Goal: Task Accomplishment & Management: Manage account settings

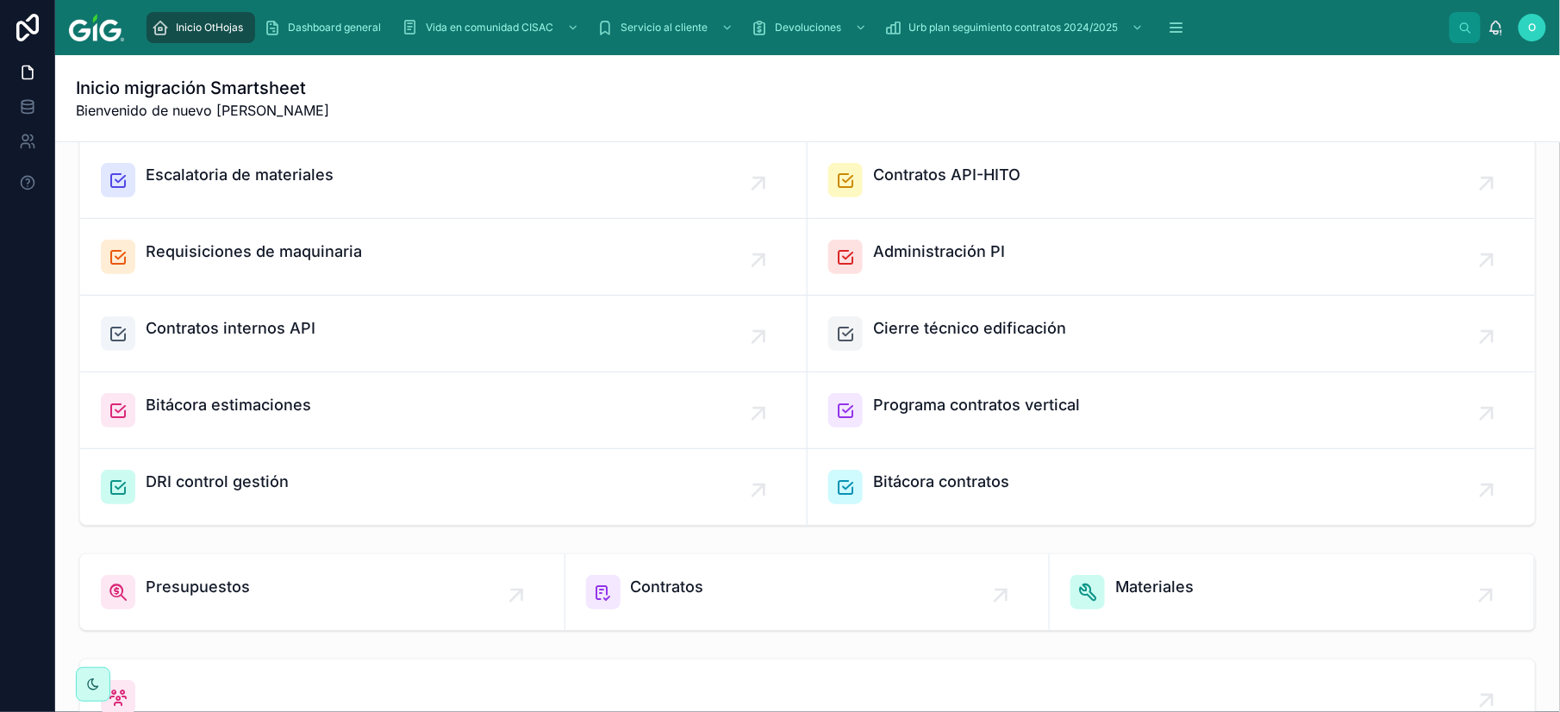
scroll to position [497, 0]
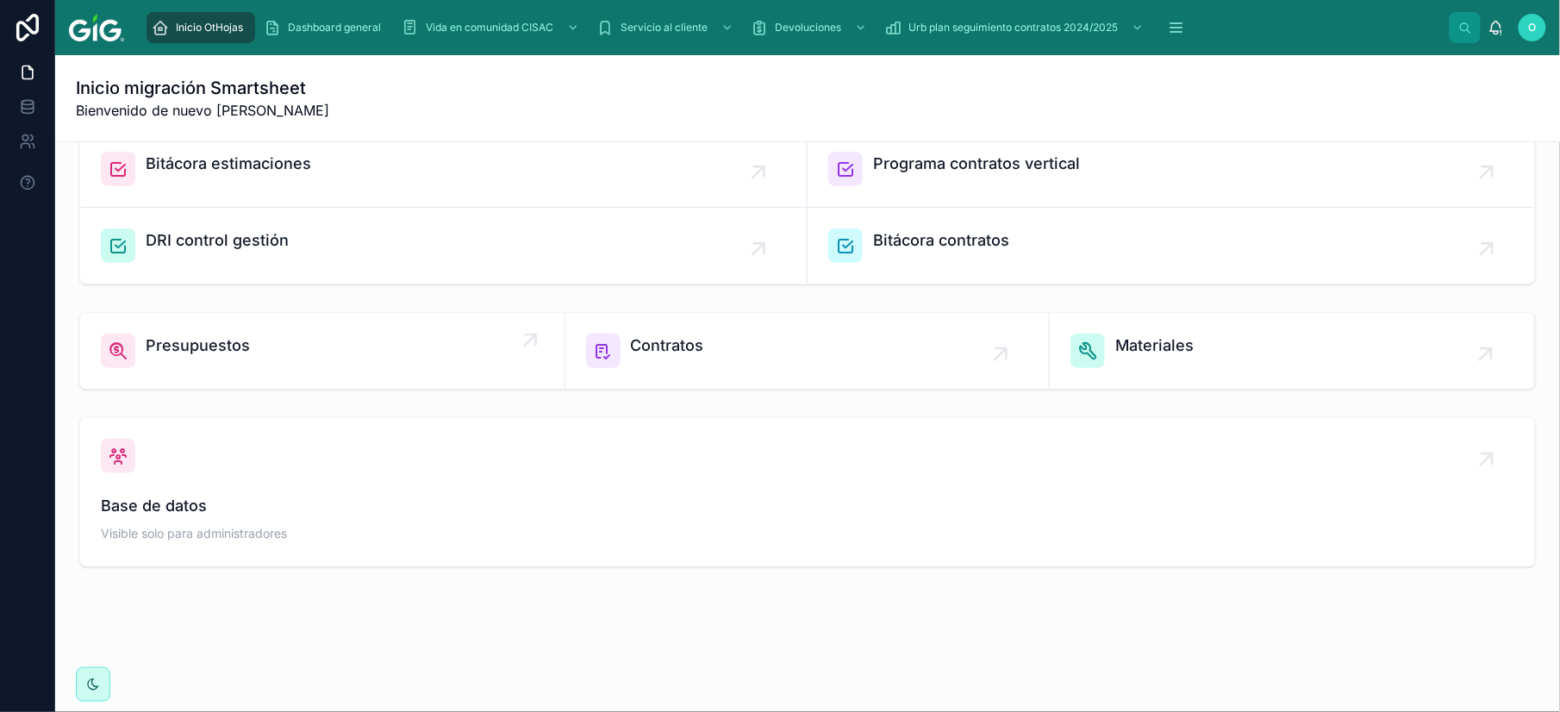
click at [231, 348] on span "Presupuestos" at bounding box center [198, 346] width 104 height 24
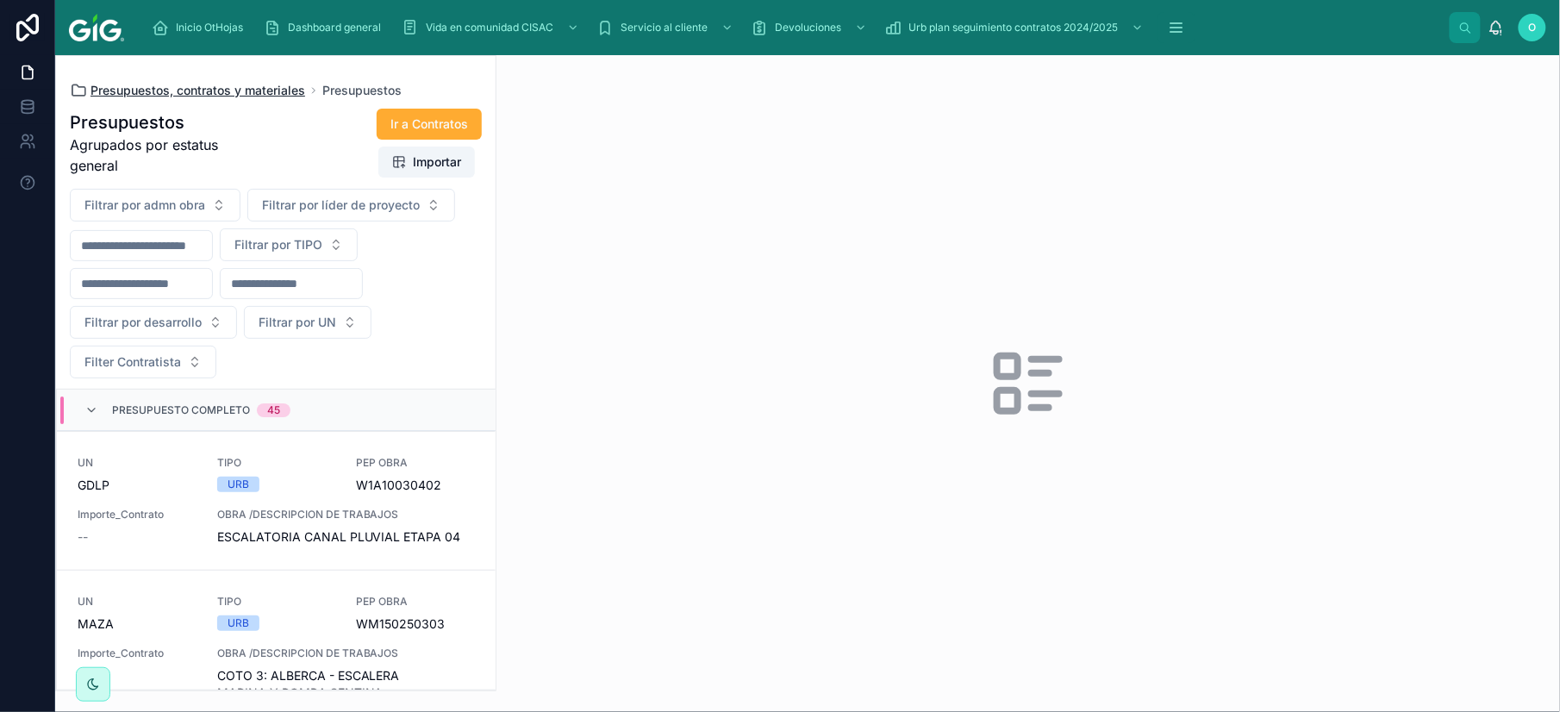
click at [163, 97] on span "Presupuestos, contratos y materiales" at bounding box center [198, 90] width 215 height 17
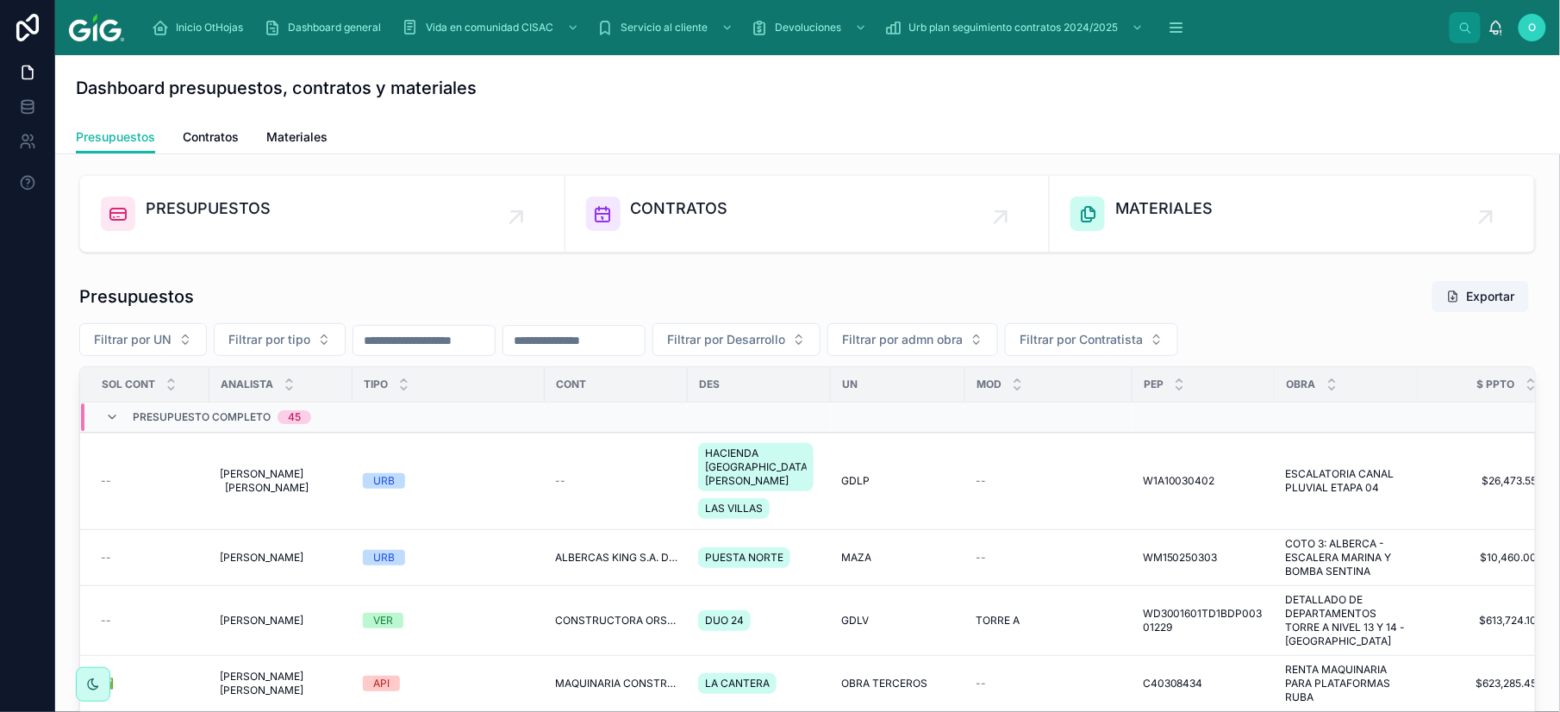
click at [310, 342] on span "Filtrar por tipo" at bounding box center [269, 339] width 82 height 17
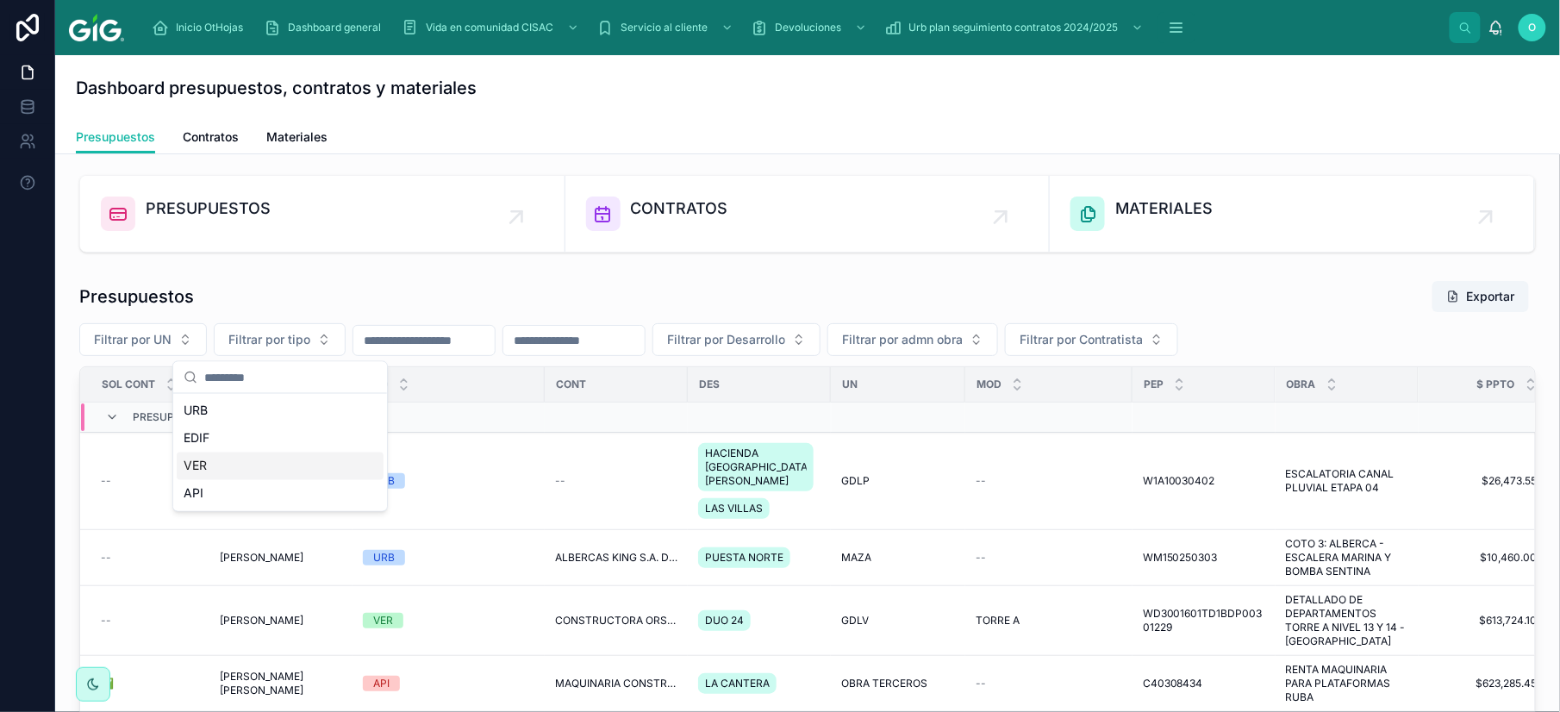
click at [252, 469] on div "VER" at bounding box center [280, 467] width 207 height 28
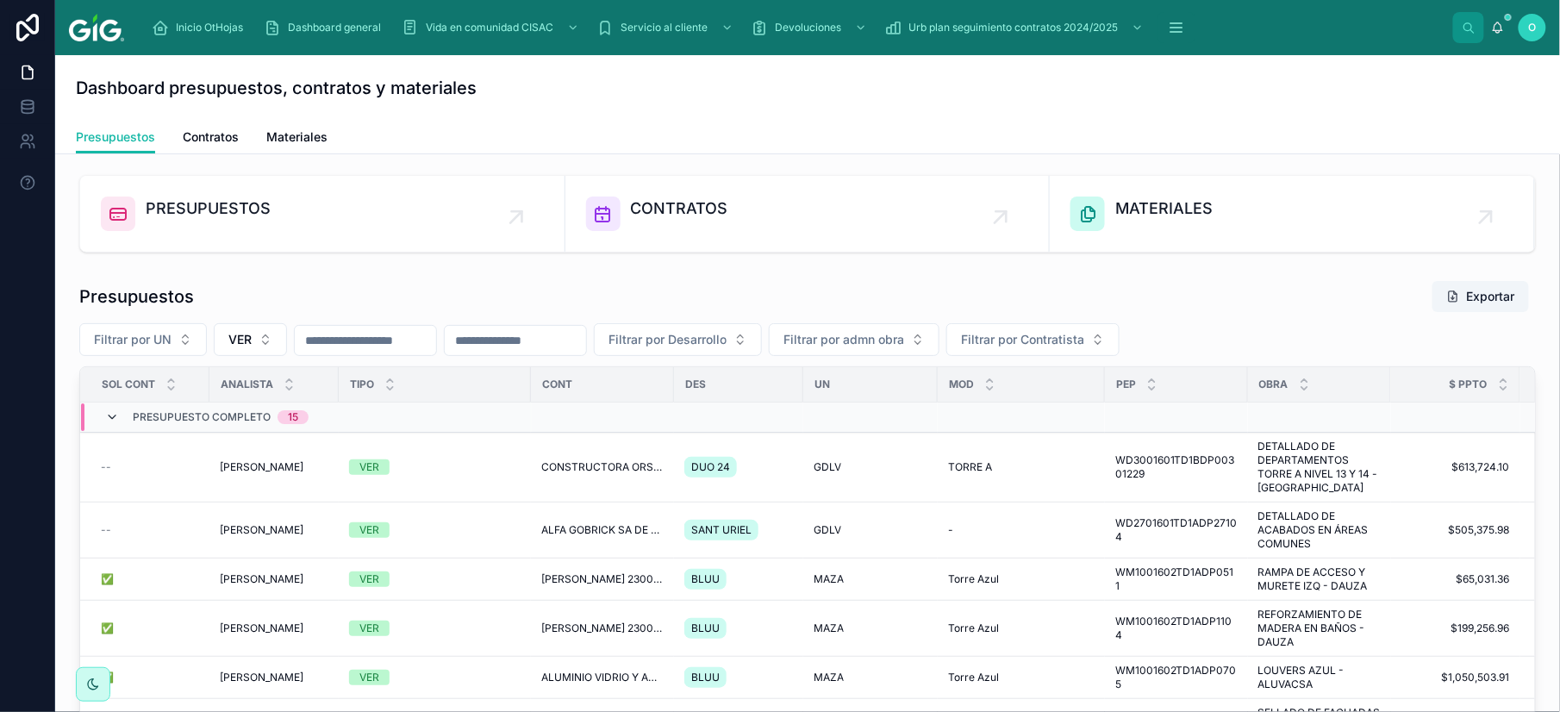
click at [110, 422] on icon at bounding box center [112, 417] width 14 height 14
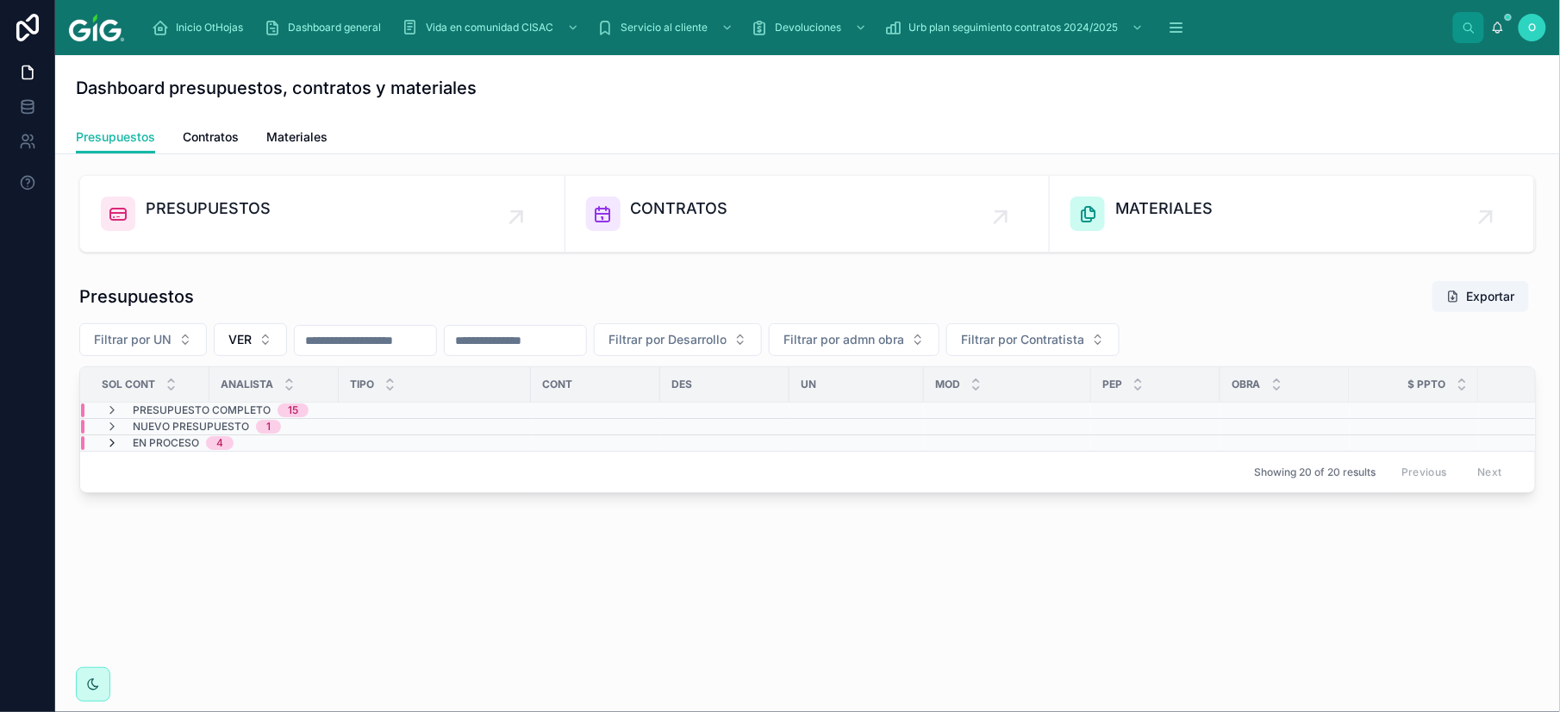
click at [117, 449] on icon at bounding box center [112, 443] width 14 height 14
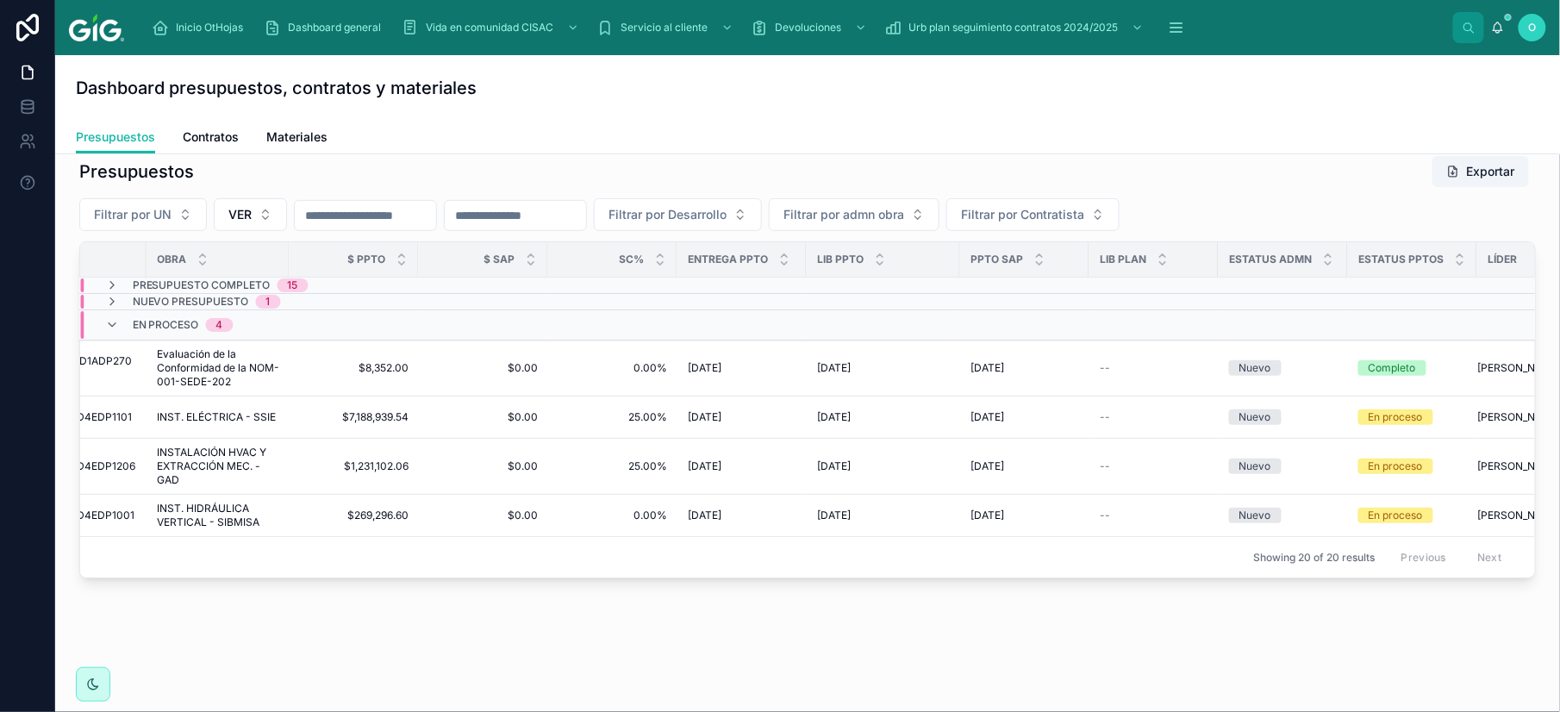
scroll to position [0, 1219]
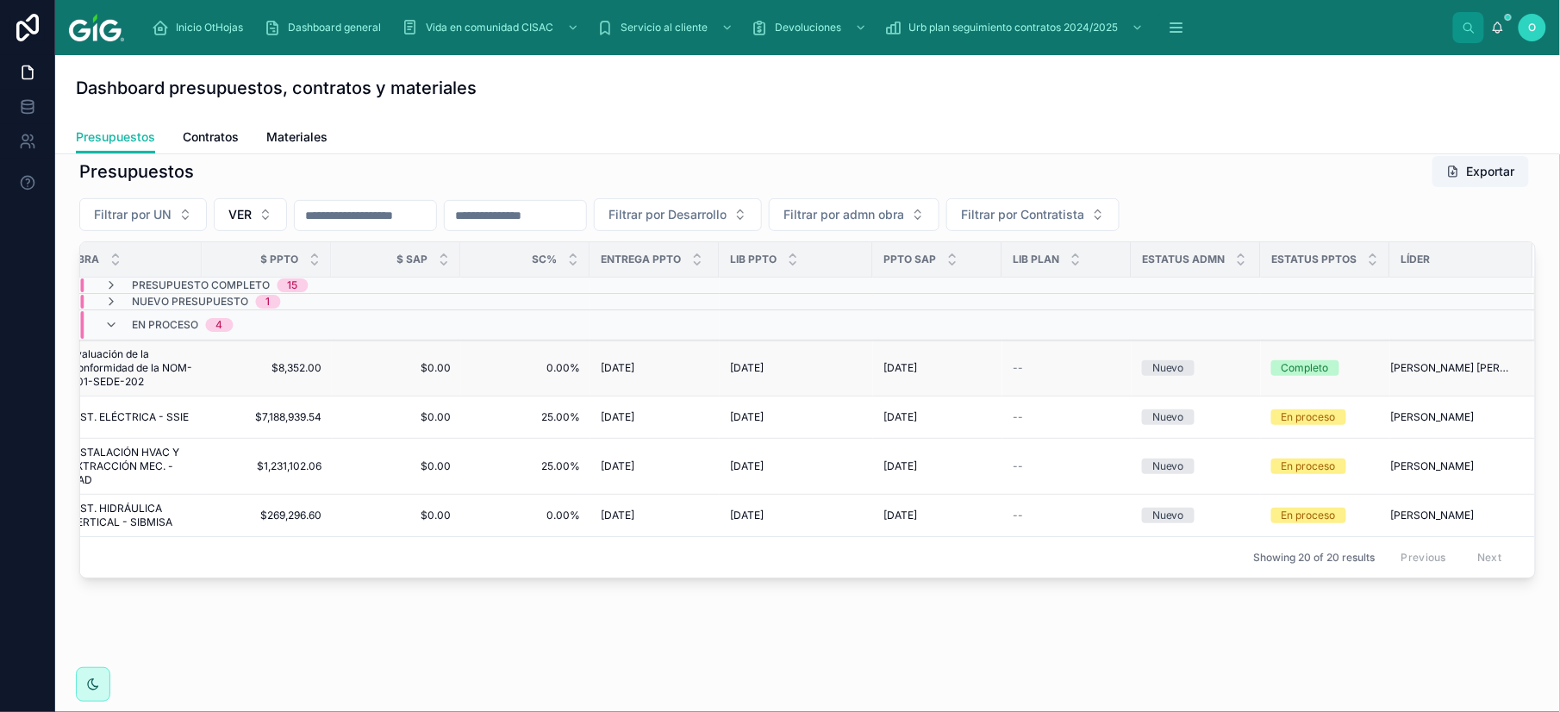
click at [1056, 366] on div "--" at bounding box center [1067, 368] width 109 height 14
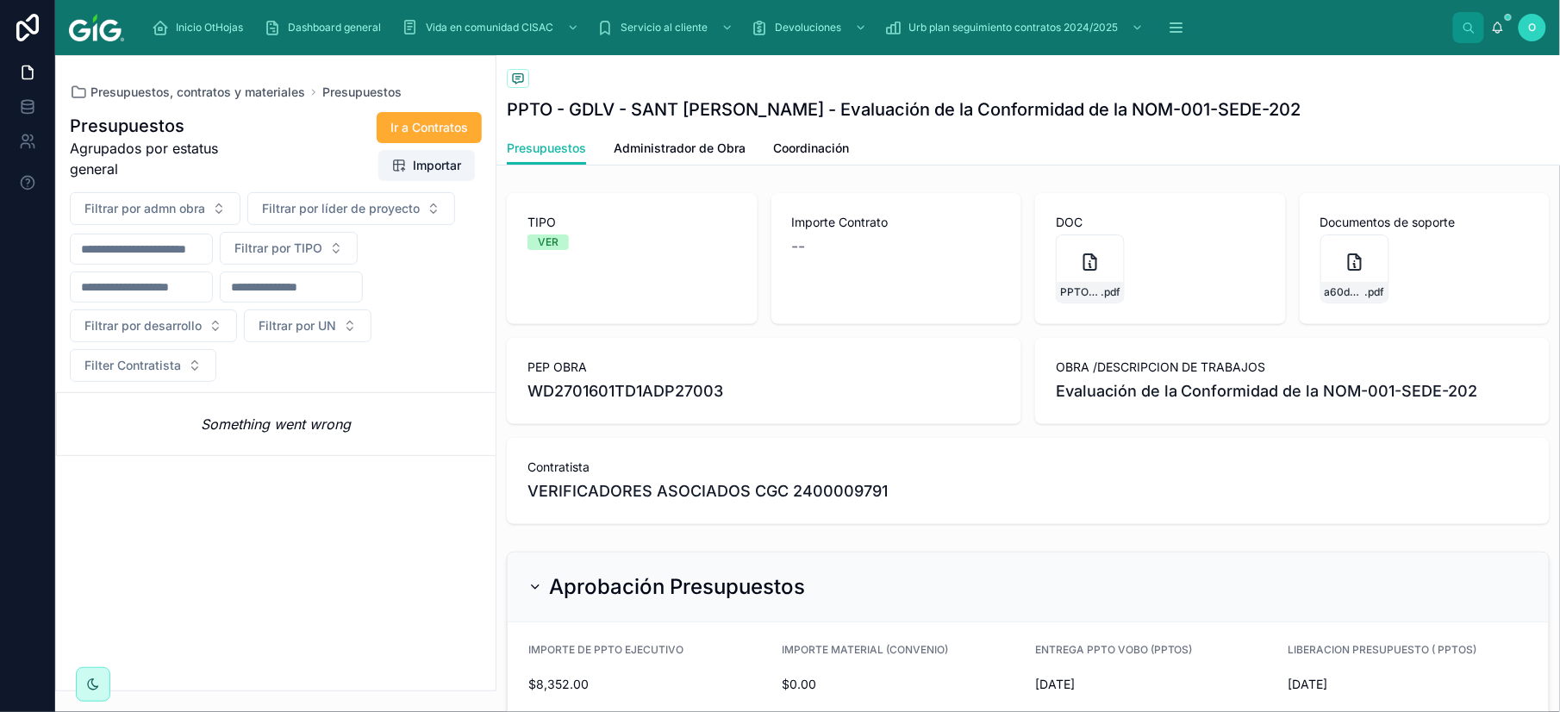
scroll to position [383, 0]
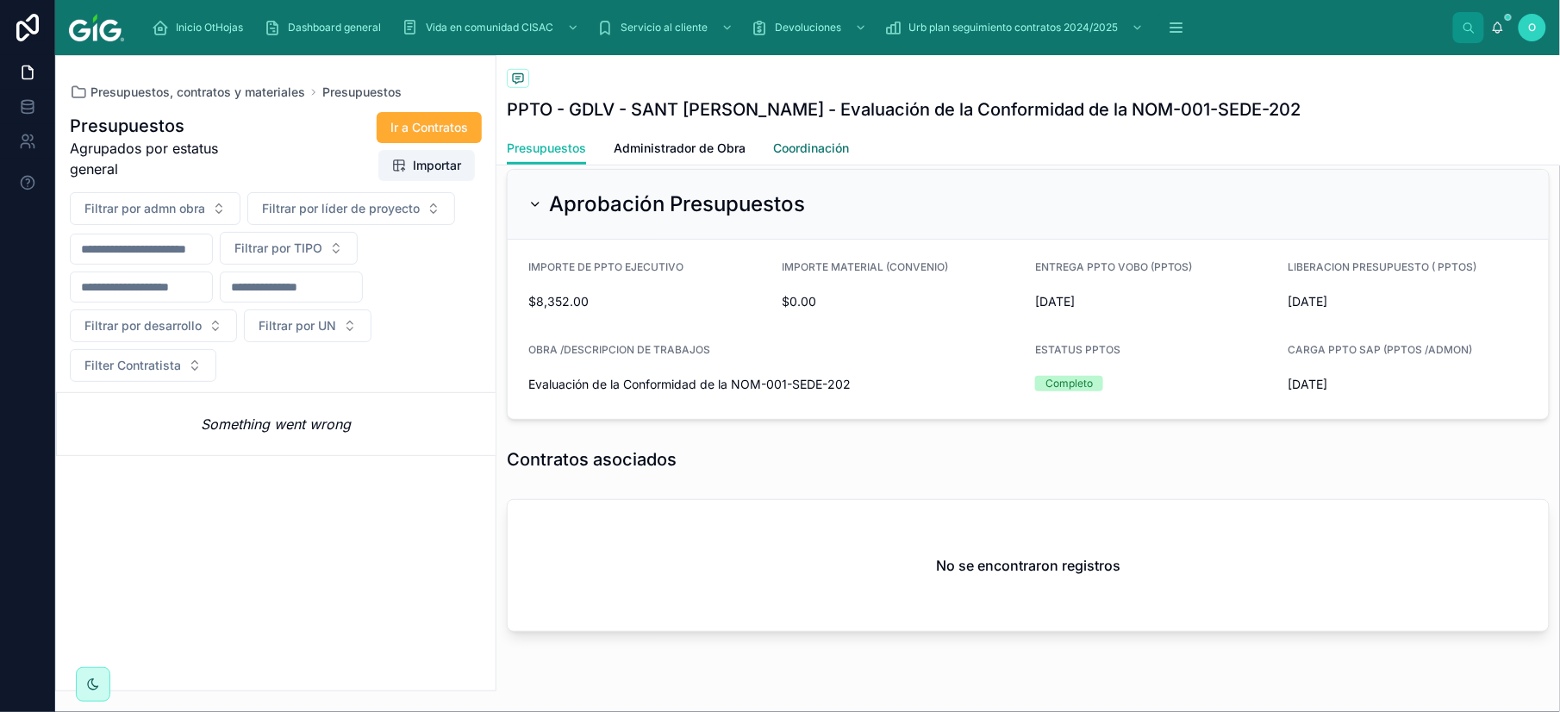
drag, startPoint x: 816, startPoint y: 152, endPoint x: 872, endPoint y: 159, distance: 57.3
click at [816, 152] on span "Coordinación" at bounding box center [811, 148] width 76 height 17
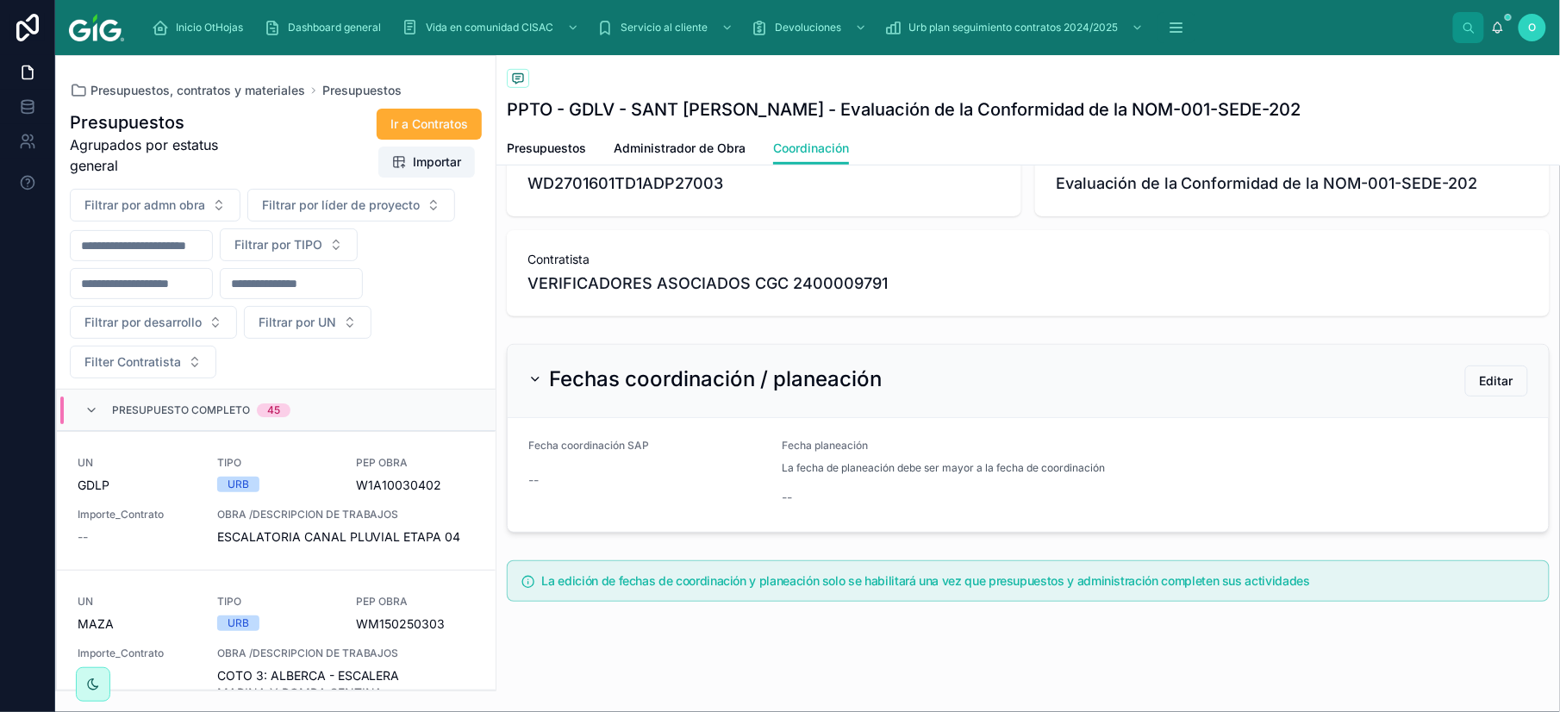
scroll to position [331, 0]
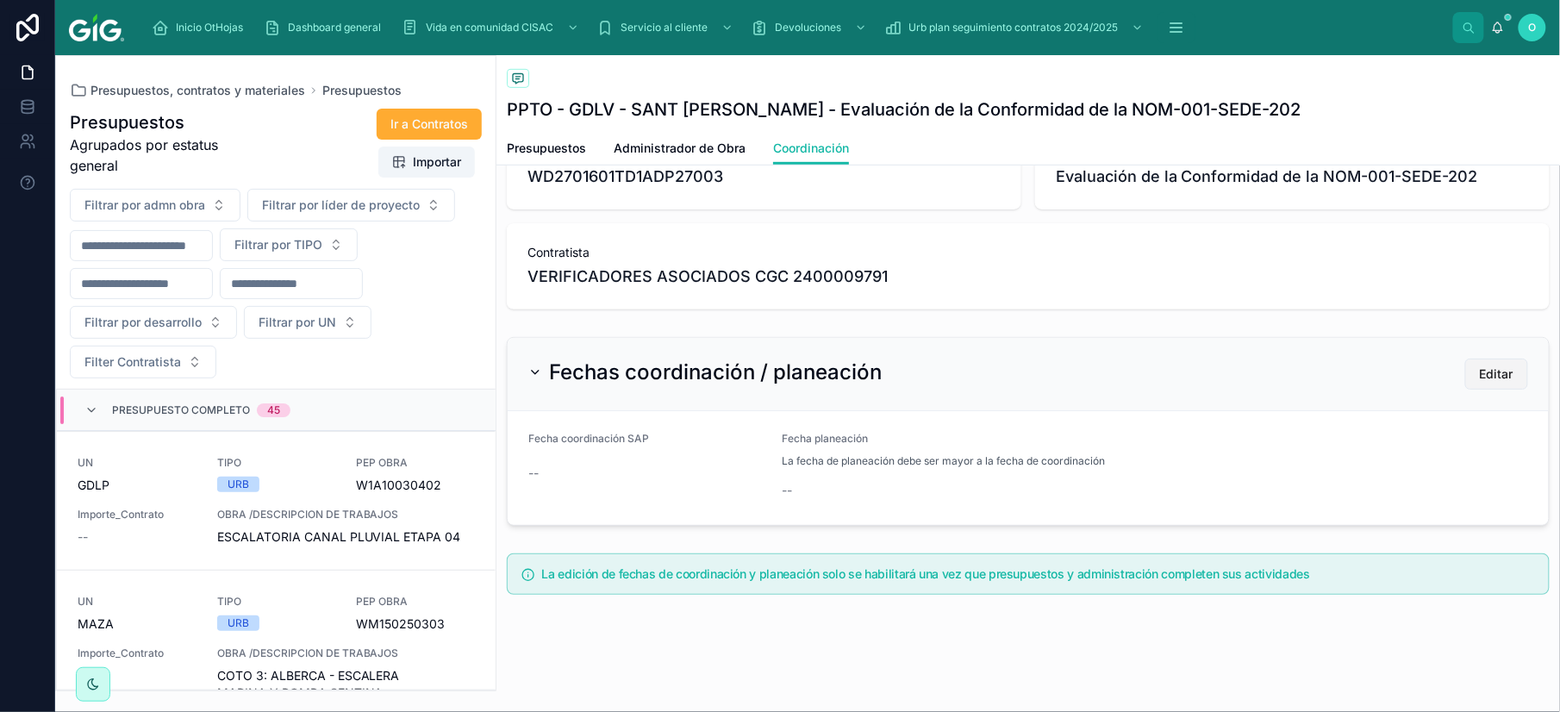
click at [1480, 371] on span "Editar" at bounding box center [1497, 374] width 34 height 17
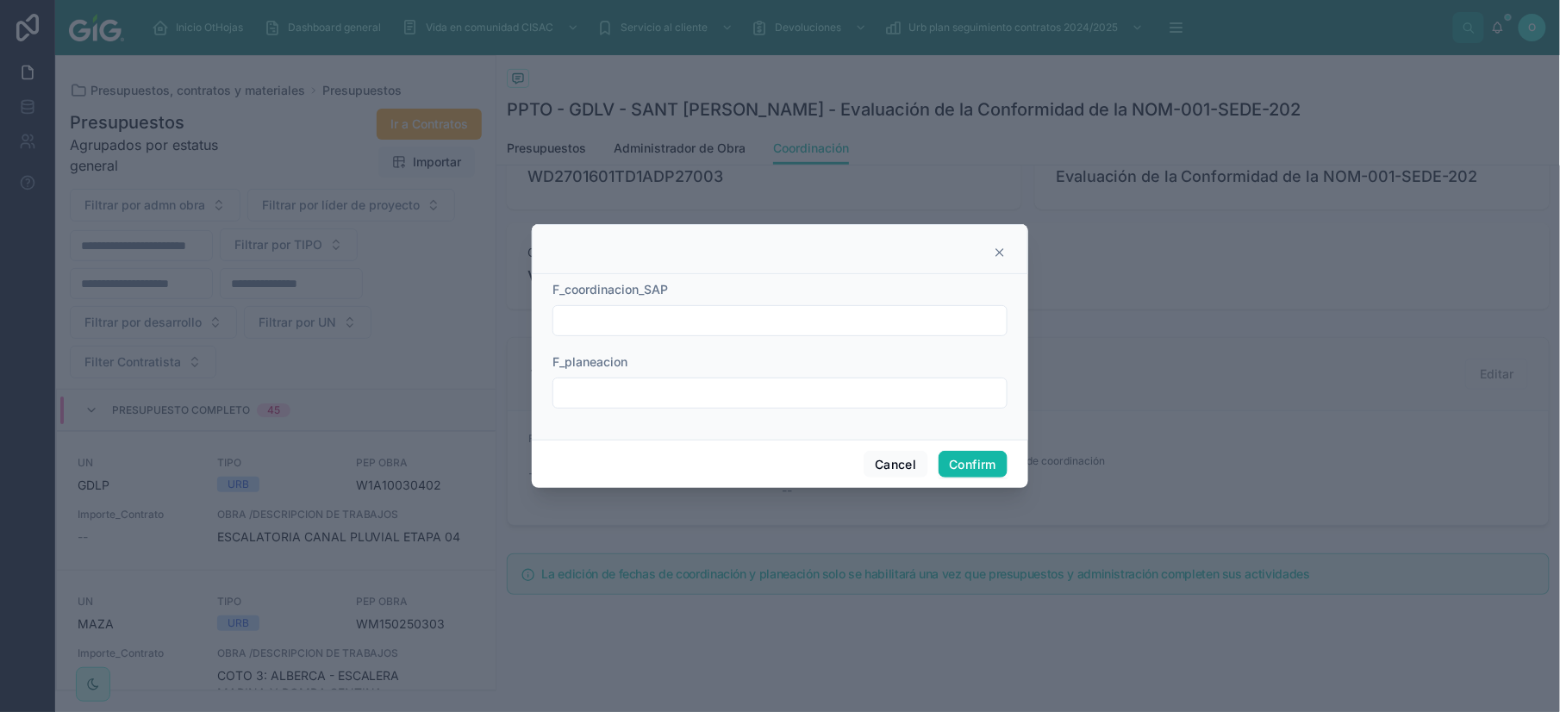
click at [708, 321] on input "text" at bounding box center [779, 321] width 453 height 24
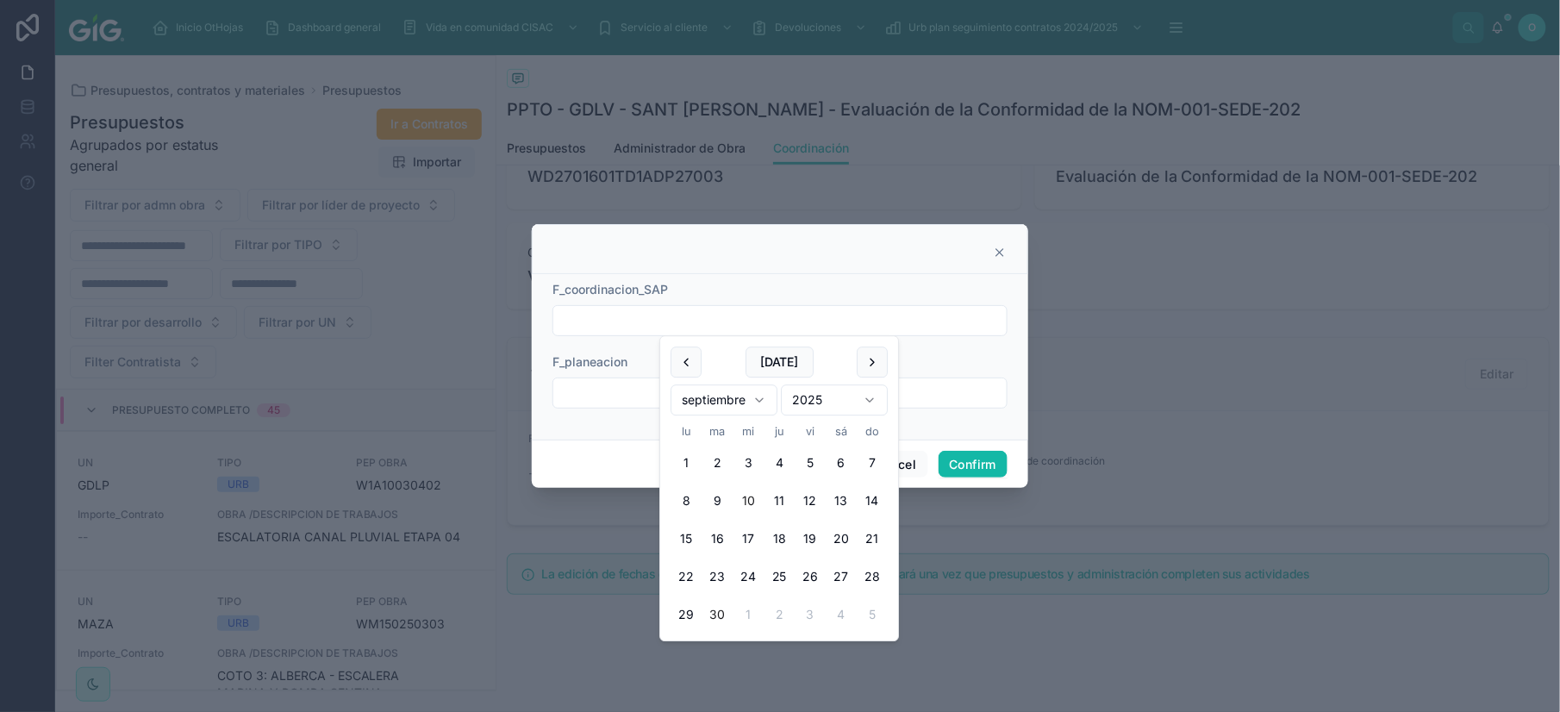
click at [747, 497] on button "10" at bounding box center [748, 501] width 31 height 31
type input "*********"
click at [643, 398] on input "text" at bounding box center [779, 393] width 453 height 24
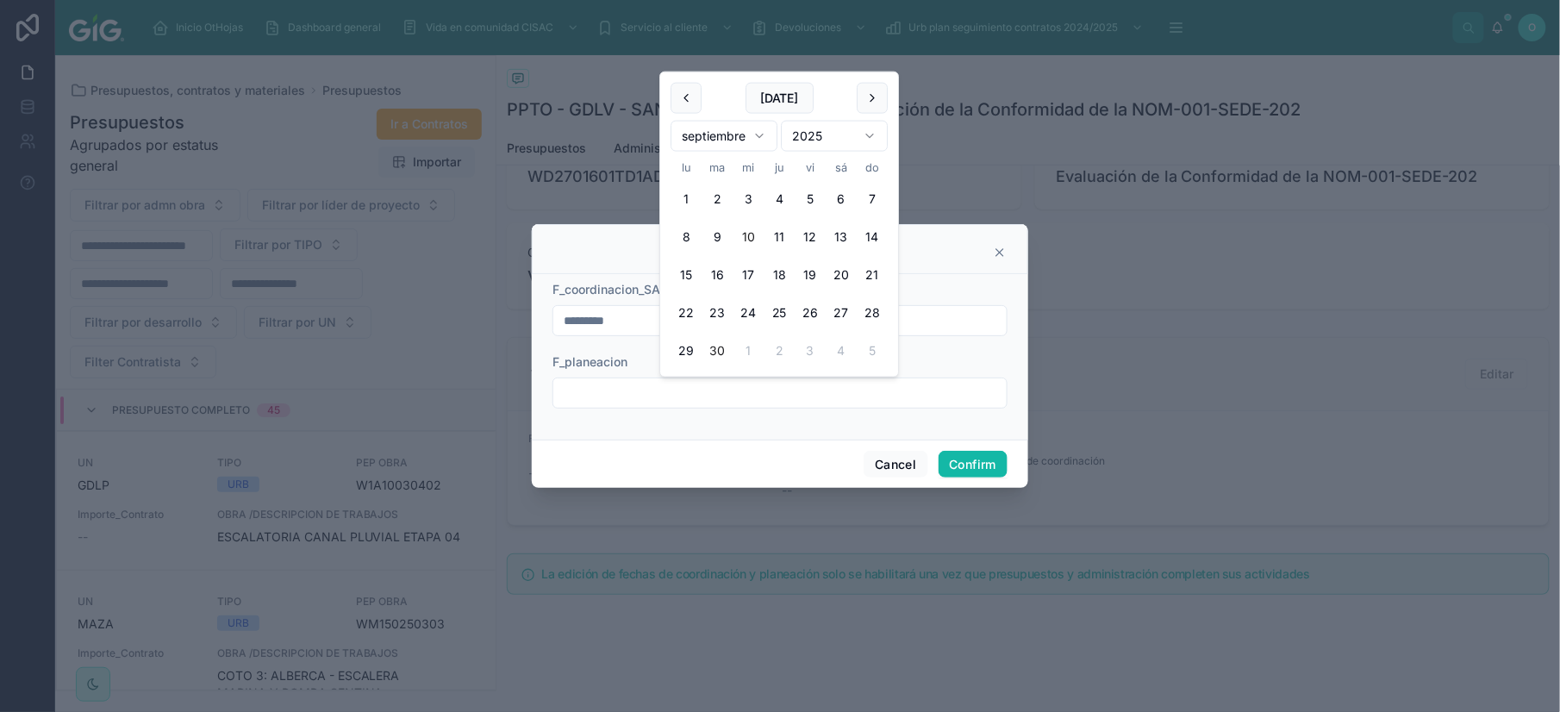
click at [753, 234] on button "10" at bounding box center [748, 237] width 31 height 31
type input "*********"
click at [970, 460] on button "Confirm" at bounding box center [973, 465] width 69 height 28
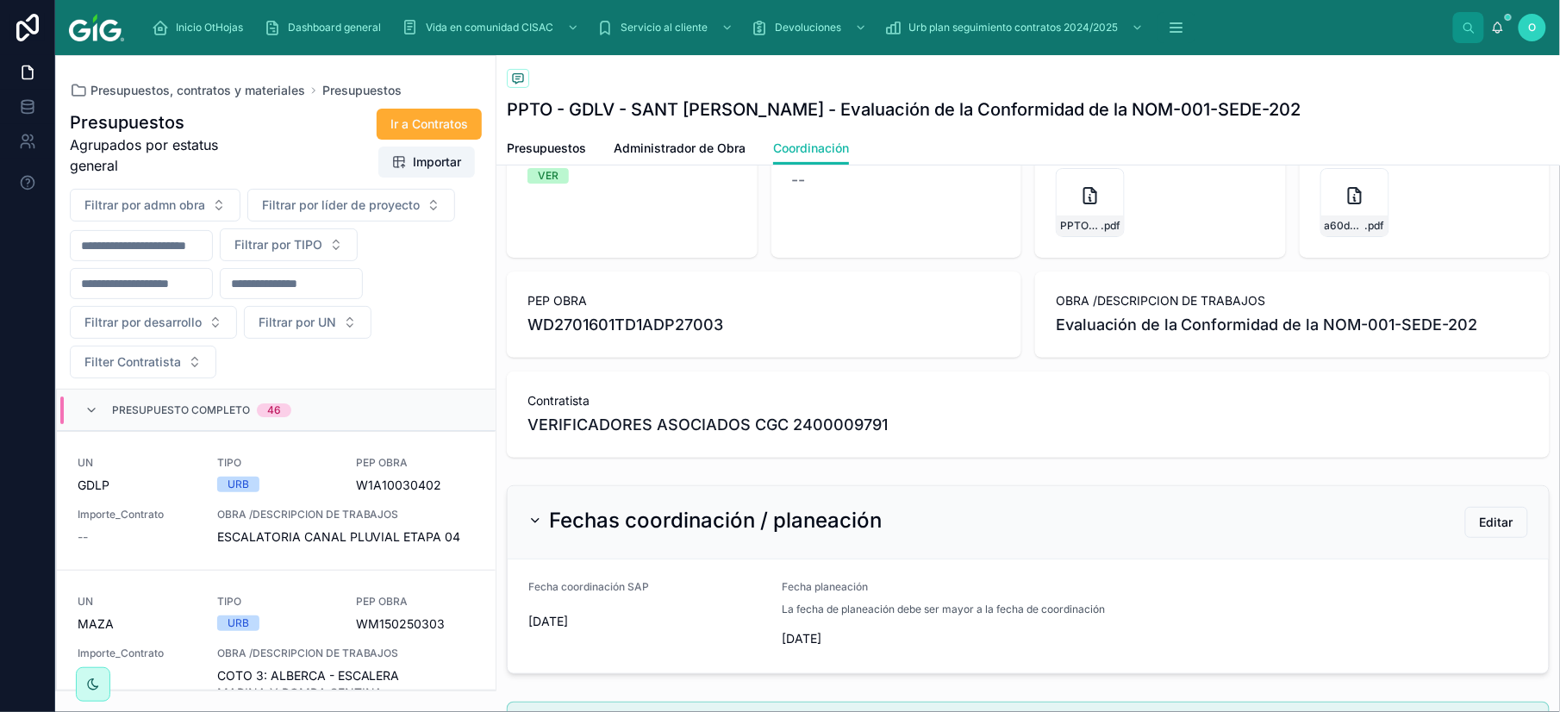
scroll to position [153, 0]
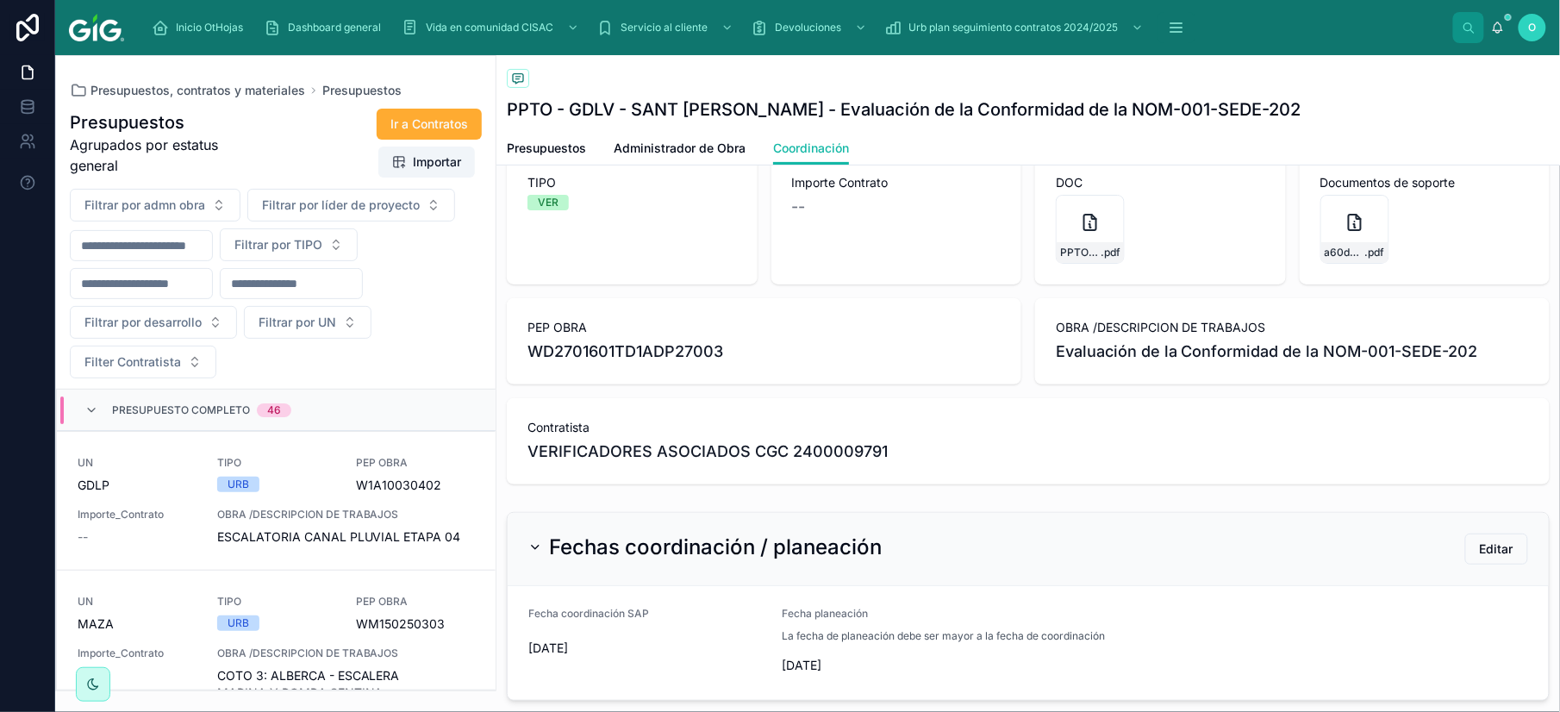
click at [529, 87] on div "Back to Dashboard Presupuestos" at bounding box center [1028, 80] width 1043 height 22
click at [197, 87] on span "Presupuestos, contratos y materiales" at bounding box center [198, 90] width 215 height 17
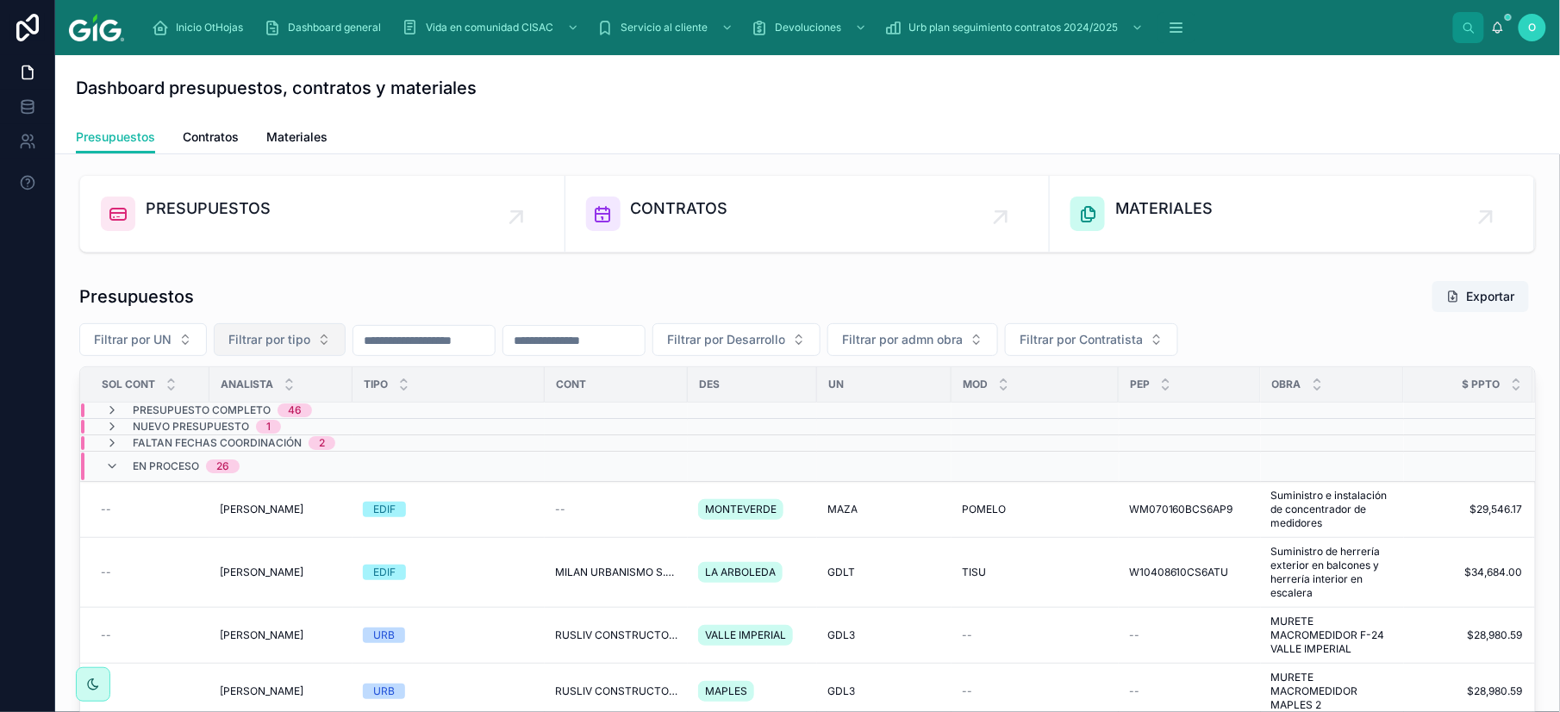
click at [317, 352] on button "Filtrar por tipo" at bounding box center [280, 339] width 132 height 33
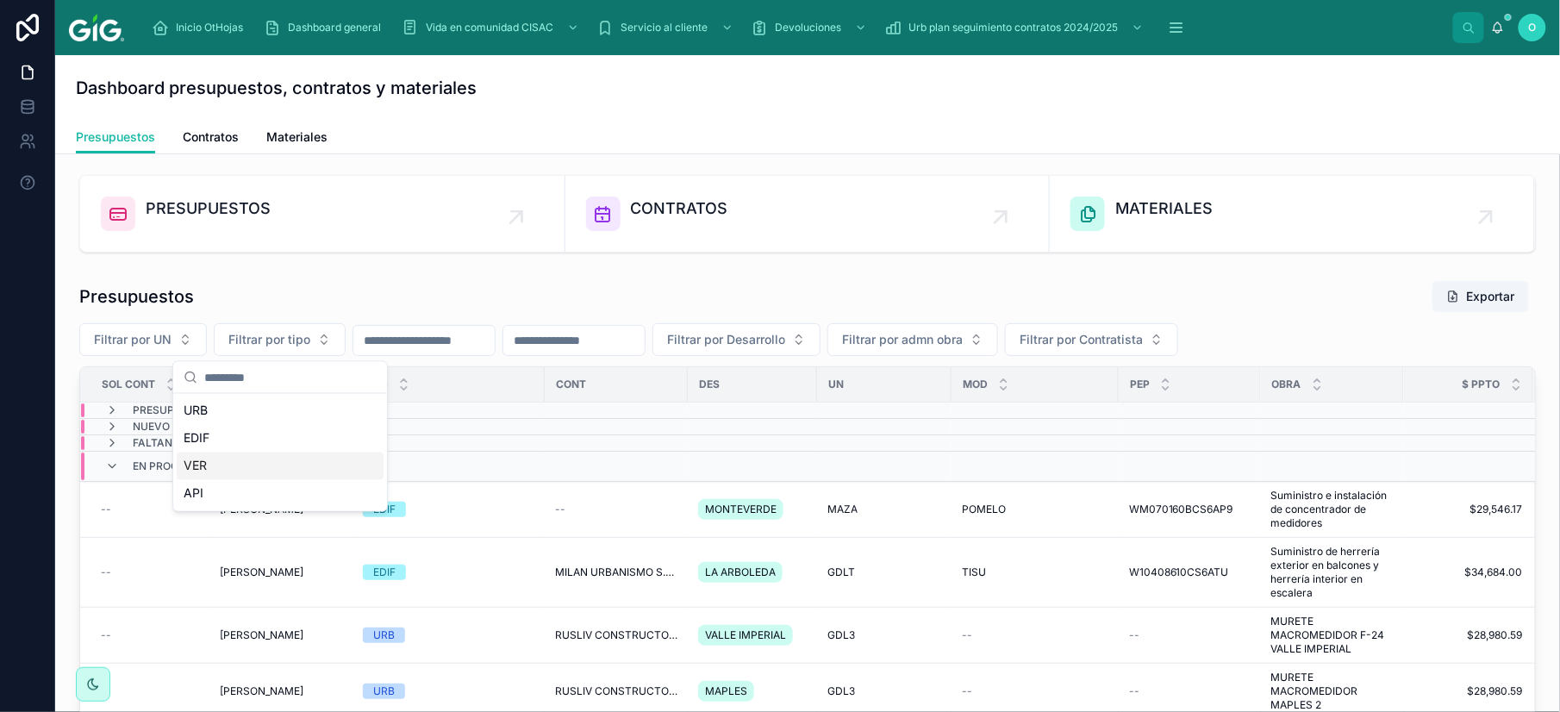
drag, startPoint x: 241, startPoint y: 466, endPoint x: 269, endPoint y: 469, distance: 27.8
click at [239, 466] on div "VER" at bounding box center [280, 467] width 207 height 28
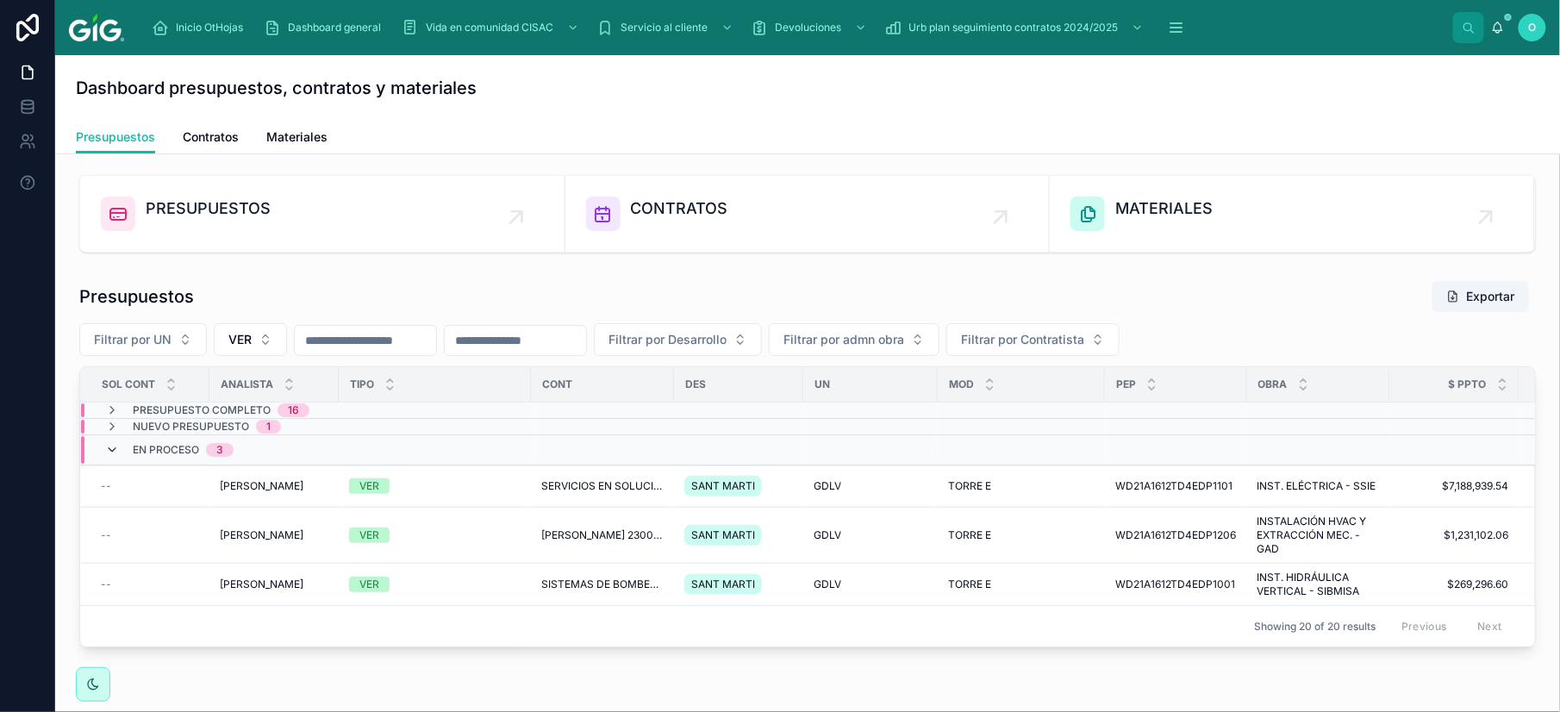
click at [111, 453] on icon at bounding box center [112, 450] width 14 height 14
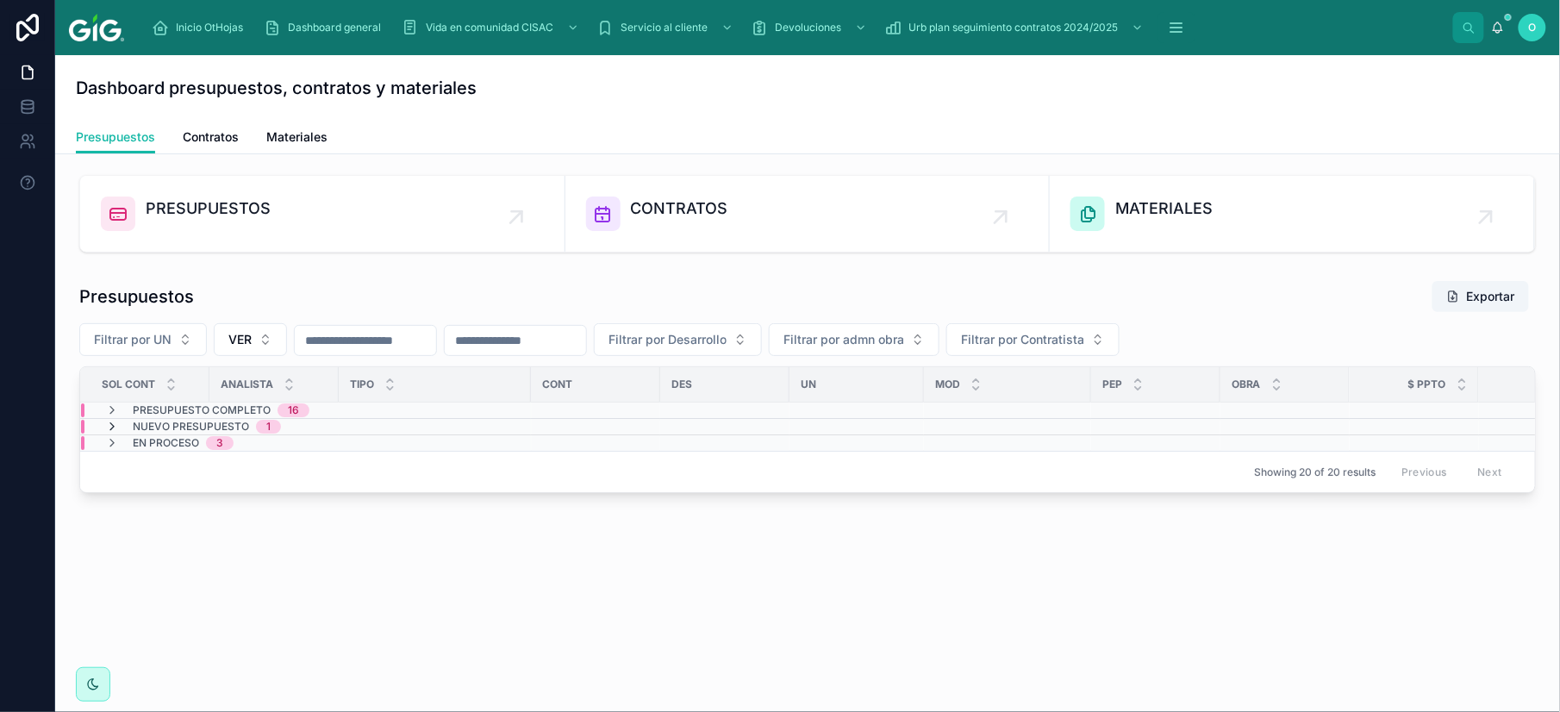
click at [112, 428] on icon at bounding box center [112, 427] width 14 height 14
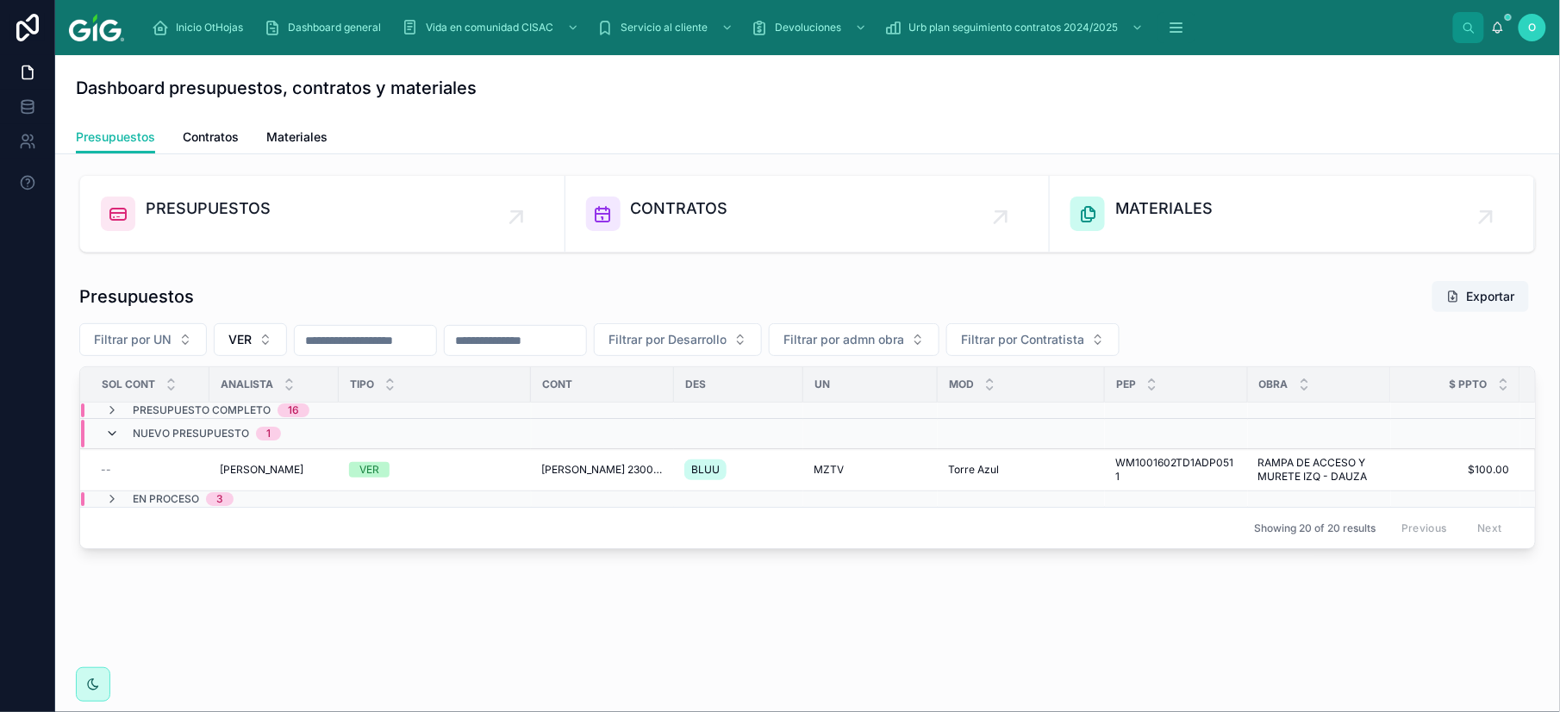
click at [111, 435] on icon at bounding box center [112, 434] width 14 height 14
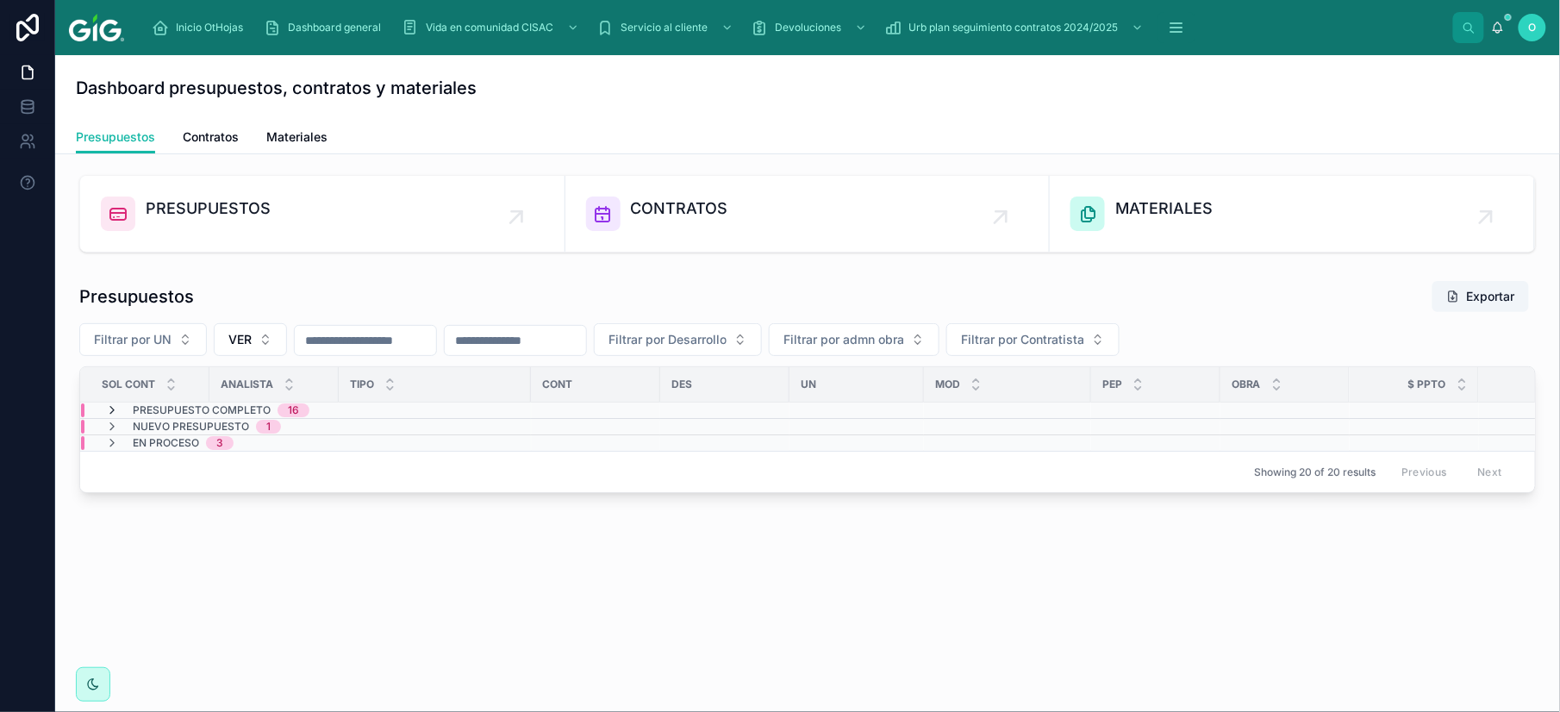
click at [115, 411] on icon at bounding box center [112, 410] width 14 height 14
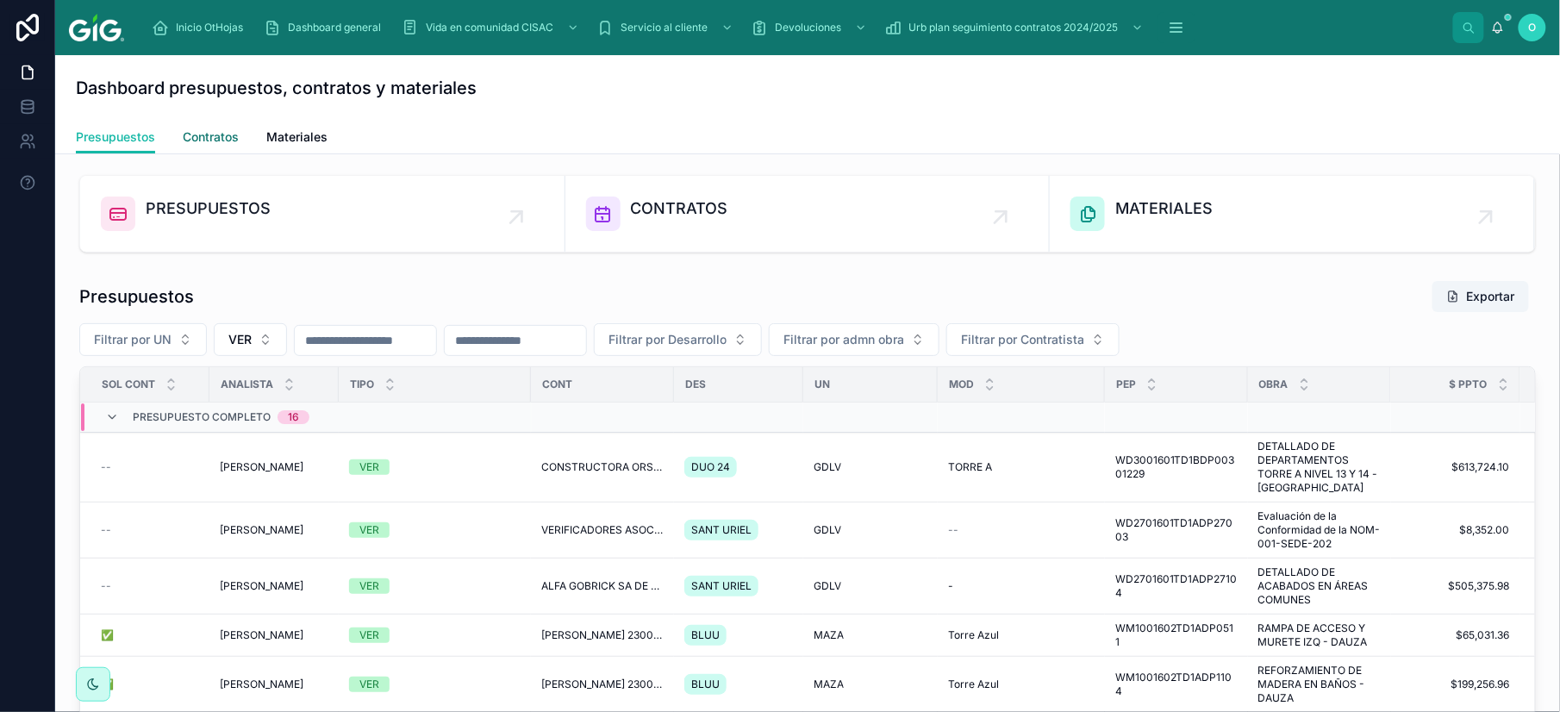
click at [226, 135] on span "Contratos" at bounding box center [211, 136] width 56 height 17
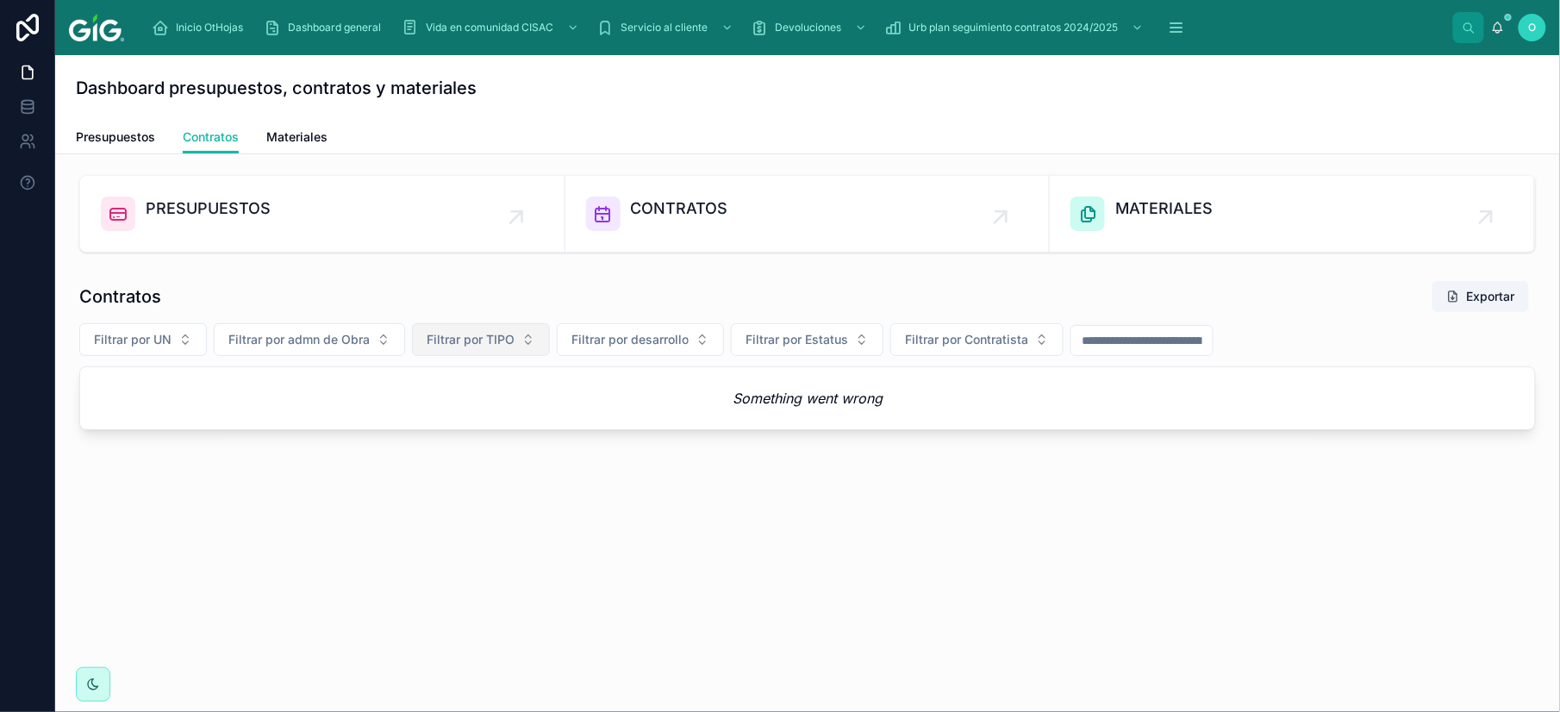
click at [531, 340] on button "Filtrar por TIPO" at bounding box center [481, 339] width 138 height 33
click at [449, 472] on div "VER" at bounding box center [481, 467] width 207 height 28
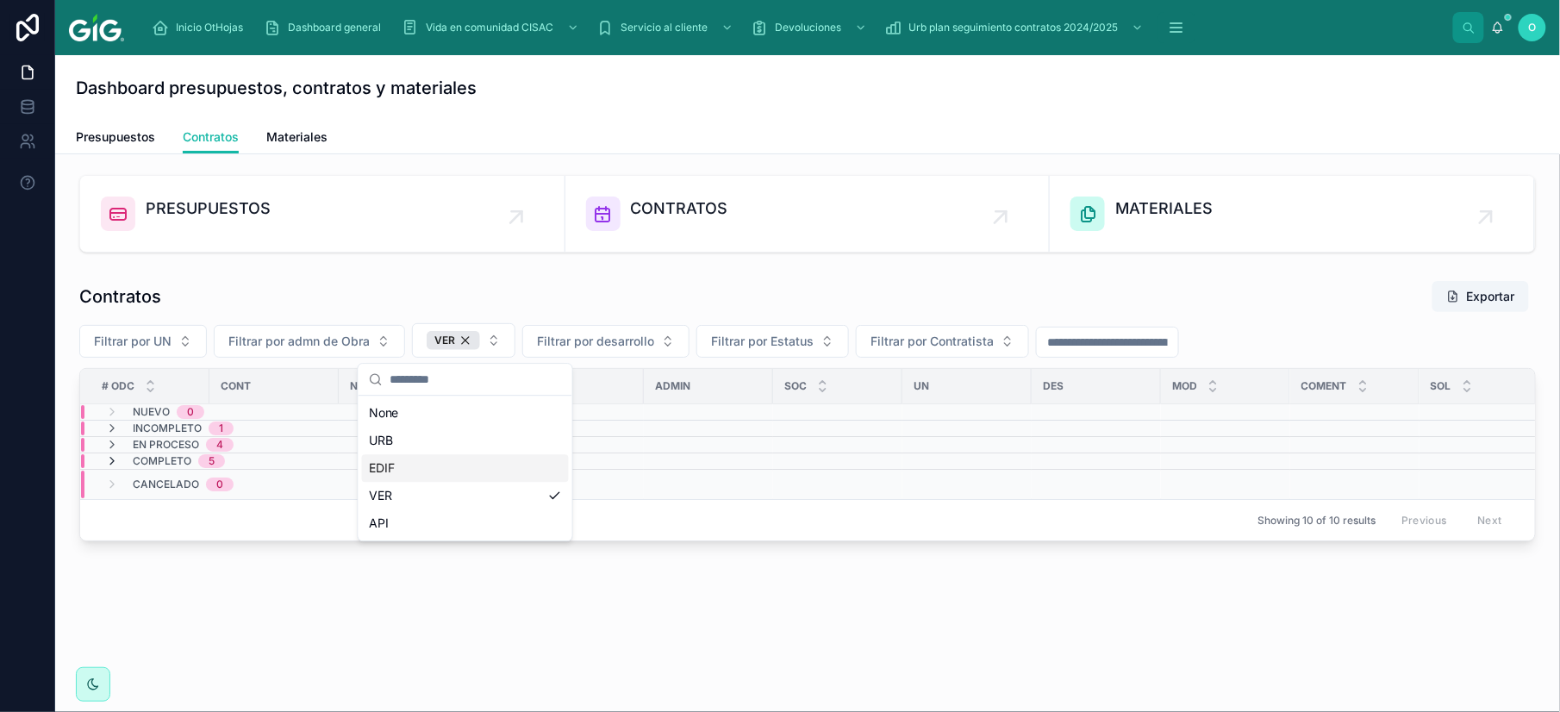
click at [111, 464] on icon at bounding box center [112, 461] width 14 height 14
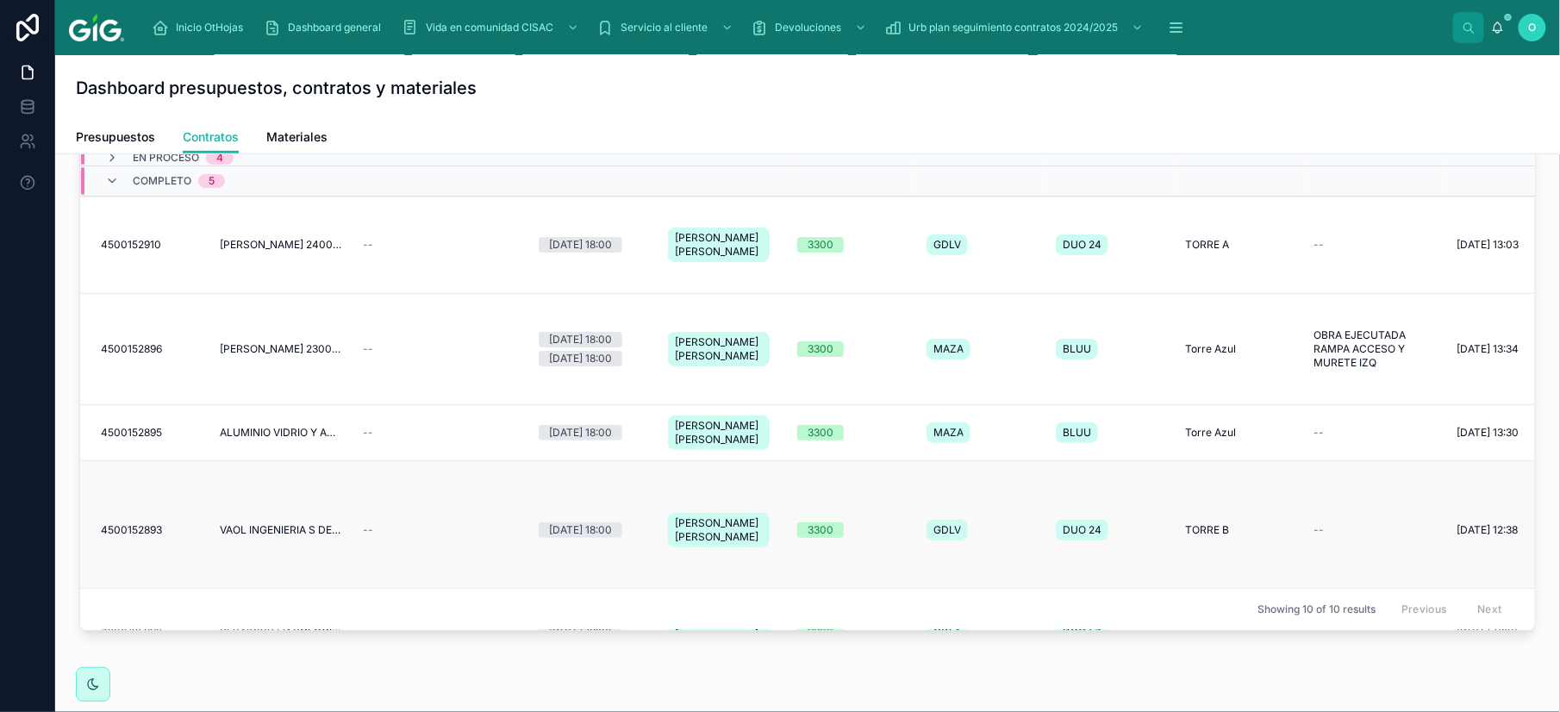
scroll to position [12, 0]
click at [111, 186] on icon at bounding box center [112, 183] width 14 height 14
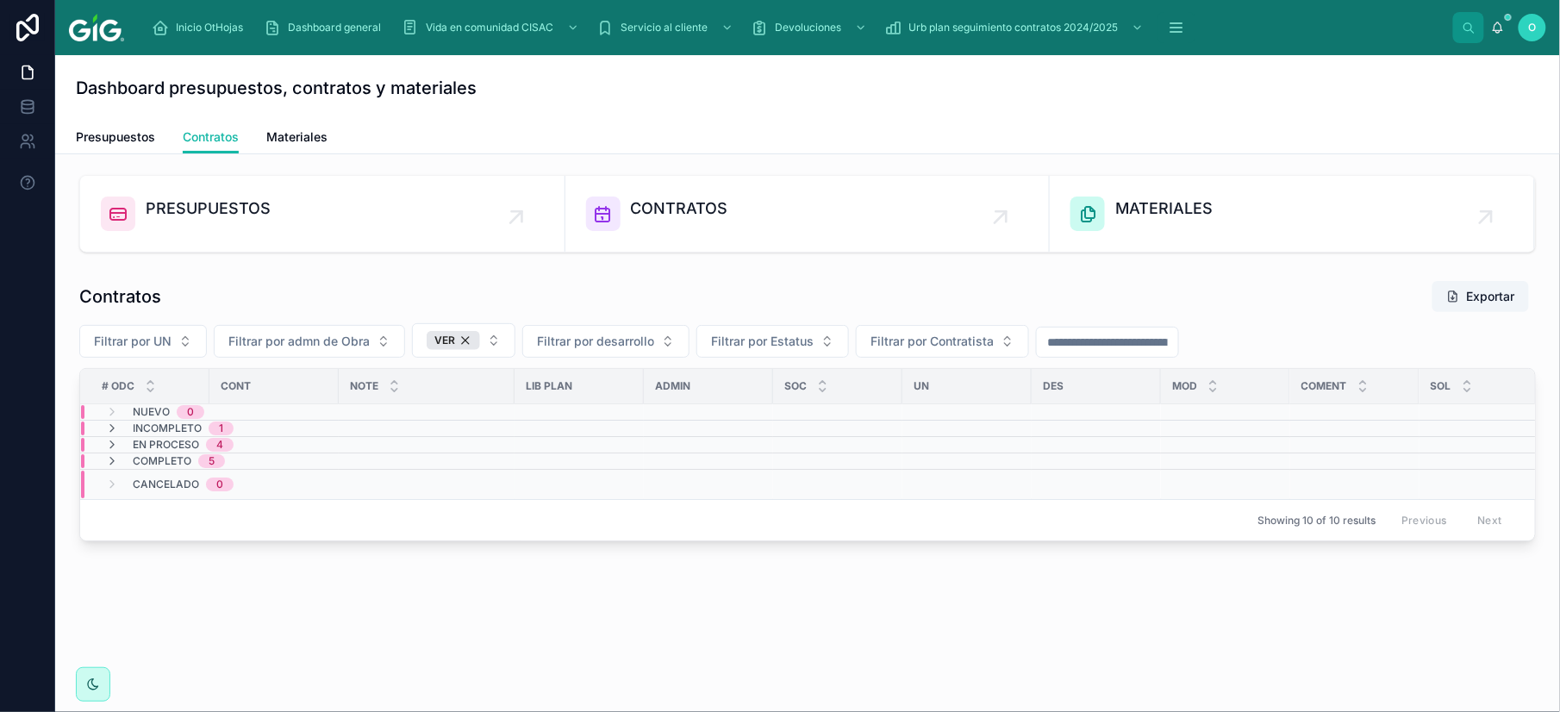
scroll to position [0, 0]
click at [497, 659] on div "PRESUPUESTOS CONTRATOS MATERIALES Contratos Exportar Filtrar por UN Filtrar por…" at bounding box center [807, 406] width 1505 height 504
click at [377, 600] on div "PRESUPUESTOS CONTRATOS MATERIALES Contratos Exportar Filtrar por UN Filtrar por…" at bounding box center [807, 406] width 1505 height 504
click at [112, 460] on icon at bounding box center [112, 461] width 14 height 14
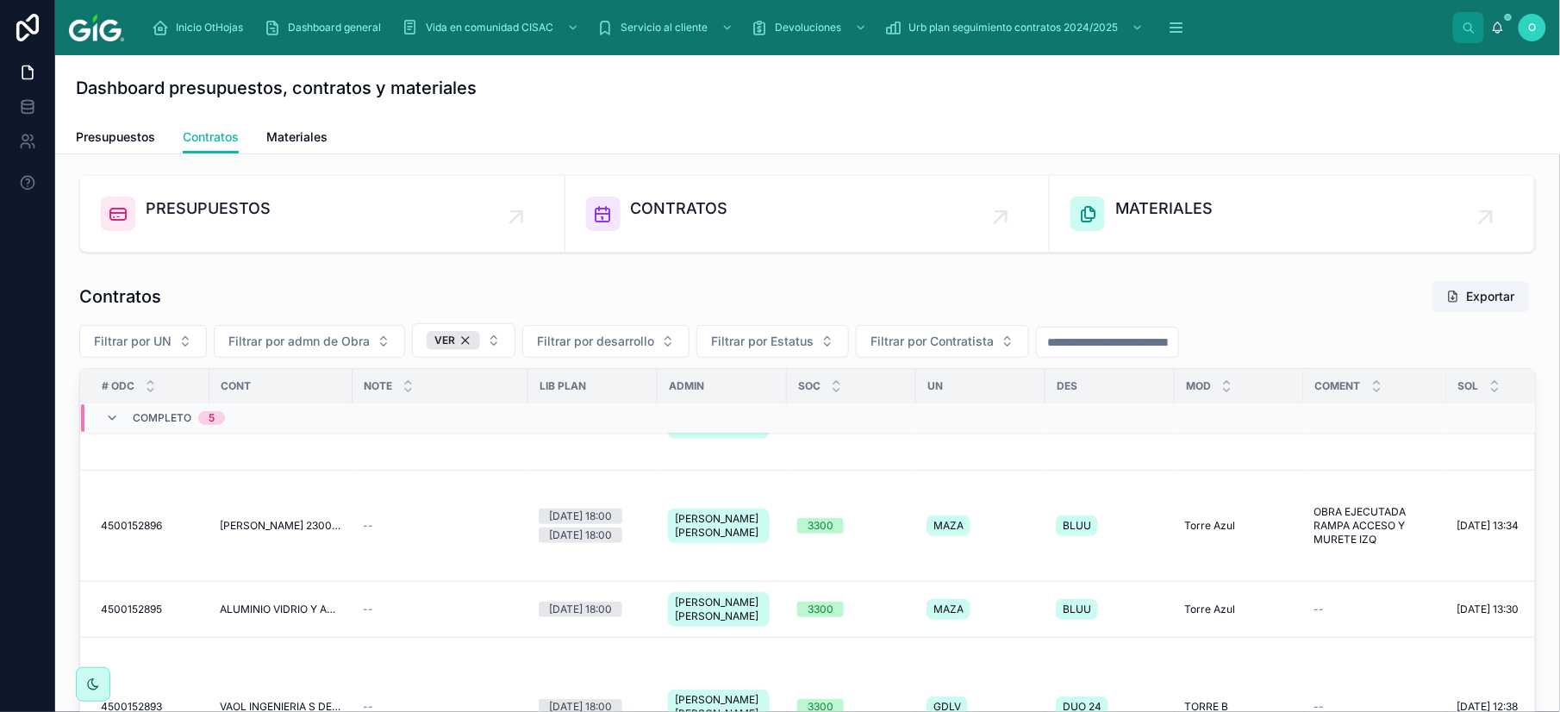
click at [110, 412] on div "Completo 5" at bounding box center [165, 419] width 120 height 28
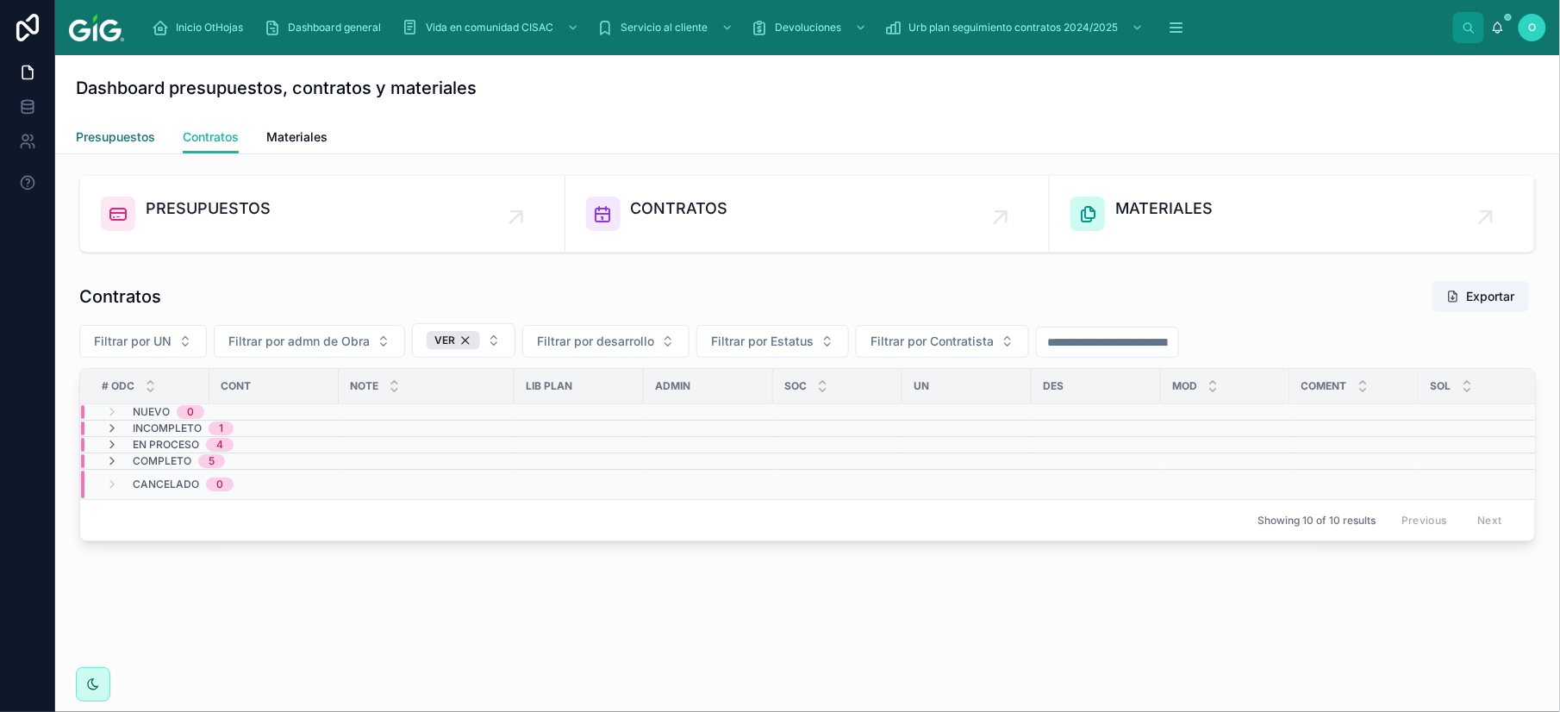
click at [128, 132] on span "Presupuestos" at bounding box center [115, 136] width 79 height 17
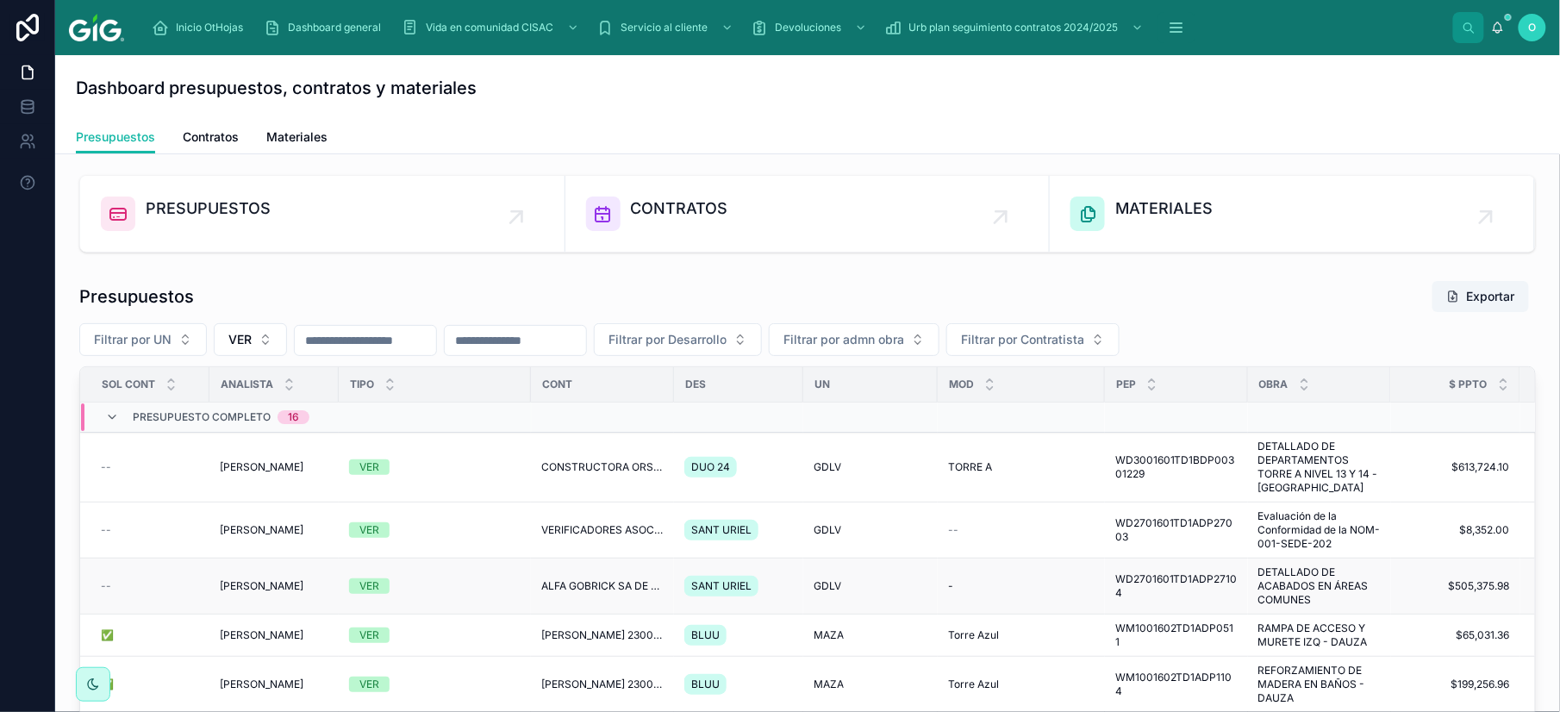
drag, startPoint x: 1353, startPoint y: 571, endPoint x: 1443, endPoint y: 573, distance: 90.6
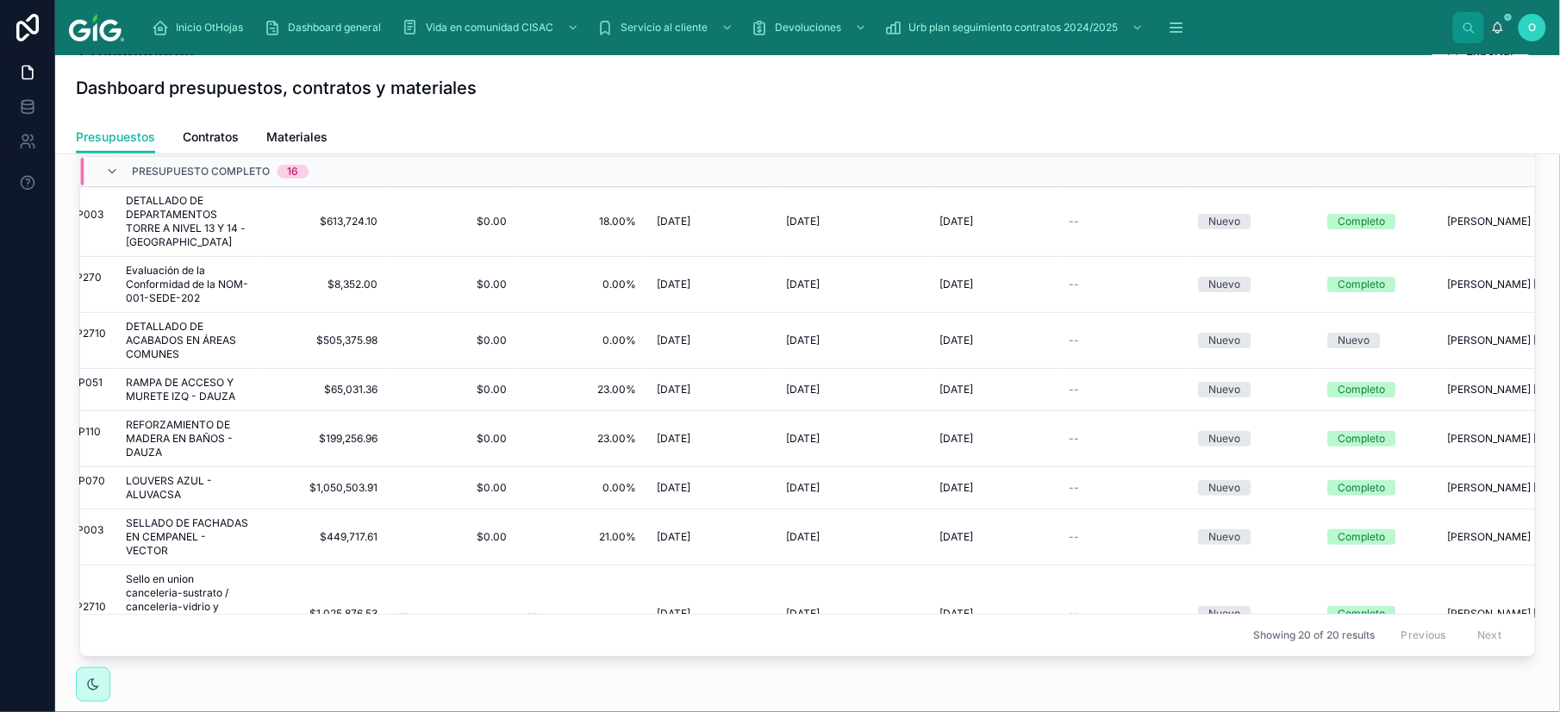
scroll to position [0, 1187]
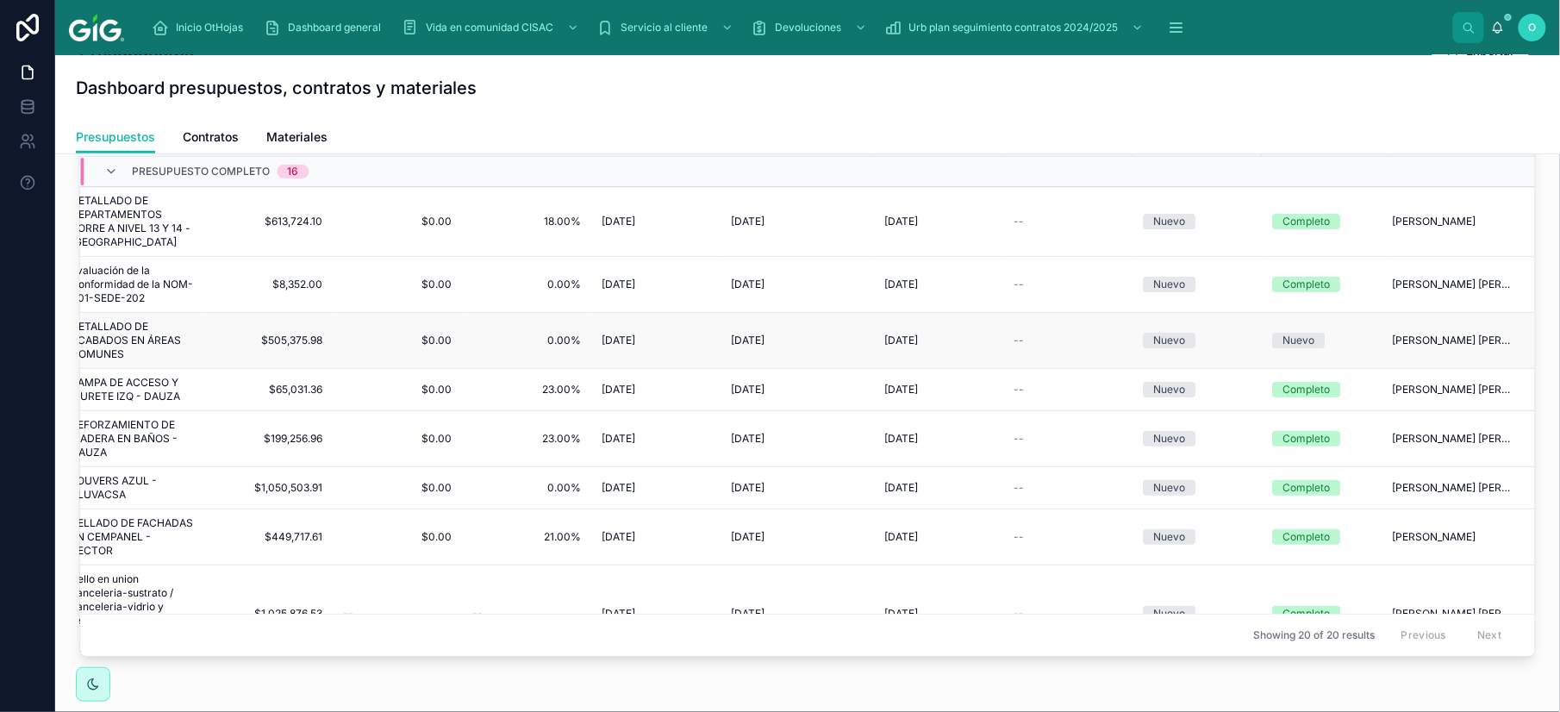
click at [386, 339] on span "$0.00" at bounding box center [398, 341] width 109 height 14
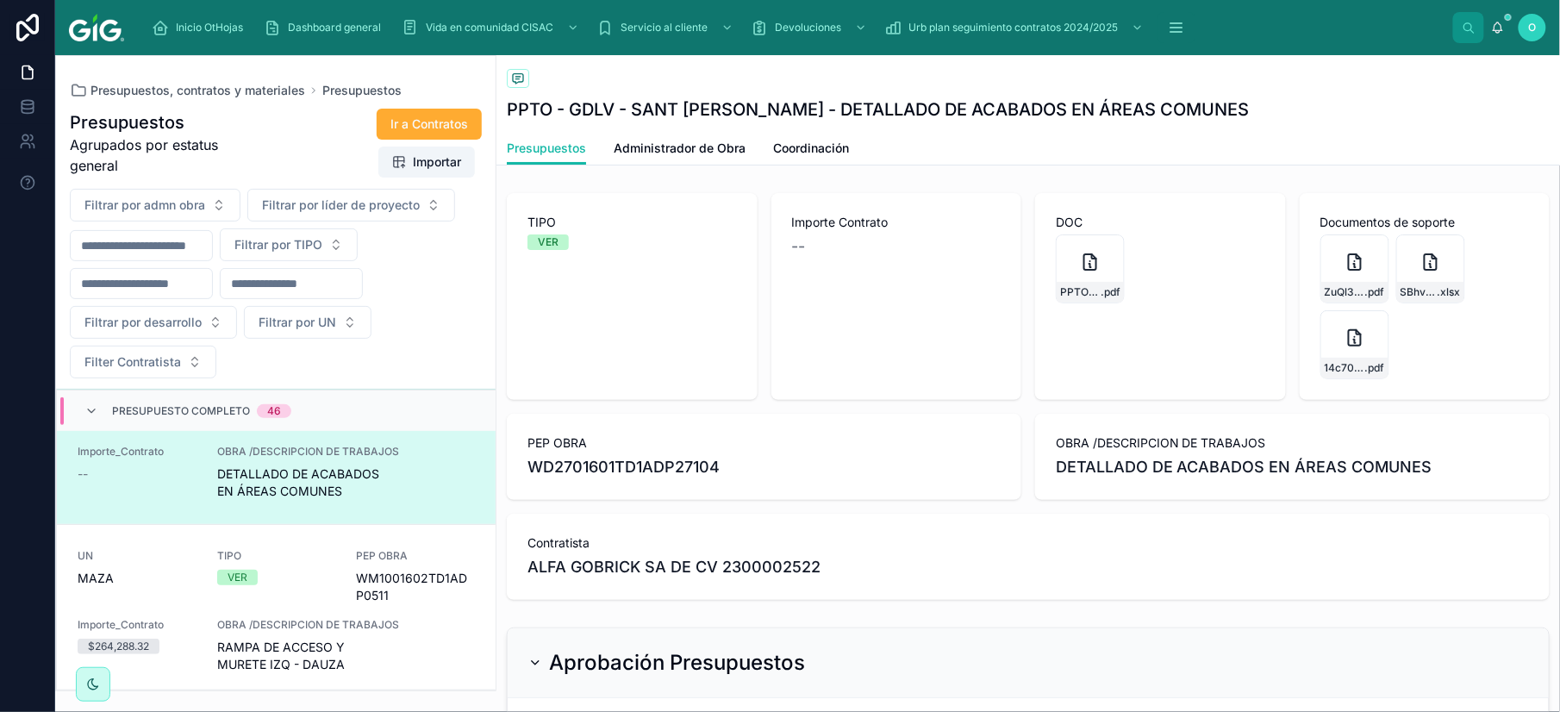
scroll to position [363, 0]
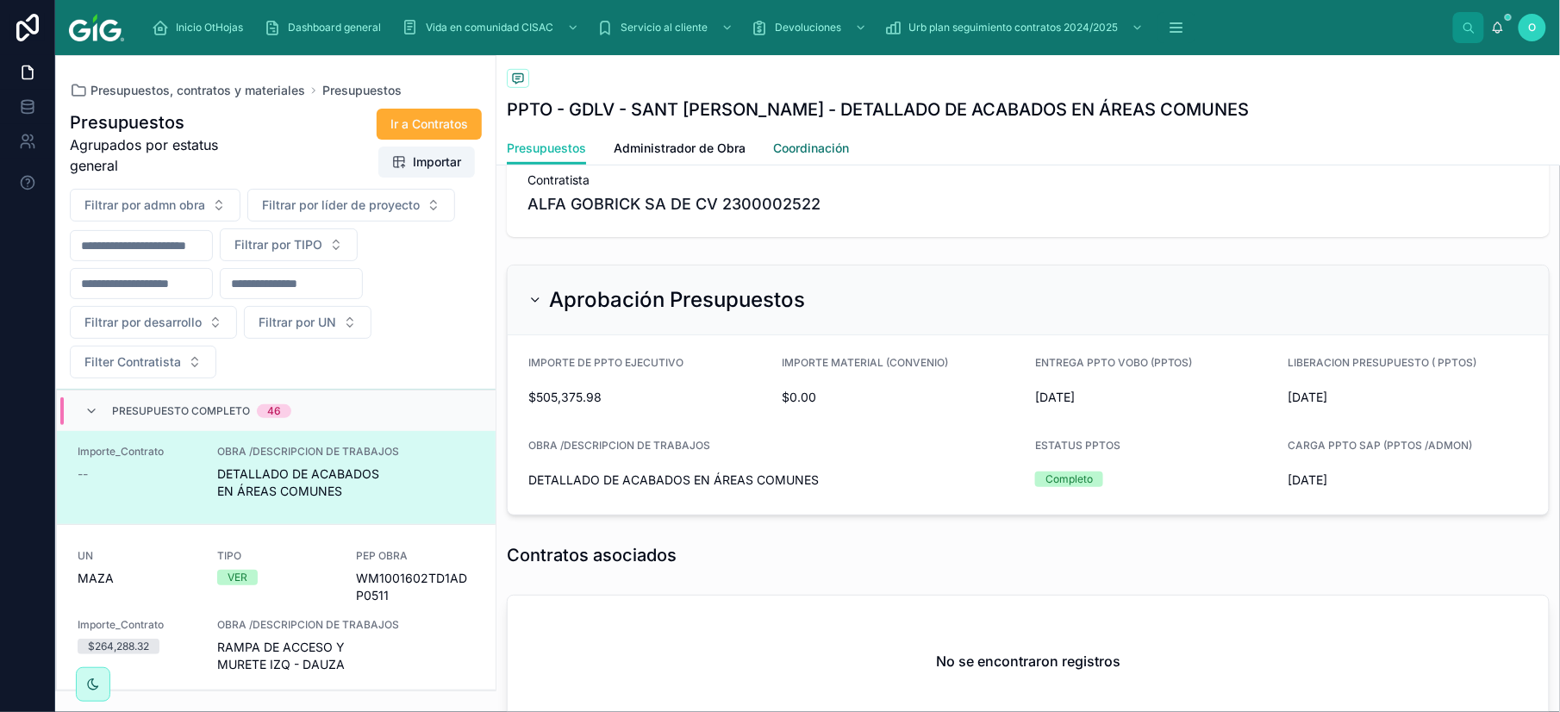
click at [822, 148] on span "Coordinación" at bounding box center [811, 148] width 76 height 17
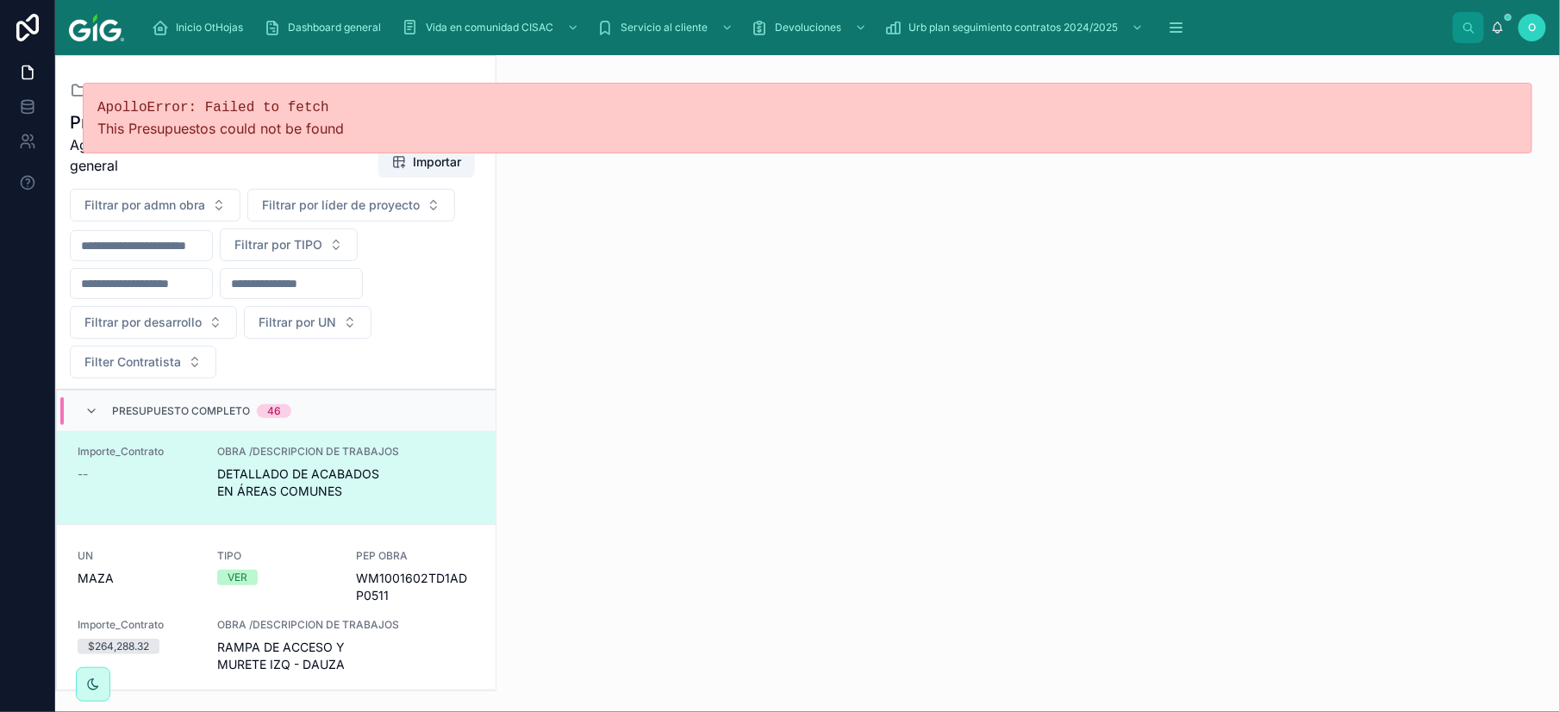
scroll to position [2670, 0]
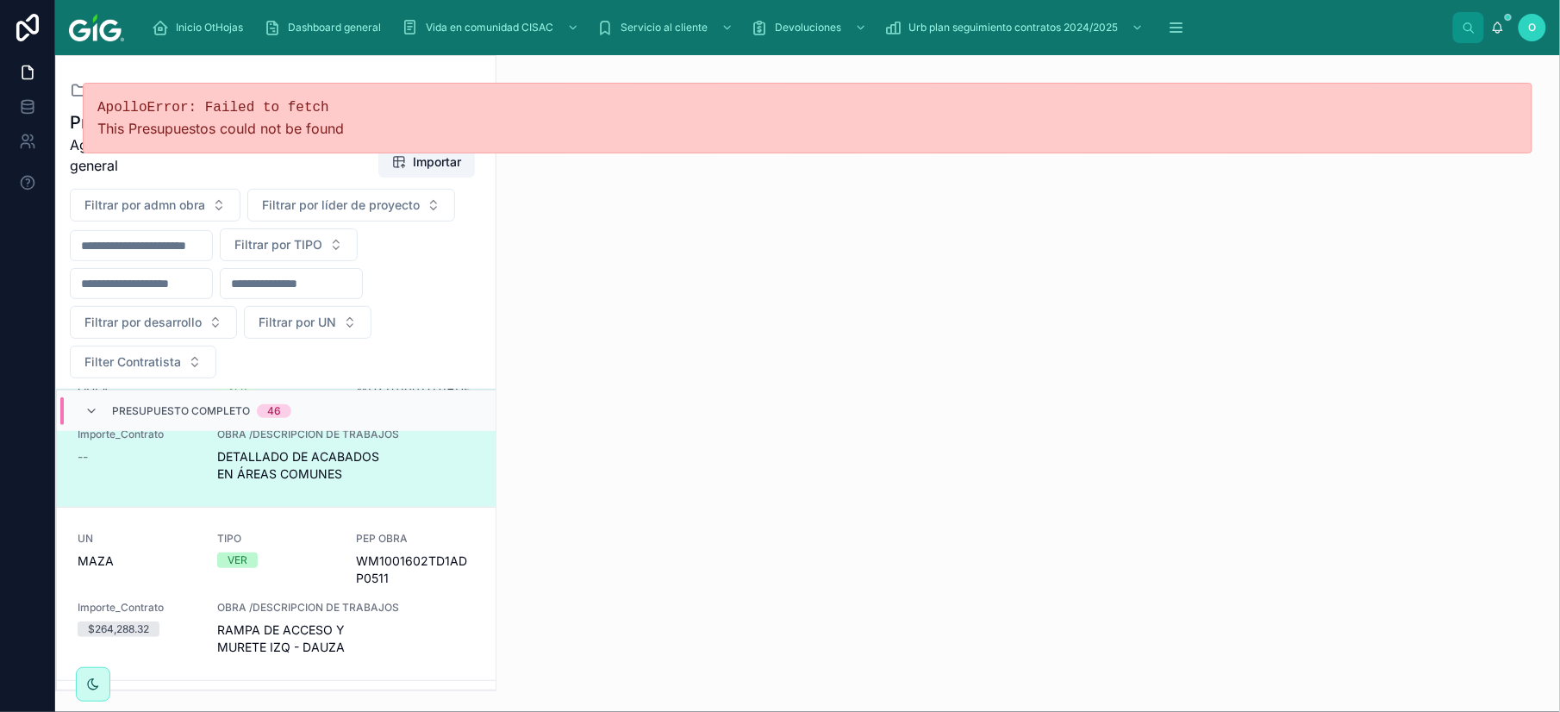
click at [425, 497] on link "UN GDLV TIPO VER PEP OBRA WD2701601TD1ADP27104 Importe_Contrato -- OBRA /DESCRI…" at bounding box center [276, 420] width 439 height 173
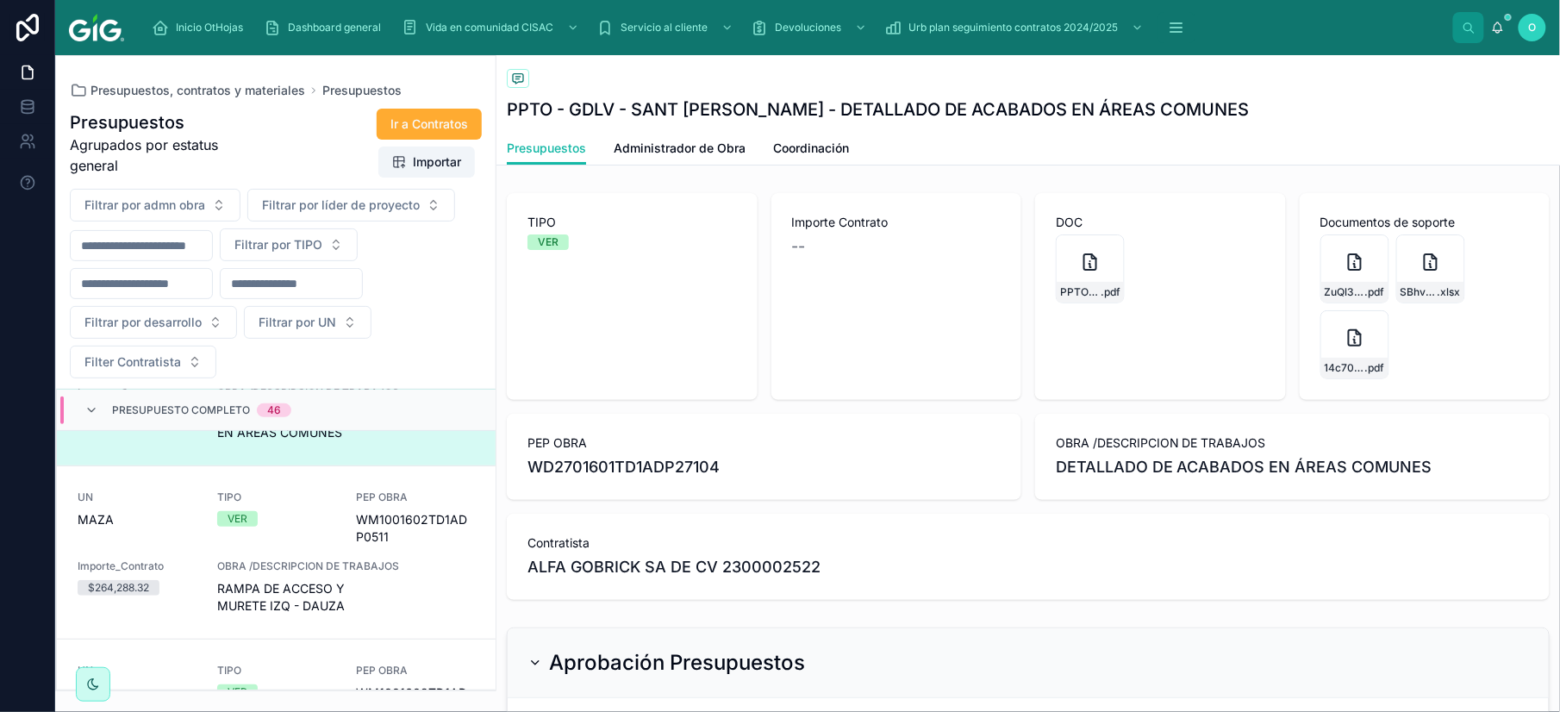
scroll to position [232, 0]
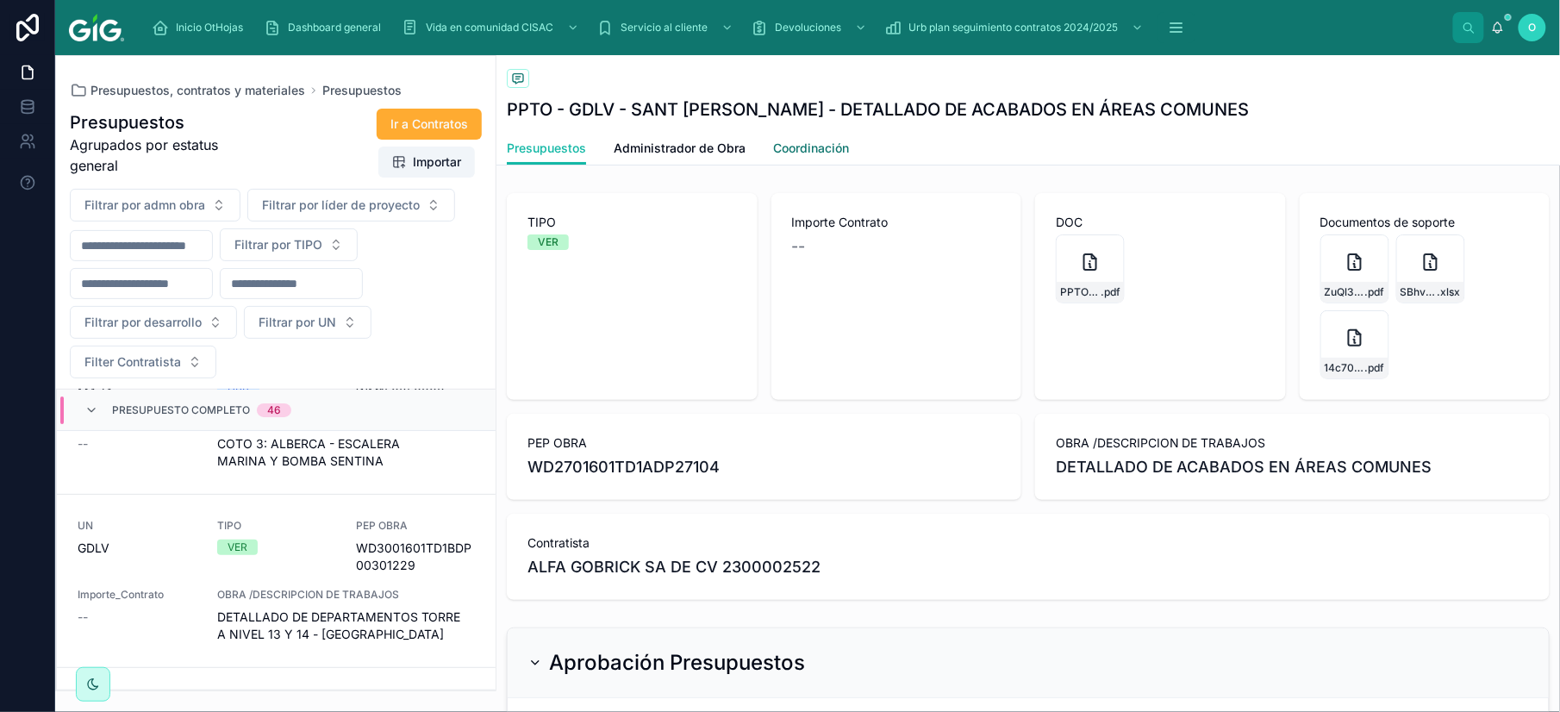
click at [809, 148] on span "Coordinación" at bounding box center [811, 148] width 76 height 17
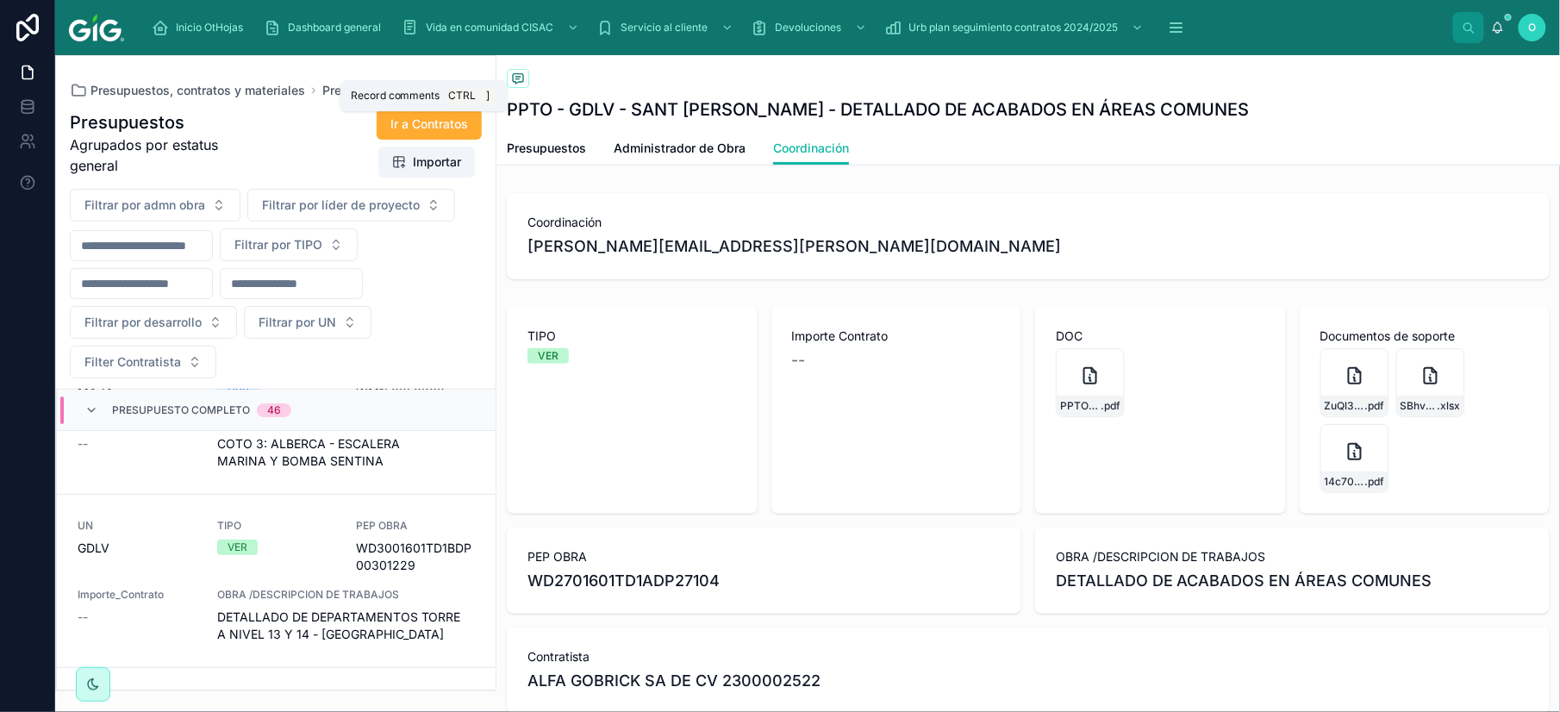
click at [515, 76] on icon at bounding box center [518, 79] width 14 height 14
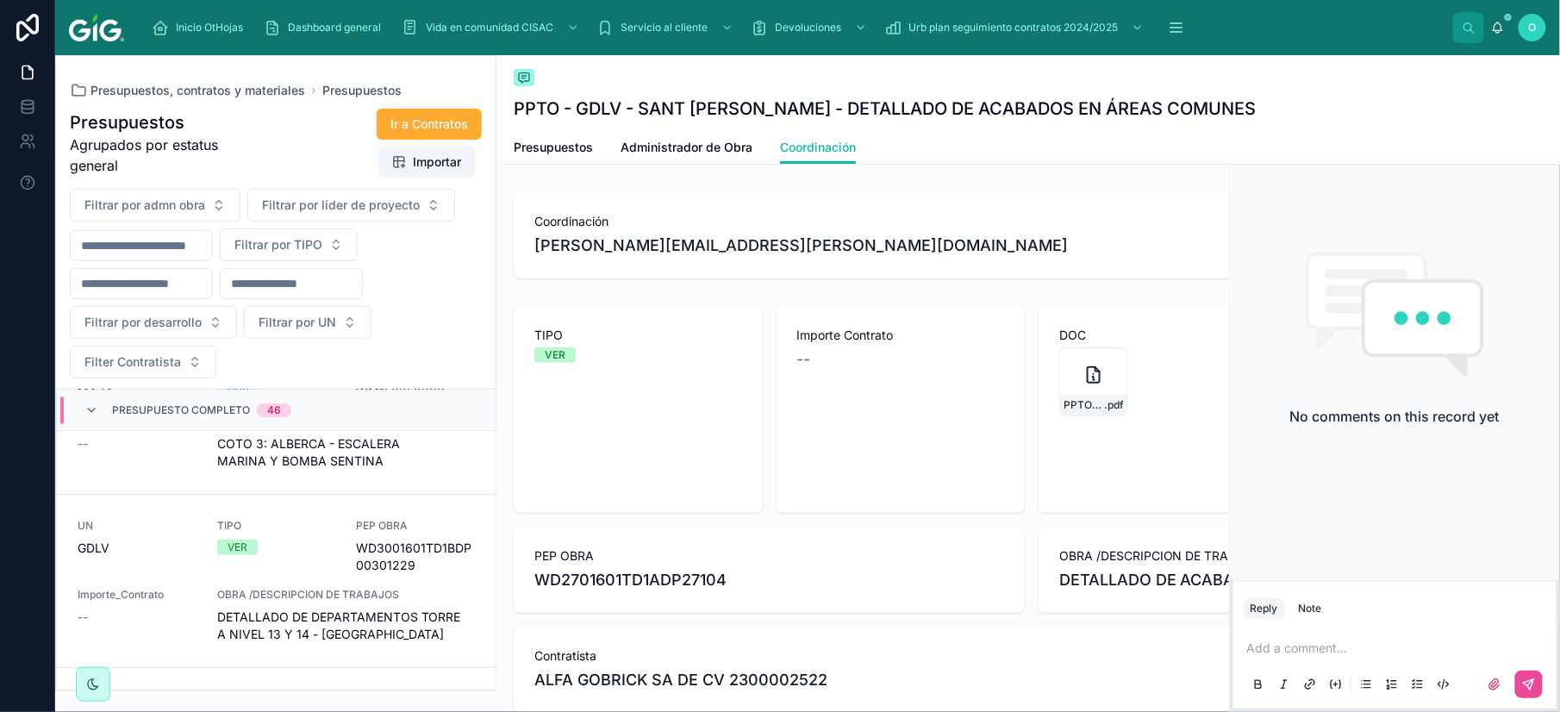
click at [1335, 646] on p at bounding box center [1398, 648] width 303 height 17
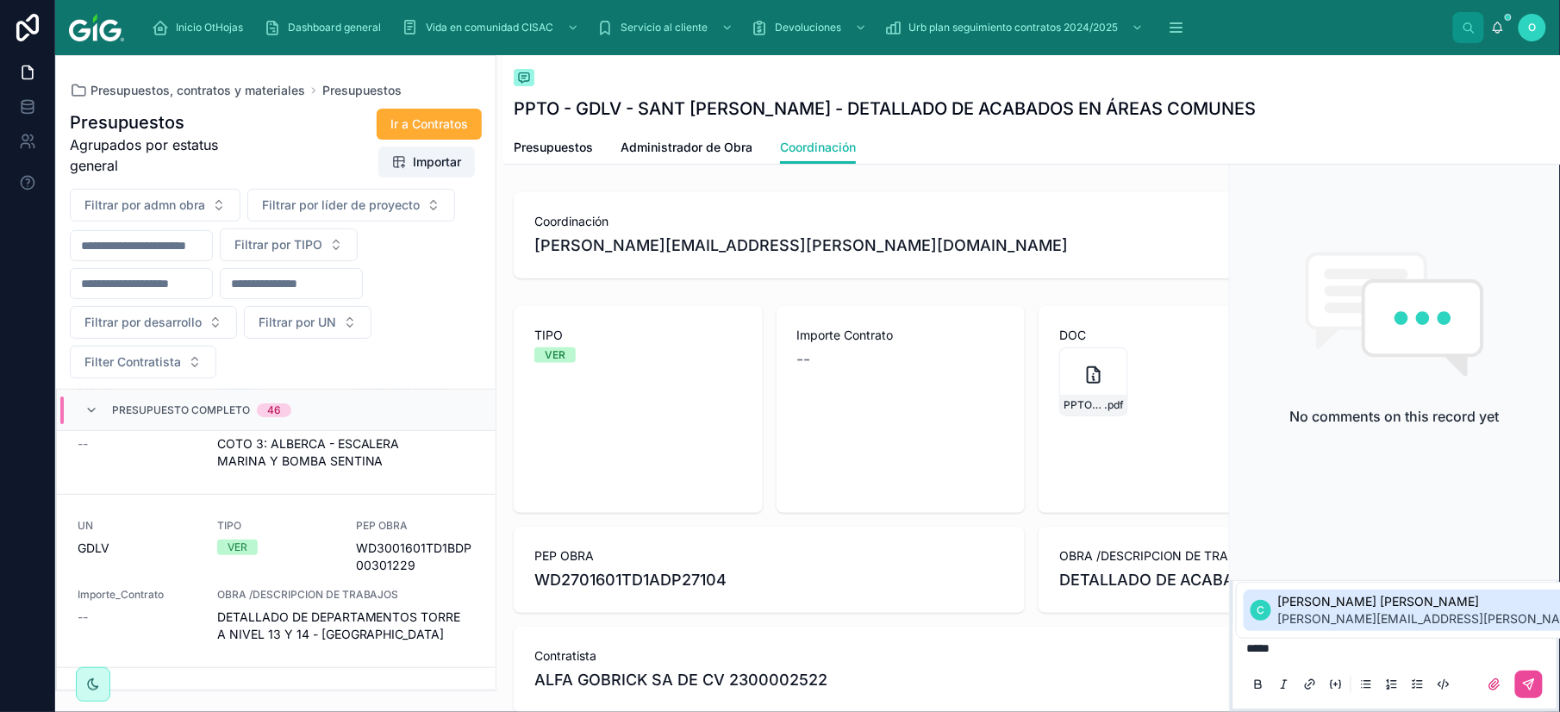
click at [1331, 617] on span "[PERSON_NAME][EMAIL_ADDRESS][PERSON_NAME][DOMAIN_NAME]" at bounding box center [1482, 618] width 406 height 17
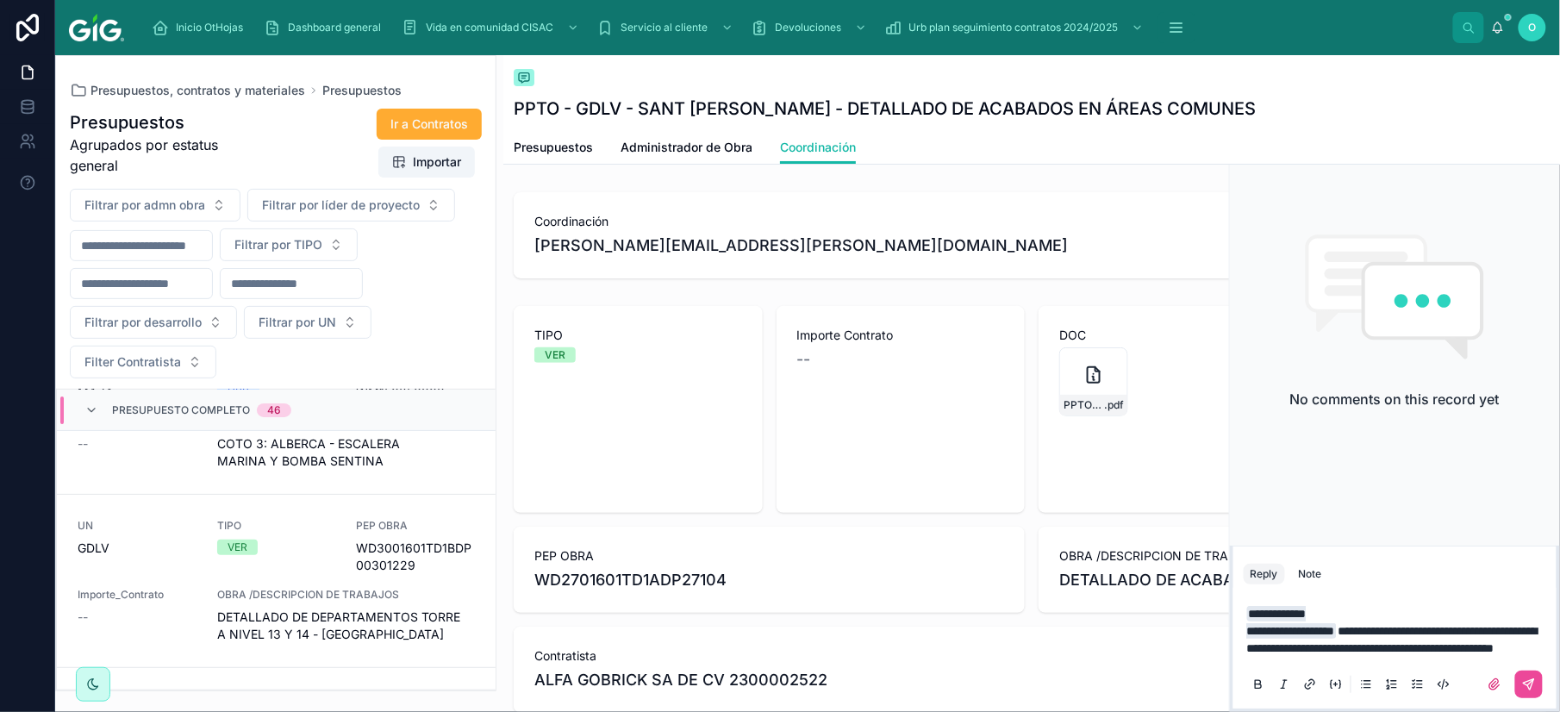
click at [1522, 625] on span "**********" at bounding box center [1392, 639] width 291 height 29
click at [1454, 648] on p "**********" at bounding box center [1398, 631] width 303 height 52
click at [1531, 684] on icon at bounding box center [1532, 682] width 6 height 6
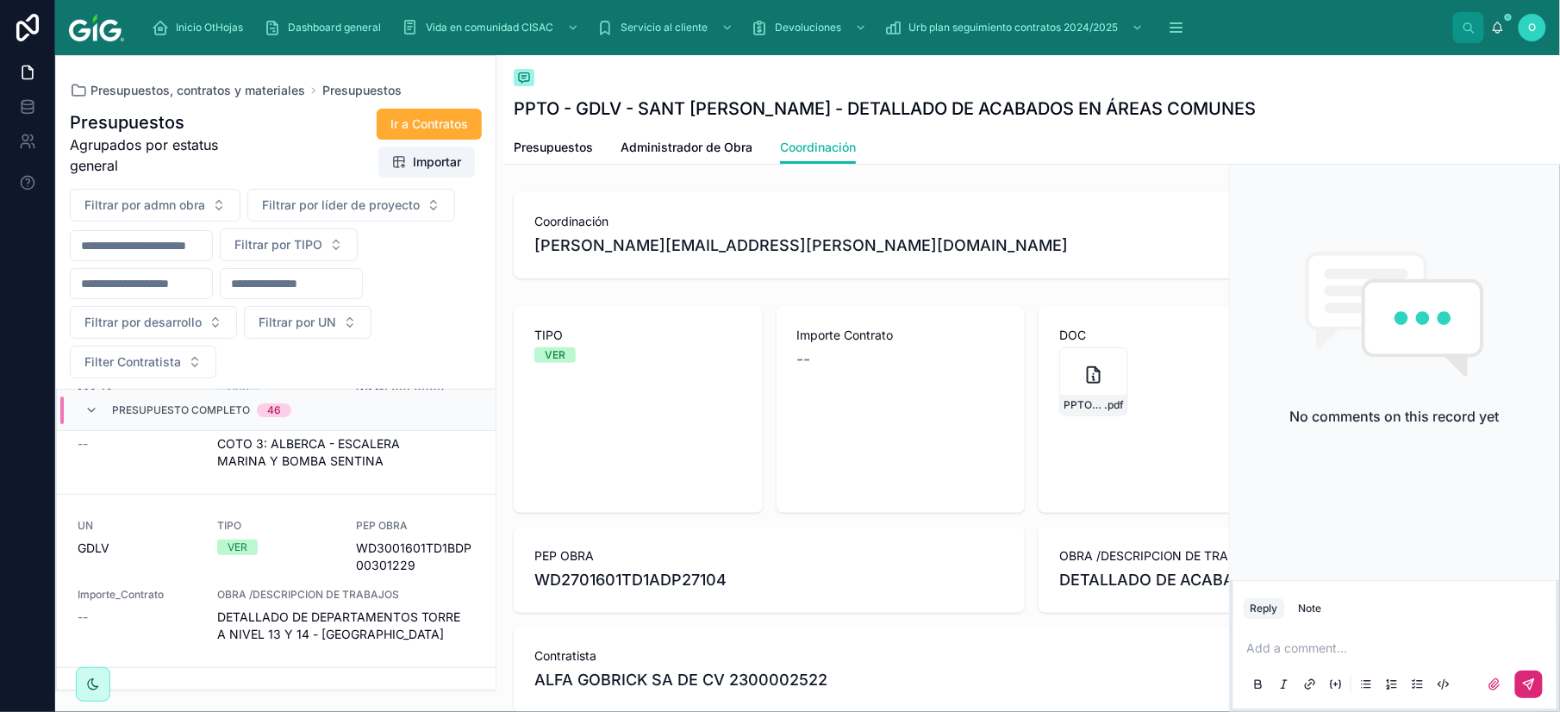
click at [1401, 657] on div "Add a comment..." at bounding box center [1395, 665] width 303 height 72
click at [1469, 439] on div "No comments on this record yet" at bounding box center [1395, 339] width 330 height 484
click at [1311, 645] on p at bounding box center [1398, 648] width 303 height 17
click at [1547, 73] on icon at bounding box center [1547, 76] width 13 height 14
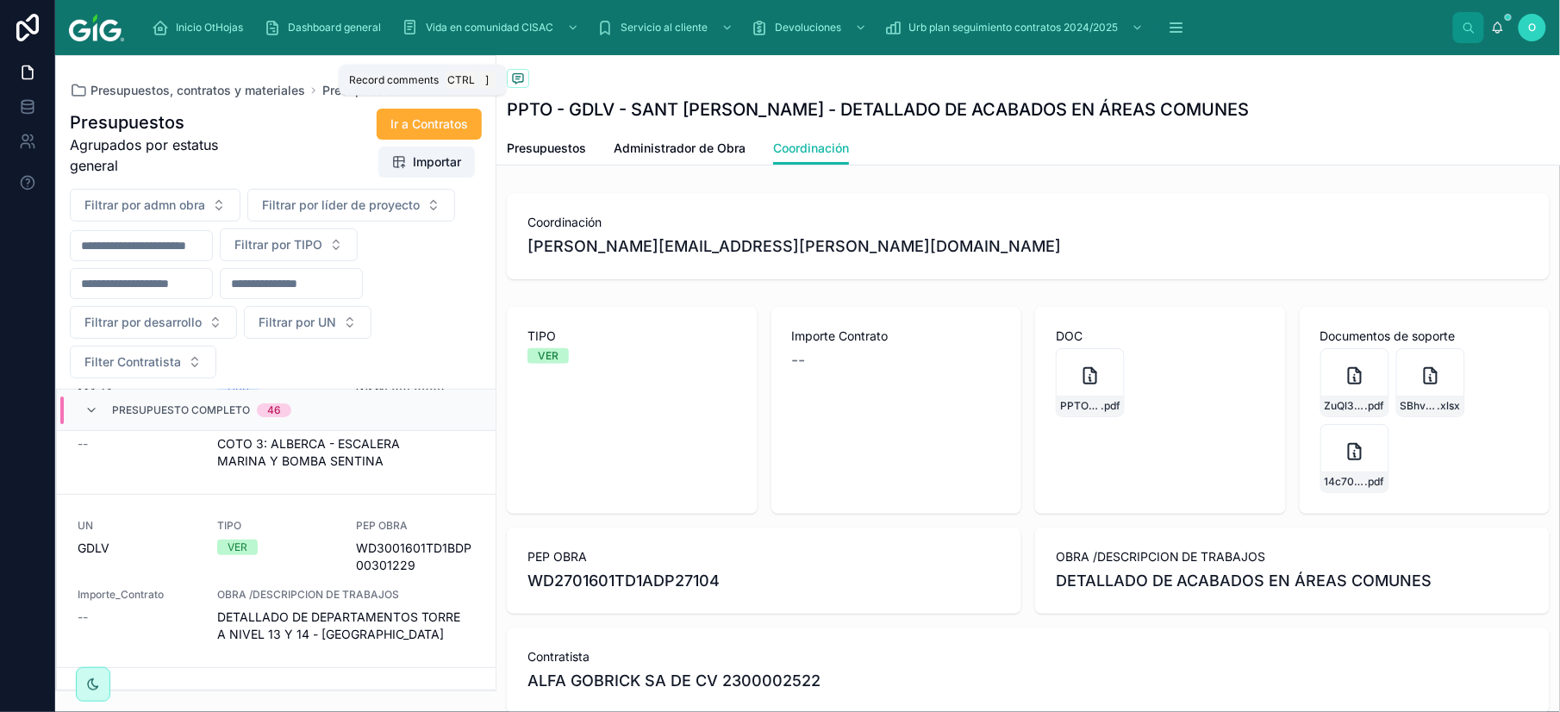
drag, startPoint x: 524, startPoint y: 78, endPoint x: 1263, endPoint y: 508, distance: 855.0
click at [521, 78] on icon at bounding box center [518, 79] width 14 height 14
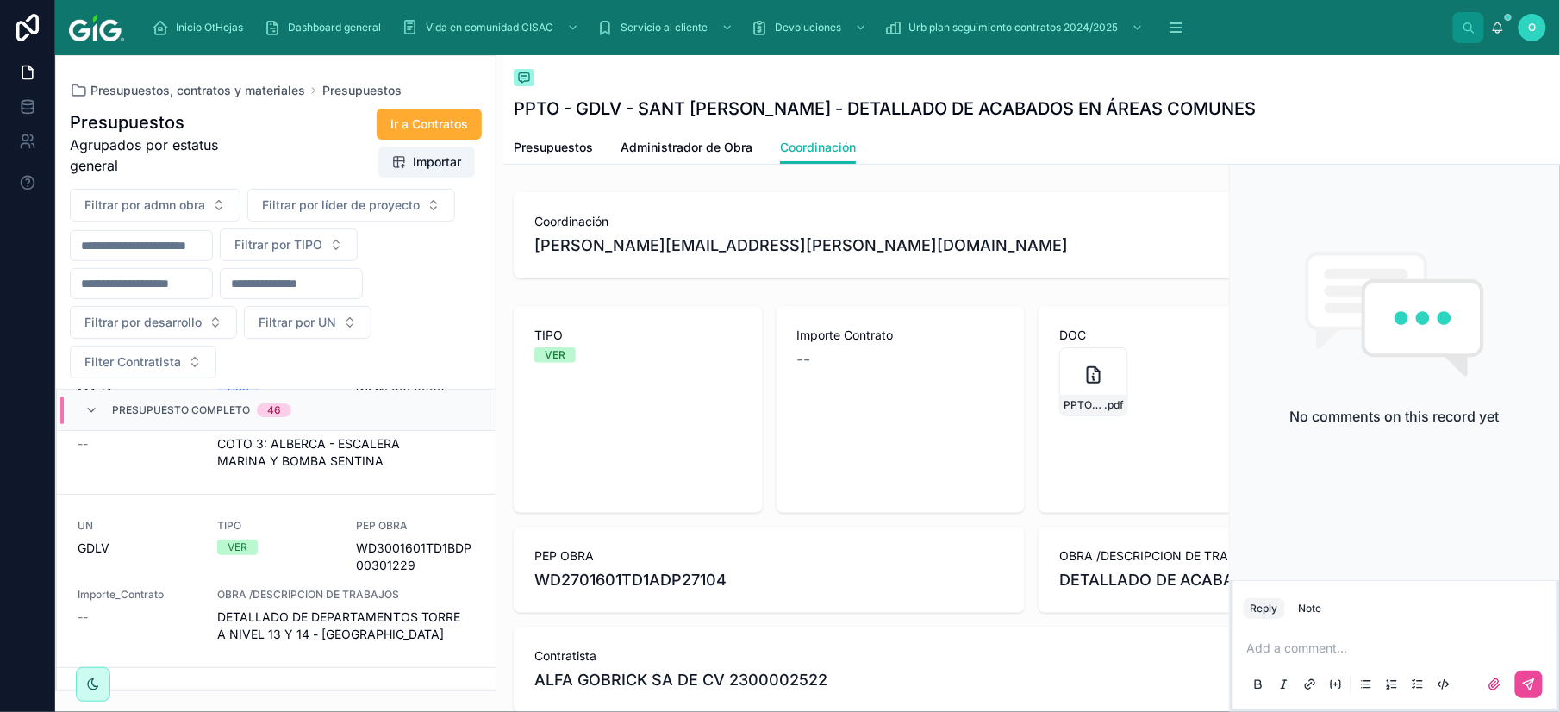
click at [1354, 645] on p at bounding box center [1398, 648] width 303 height 17
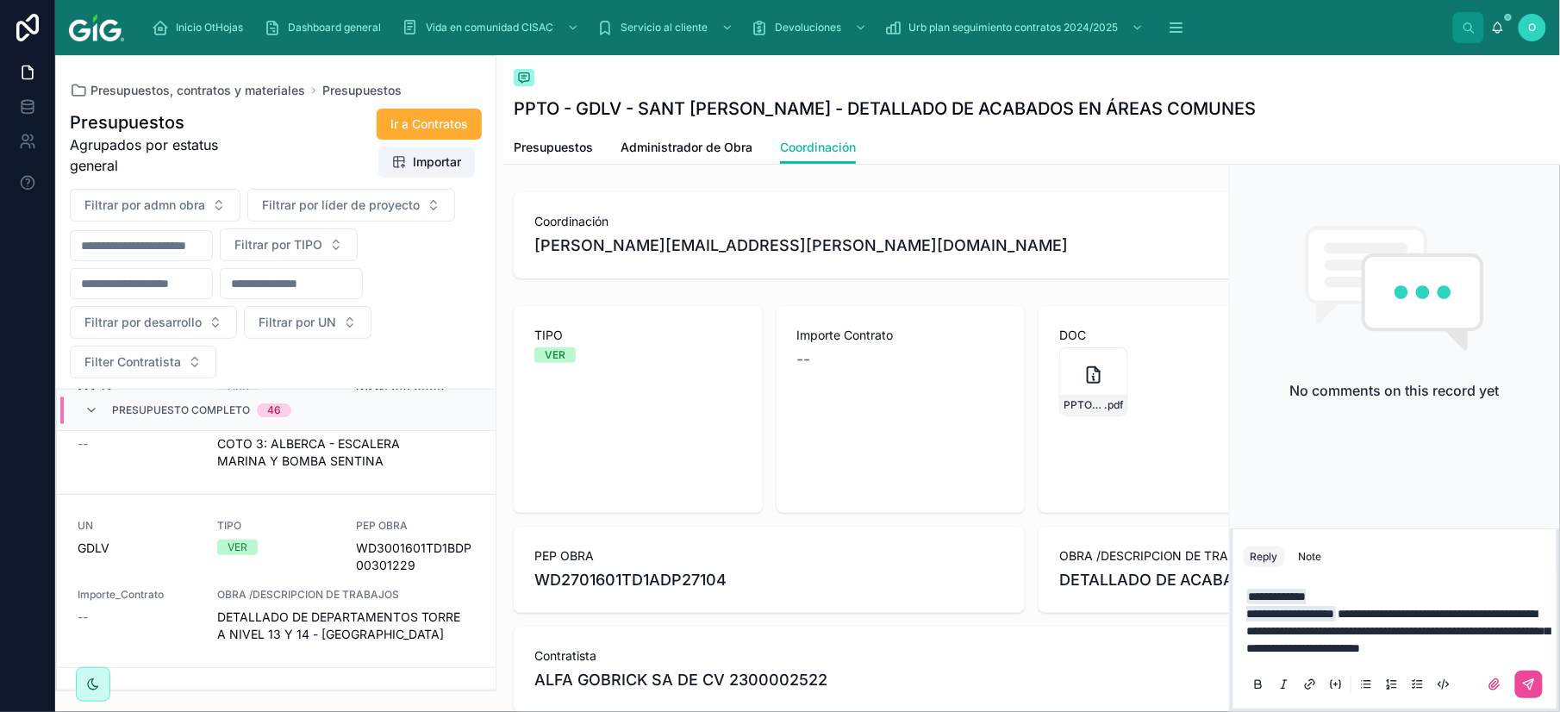
click at [1424, 614] on span "**********" at bounding box center [1398, 631] width 303 height 47
click at [1426, 632] on span "**********" at bounding box center [1398, 631] width 303 height 47
click at [1485, 615] on span "**********" at bounding box center [1398, 631] width 303 height 47
click at [1421, 617] on span "**********" at bounding box center [1398, 631] width 303 height 47
click at [1529, 681] on icon at bounding box center [1529, 684] width 10 height 10
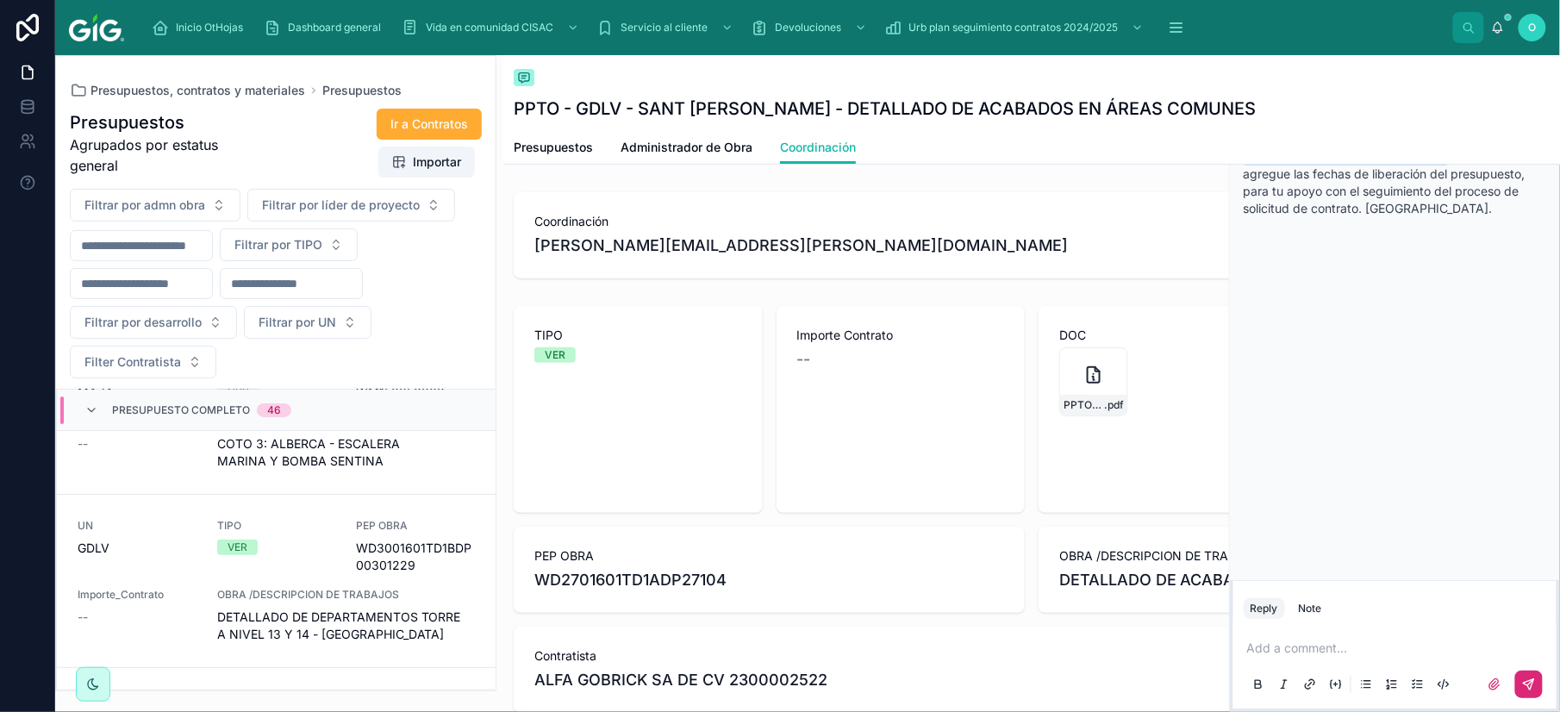
click at [356, 91] on span "Presupuestos" at bounding box center [361, 90] width 79 height 17
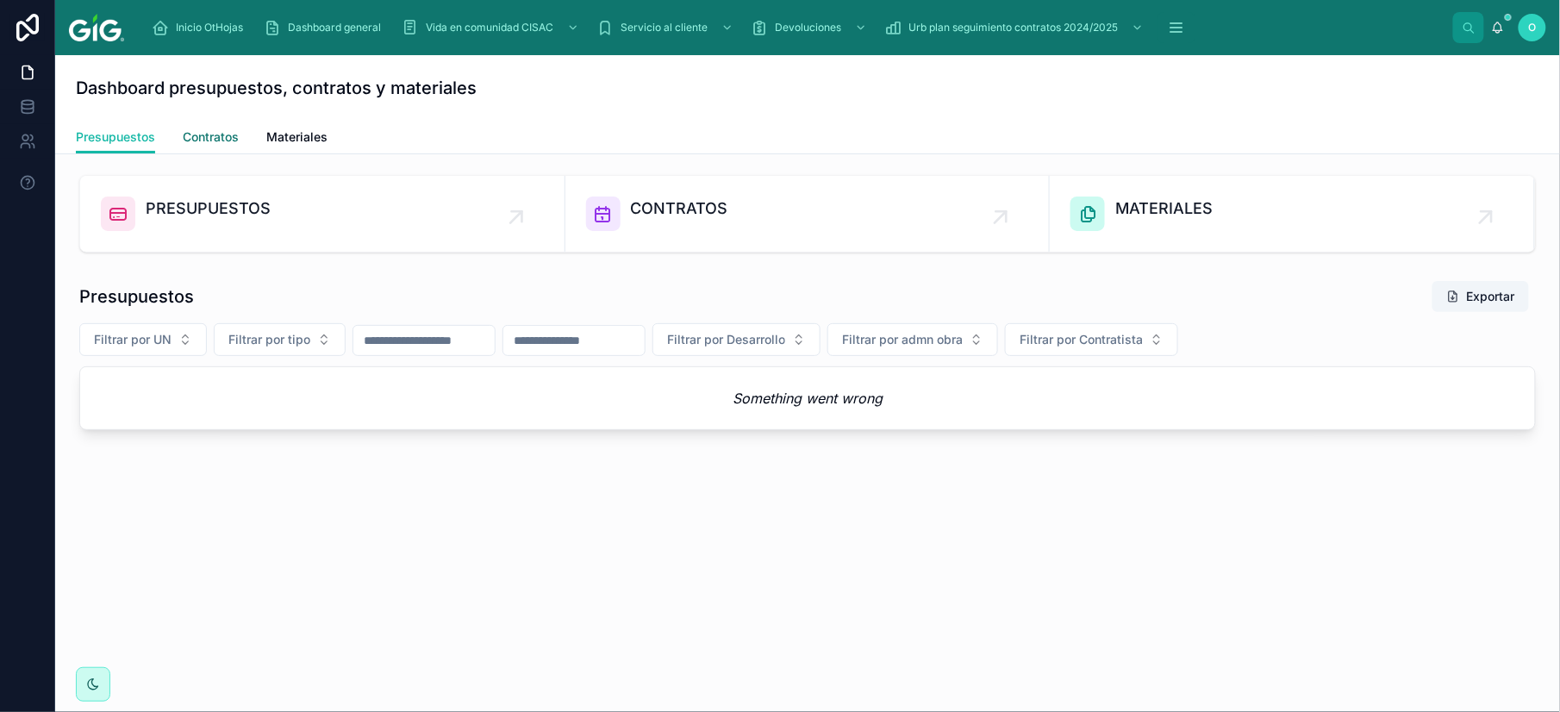
click at [211, 135] on span "Contratos" at bounding box center [211, 136] width 56 height 17
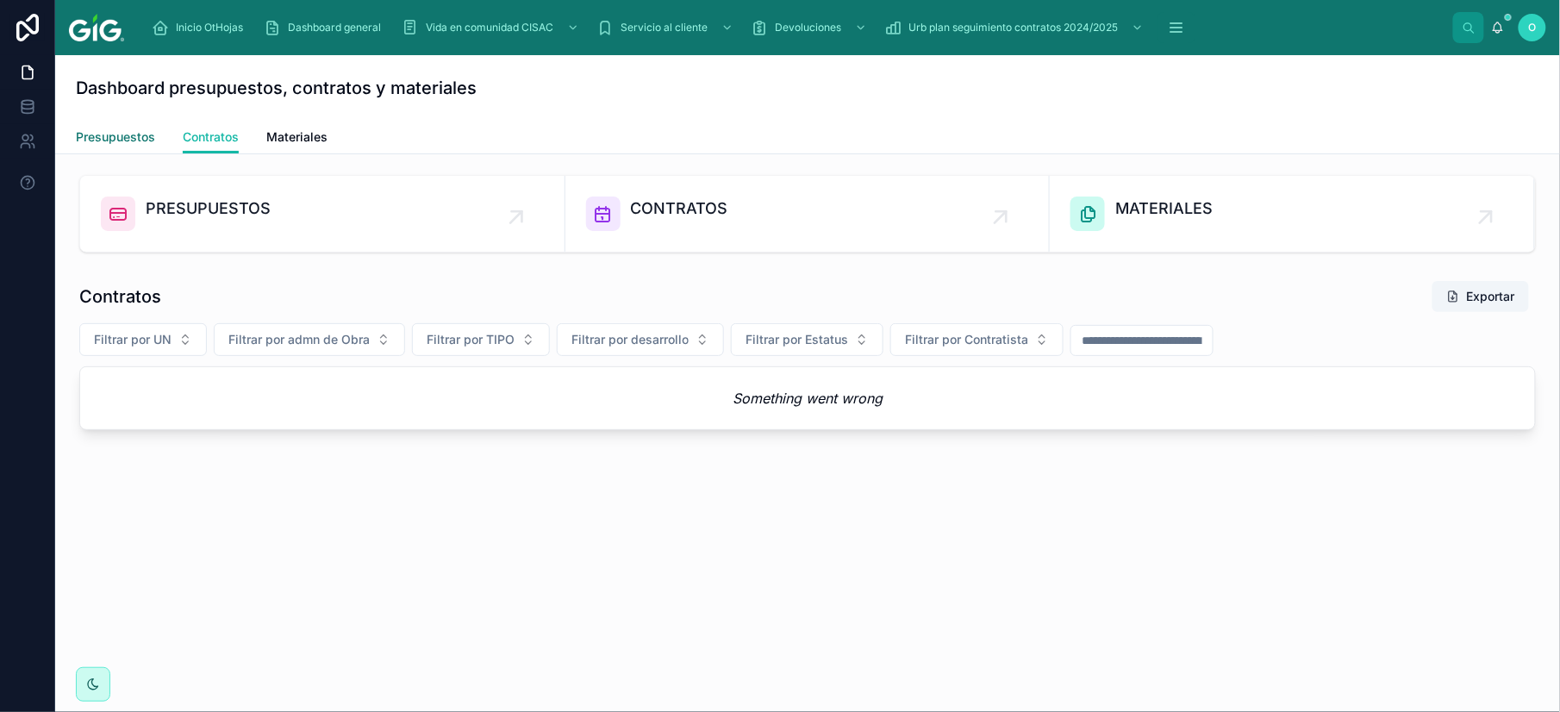
click at [128, 133] on span "Presupuestos" at bounding box center [115, 136] width 79 height 17
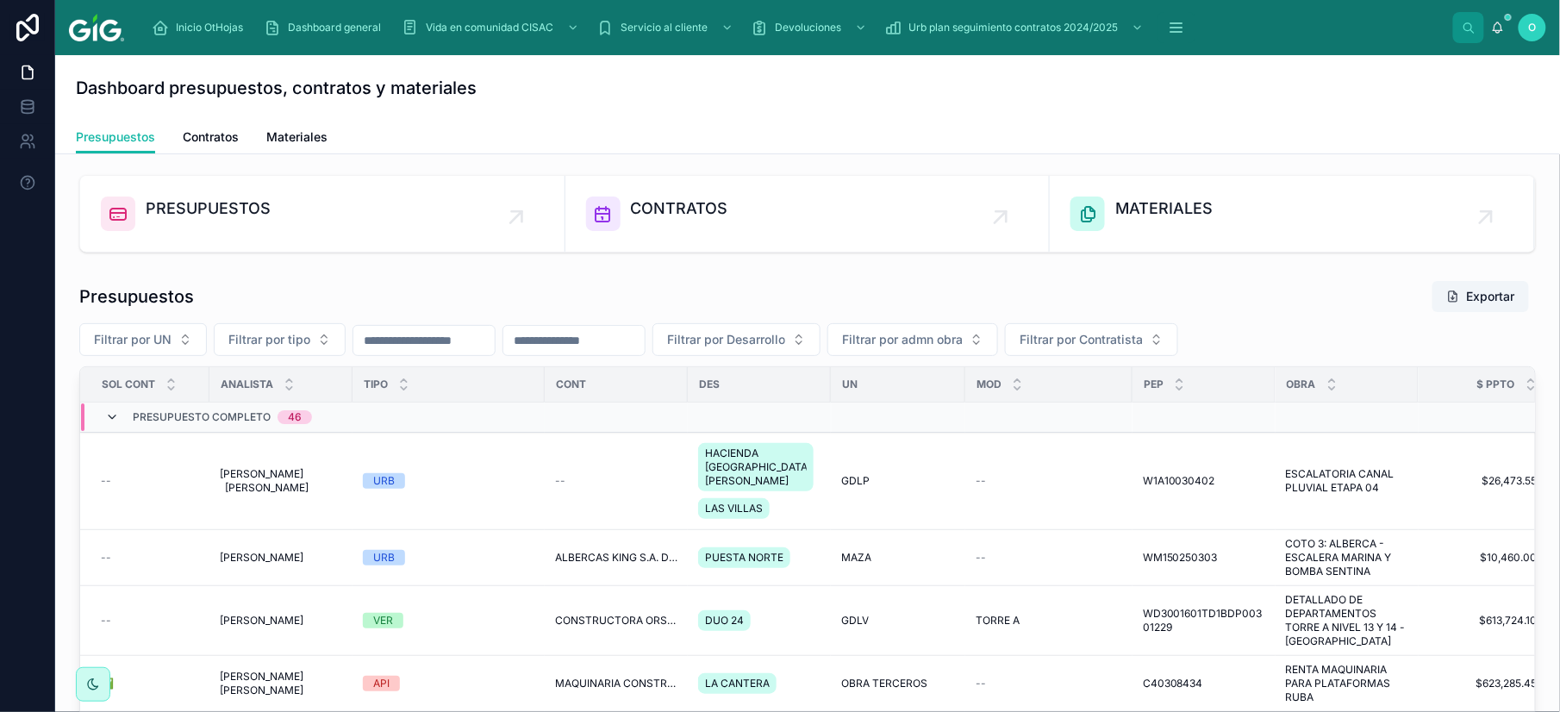
click at [110, 424] on icon at bounding box center [112, 417] width 14 height 14
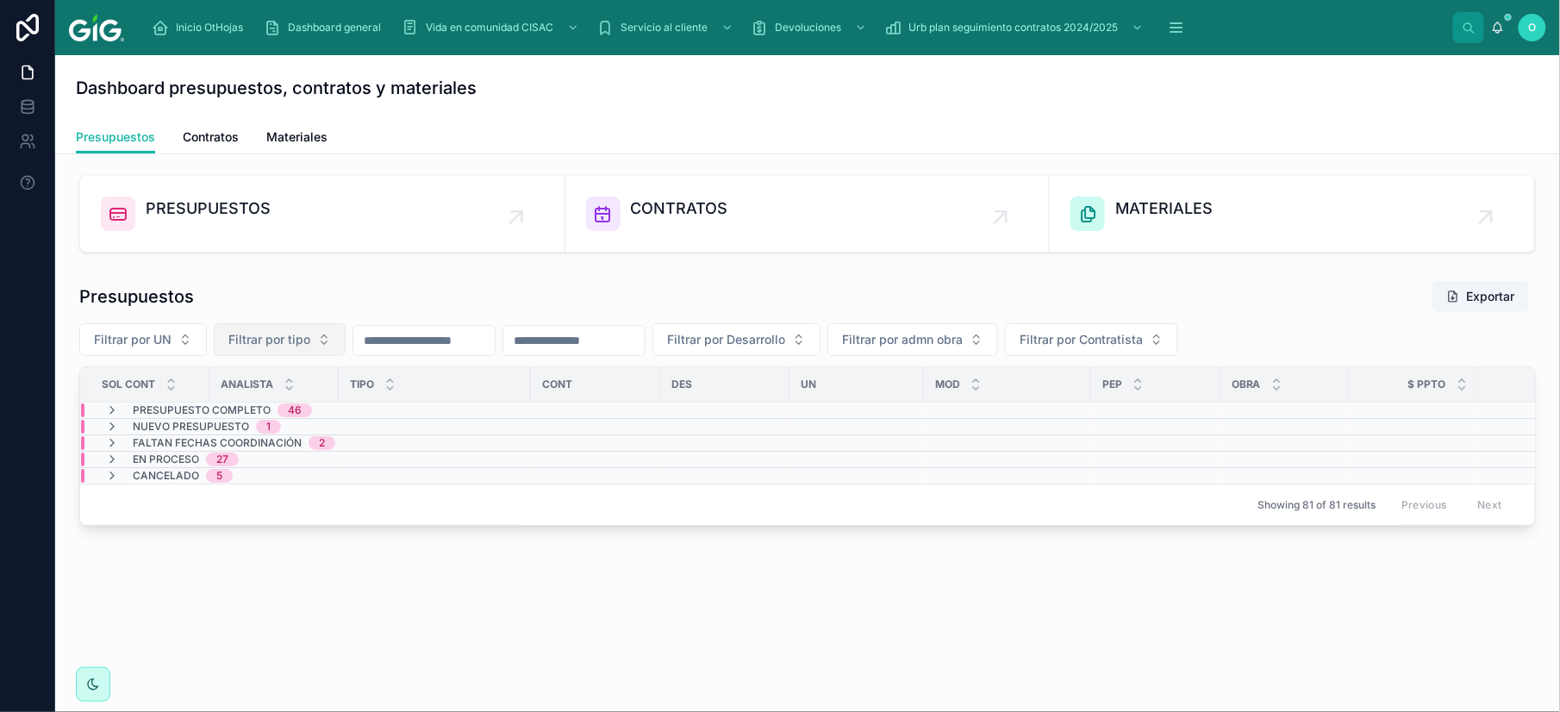
click at [322, 345] on button "Filtrar por tipo" at bounding box center [280, 339] width 132 height 33
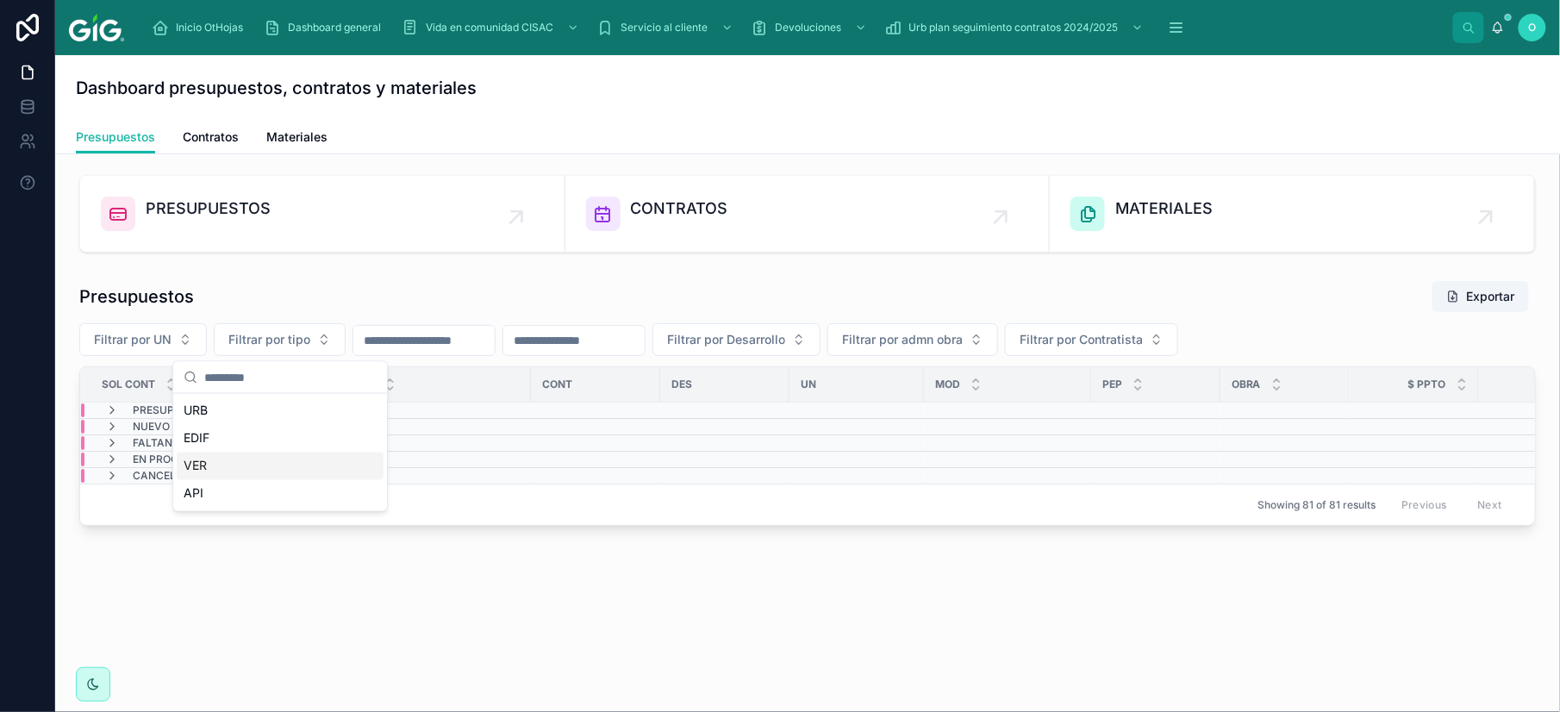
click at [245, 462] on div "VER" at bounding box center [280, 467] width 207 height 28
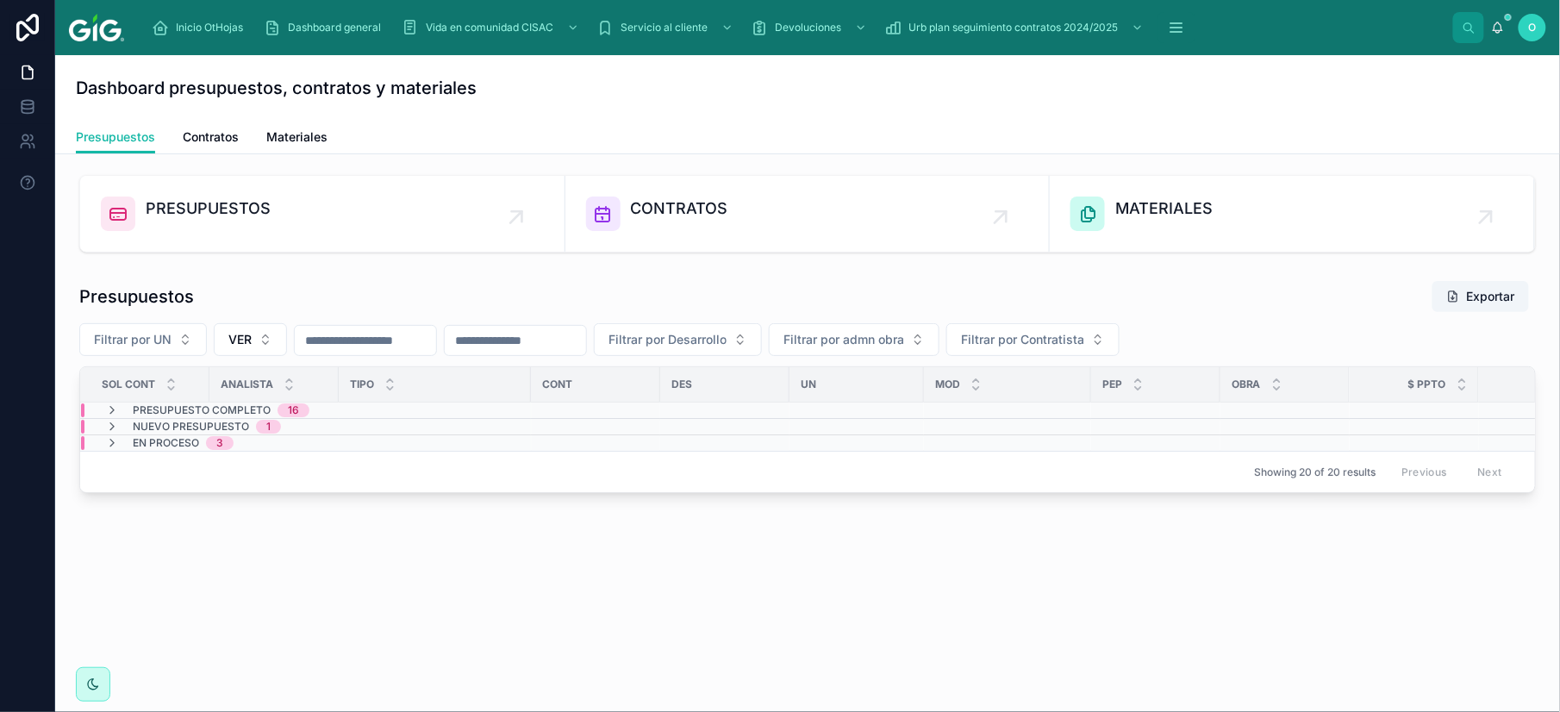
click at [439, 603] on div "PRESUPUESTOS CONTRATOS MATERIALES Presupuestos Exportar Filtrar por UN VER Filt…" at bounding box center [807, 382] width 1505 height 456
click at [187, 447] on span "En proceso" at bounding box center [166, 443] width 66 height 14
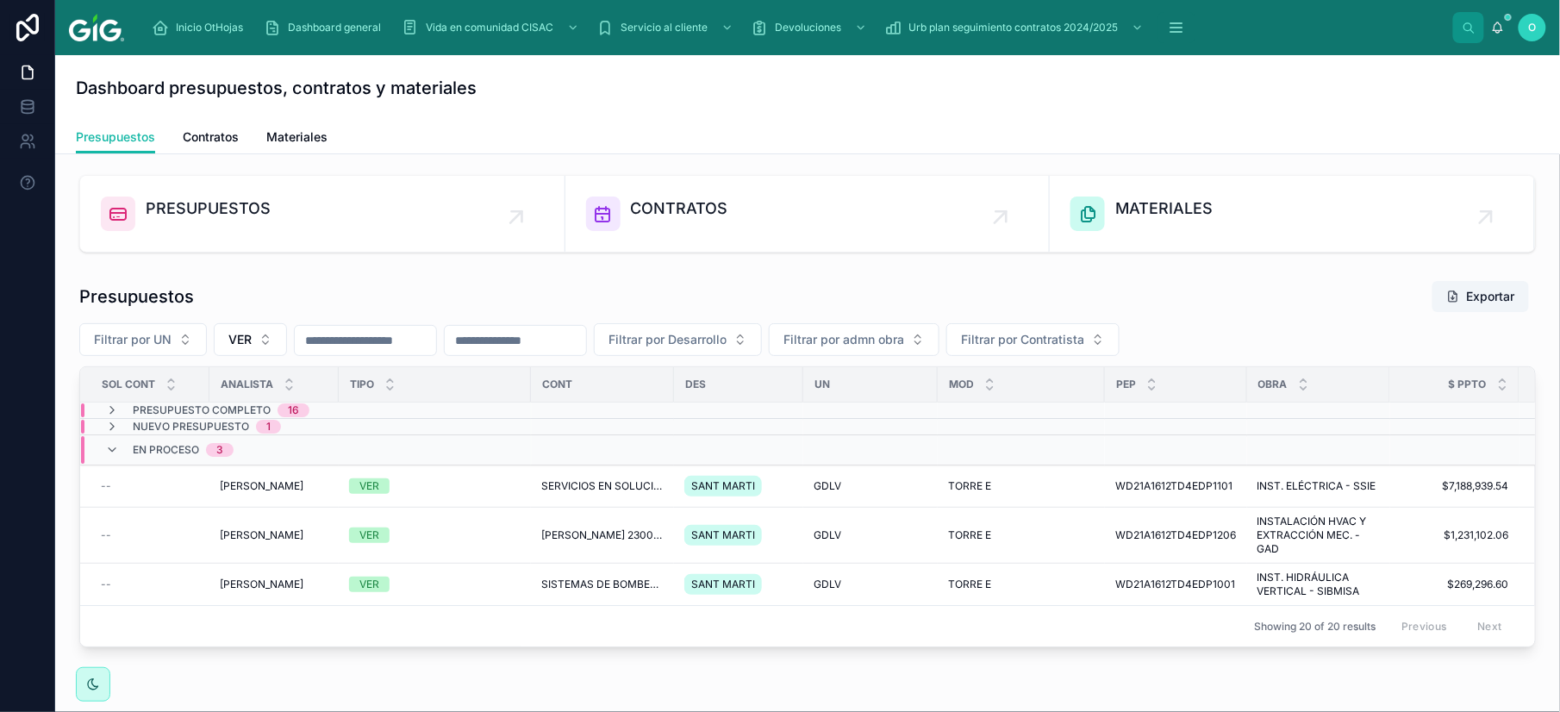
click at [217, 429] on span "Nuevo presupuesto" at bounding box center [191, 427] width 116 height 14
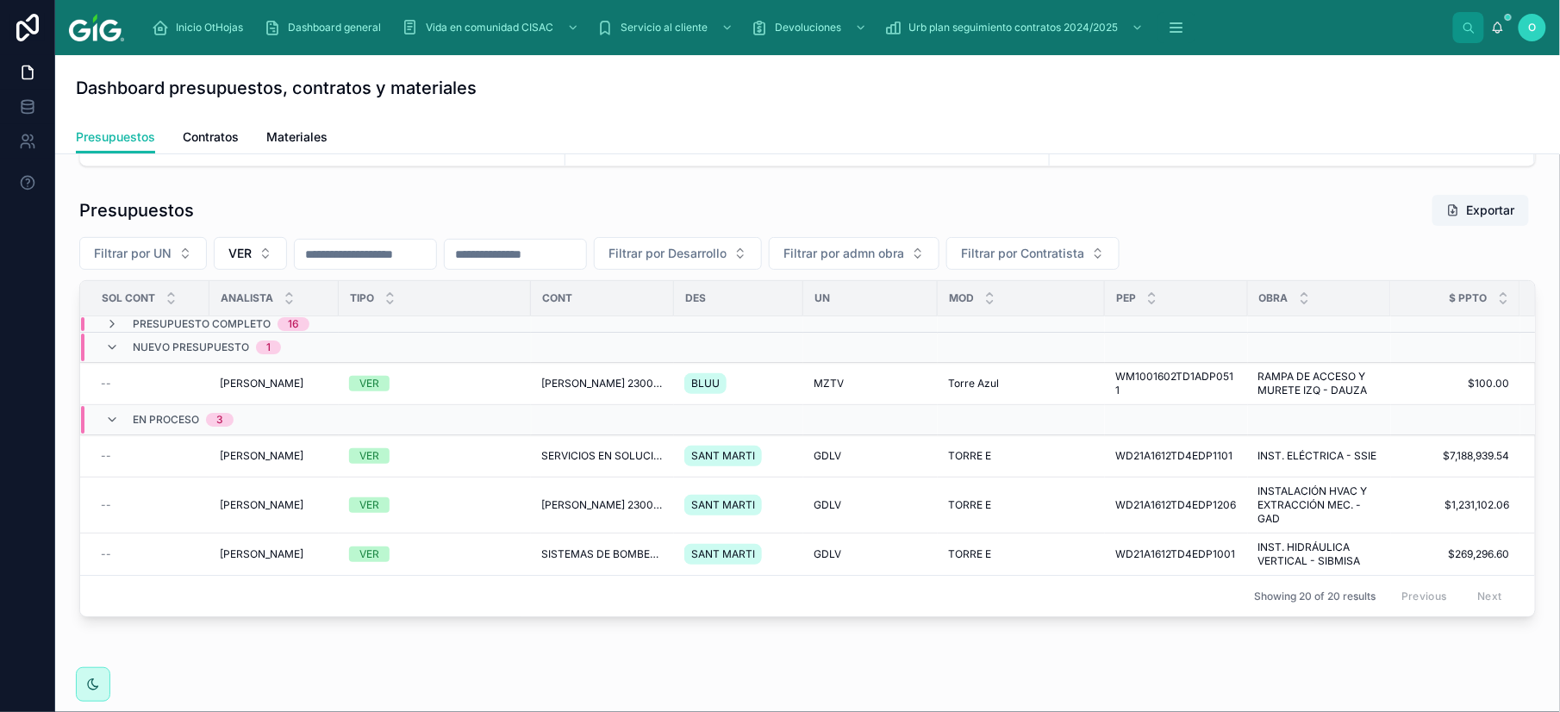
click at [236, 328] on span "Presupuesto Completo" at bounding box center [202, 324] width 138 height 14
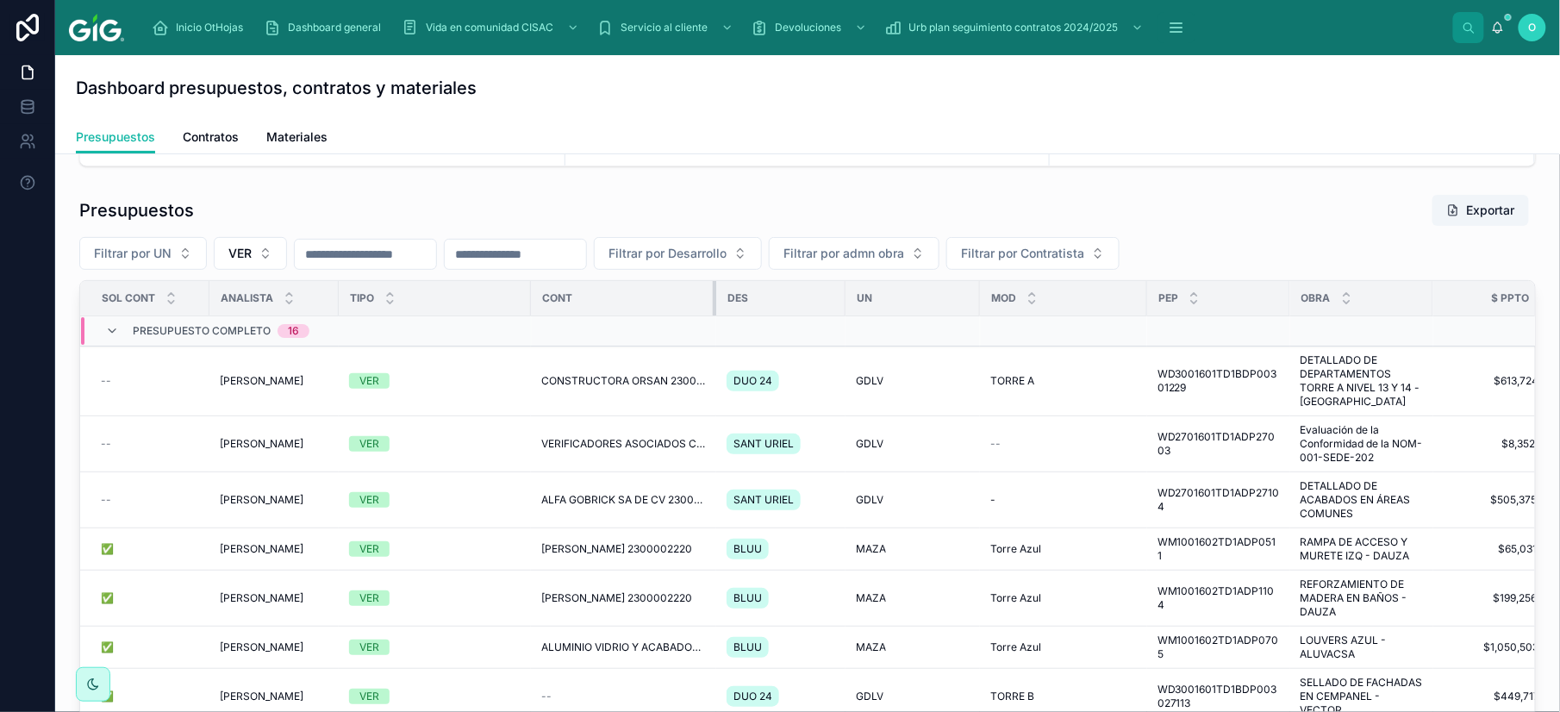
drag, startPoint x: 684, startPoint y: 298, endPoint x: 726, endPoint y: 316, distance: 45.6
click at [720, 316] on div at bounding box center [716, 298] width 7 height 34
click at [485, 502] on div "VER" at bounding box center [435, 500] width 172 height 16
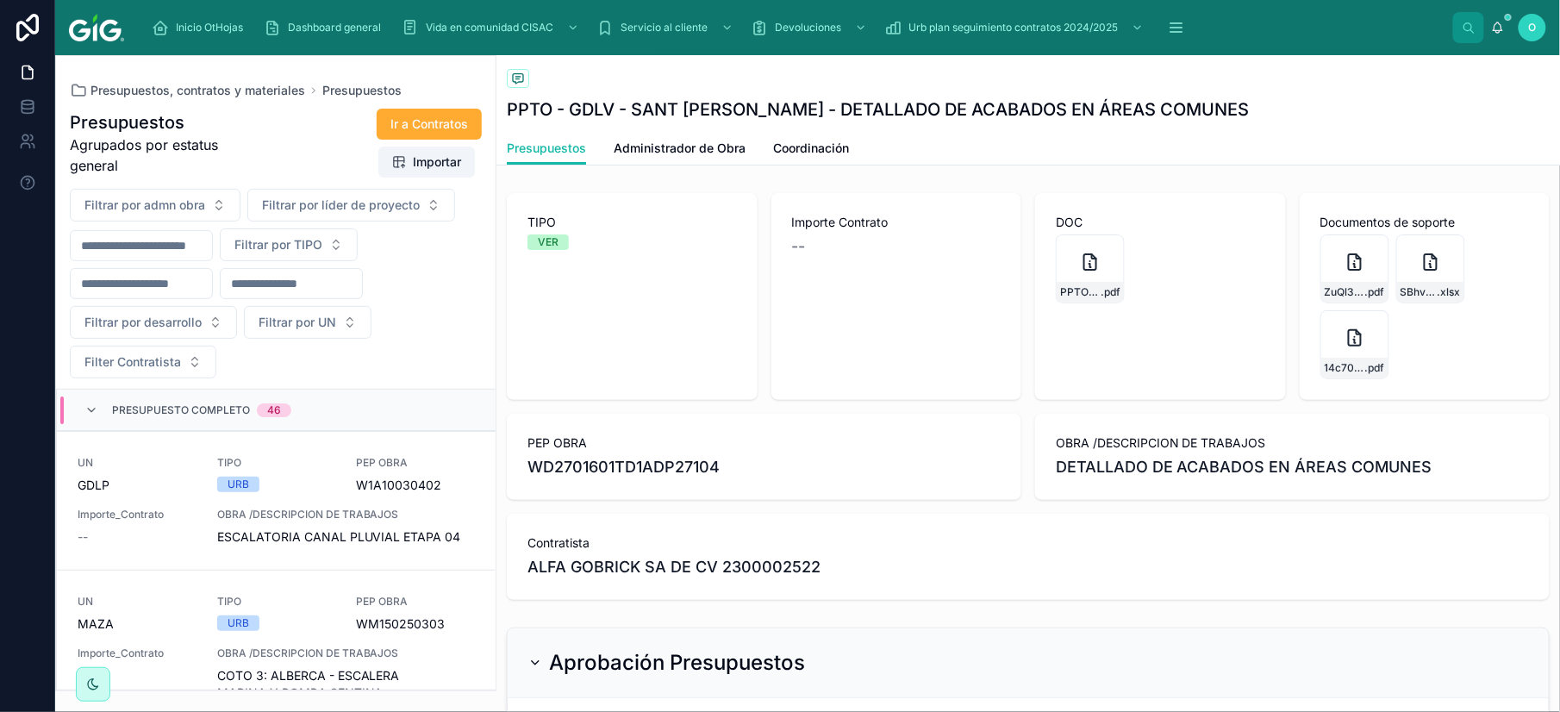
scroll to position [2618, 0]
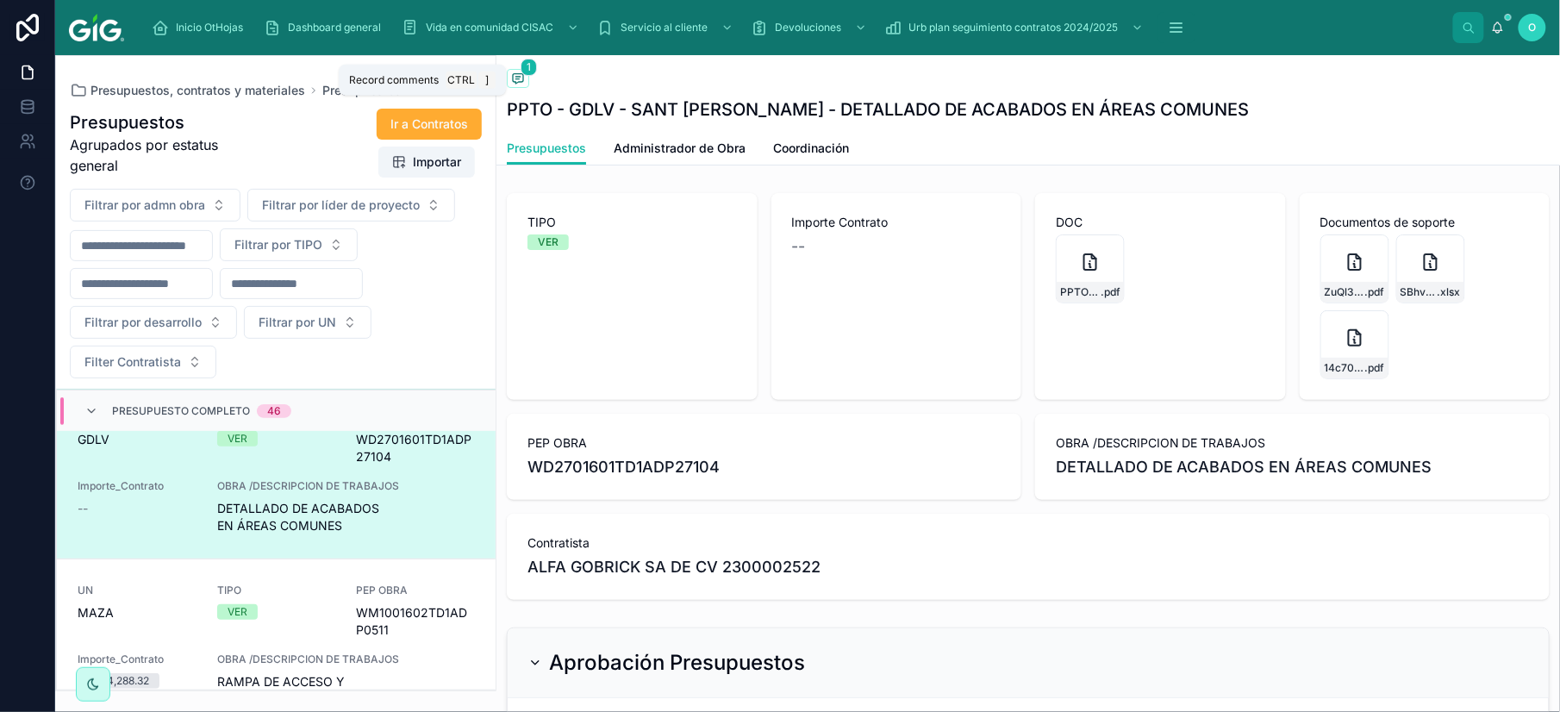
click at [518, 83] on icon at bounding box center [518, 78] width 10 height 9
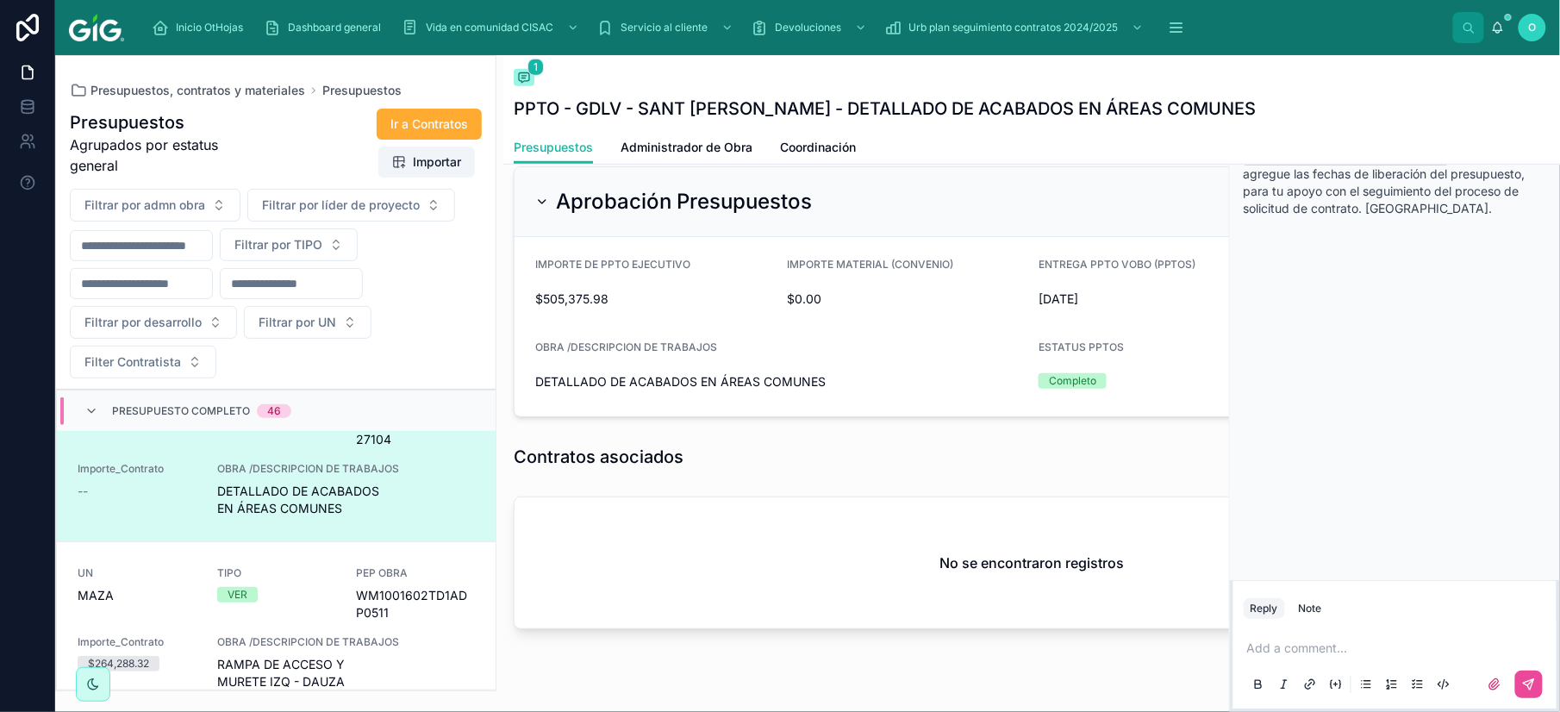
scroll to position [503, 0]
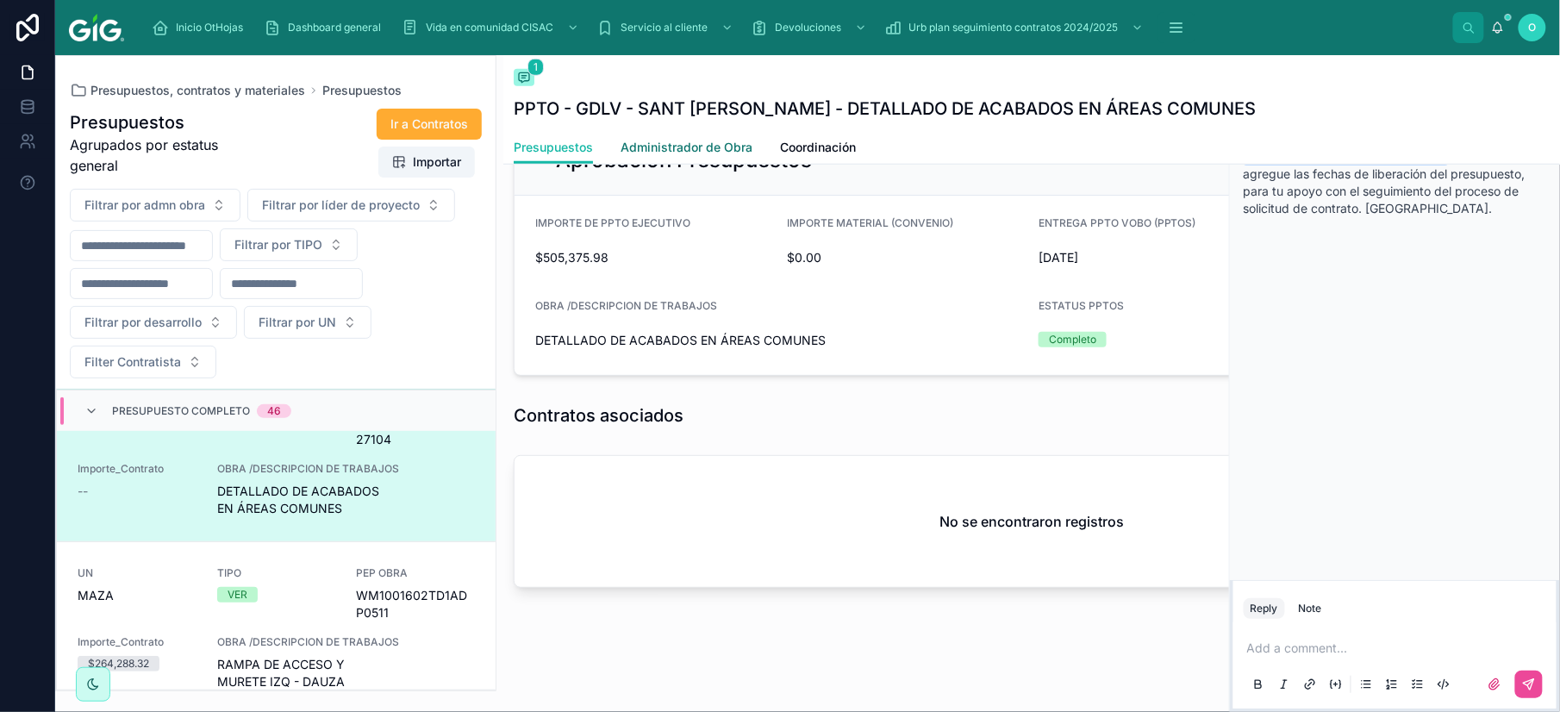
click at [703, 150] on span "Administrador de Obra" at bounding box center [687, 147] width 132 height 17
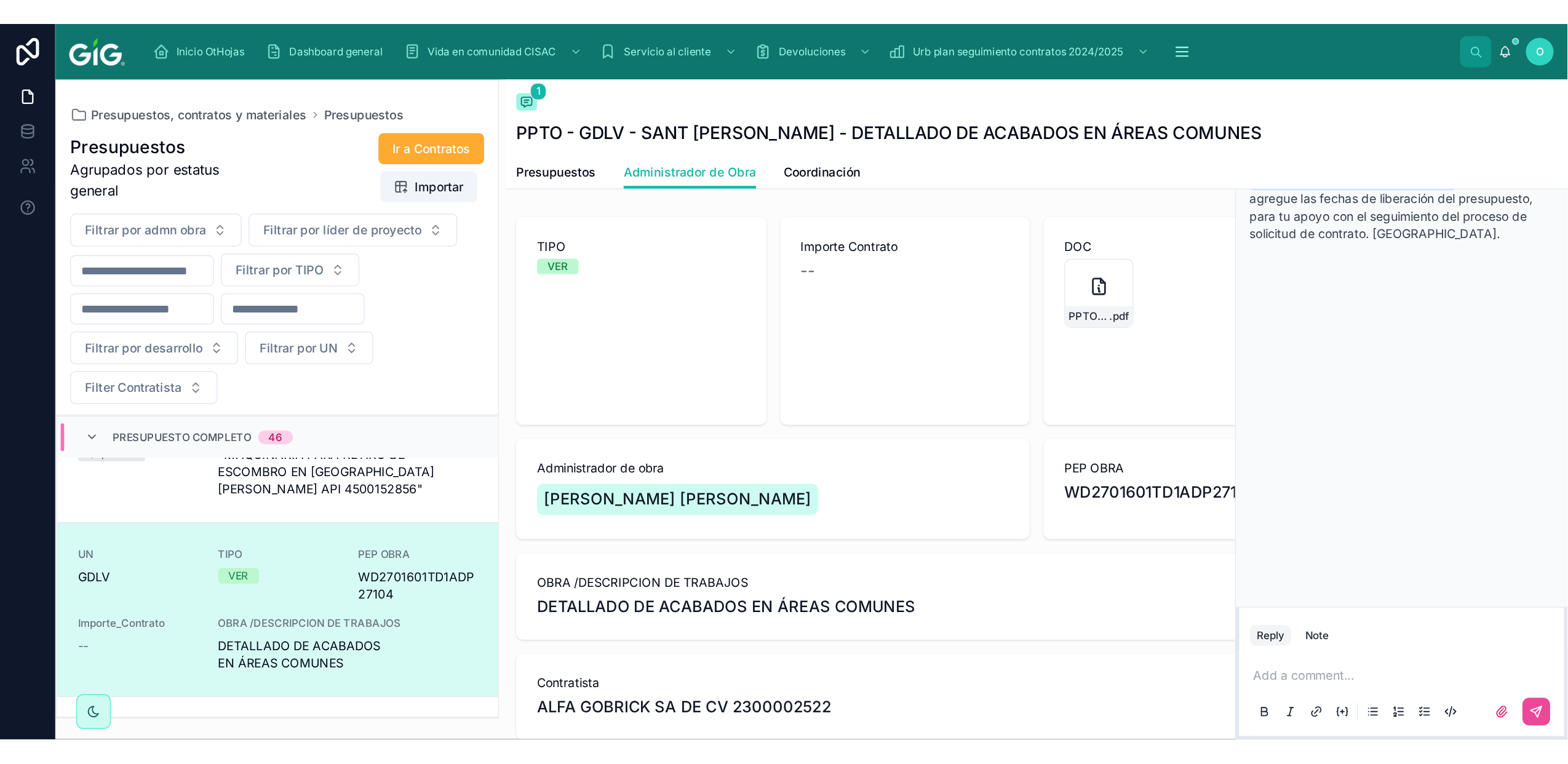
scroll to position [2251, 0]
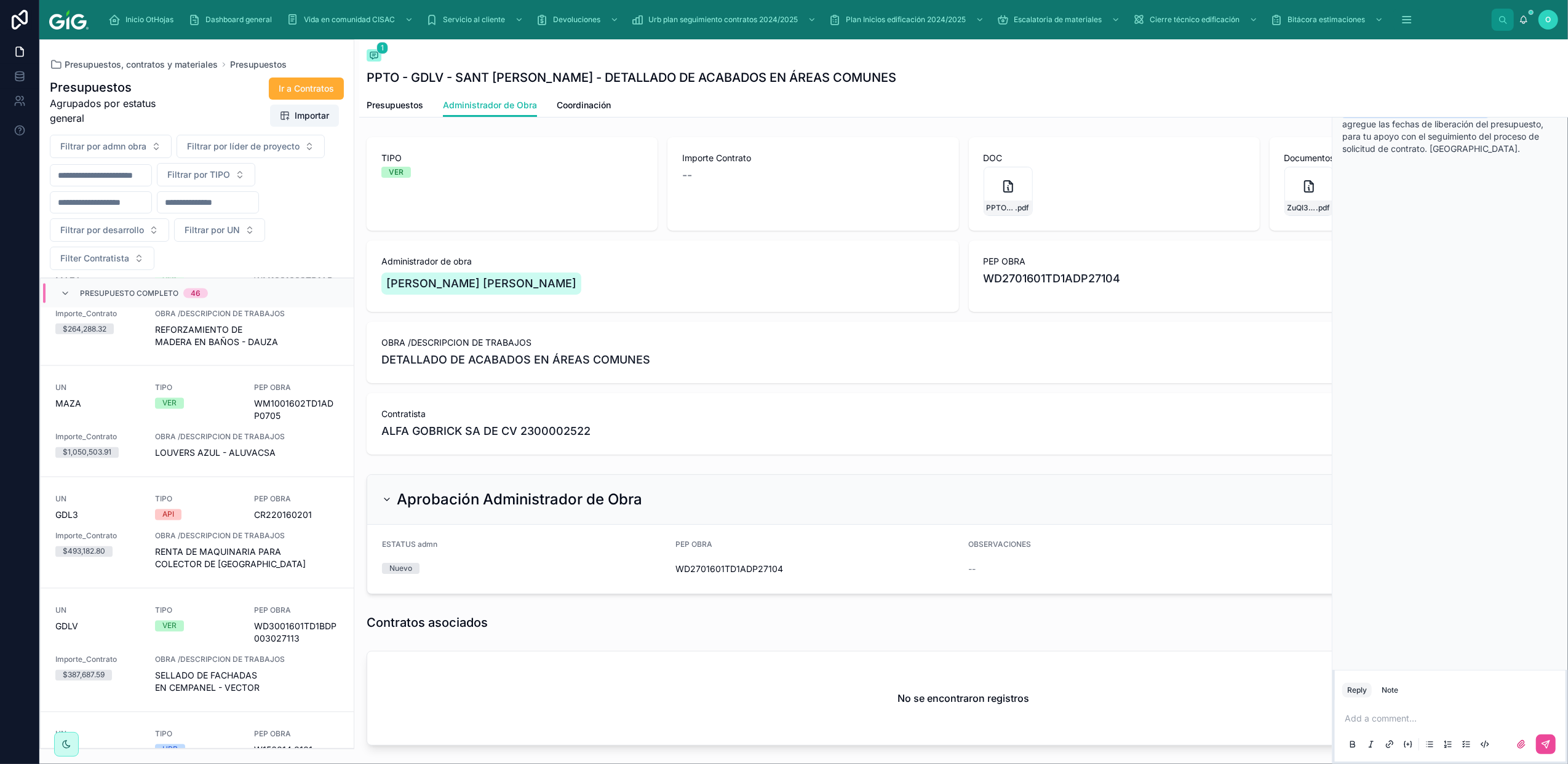
click at [1113, 57] on icon at bounding box center [1558, 54] width 9 height 10
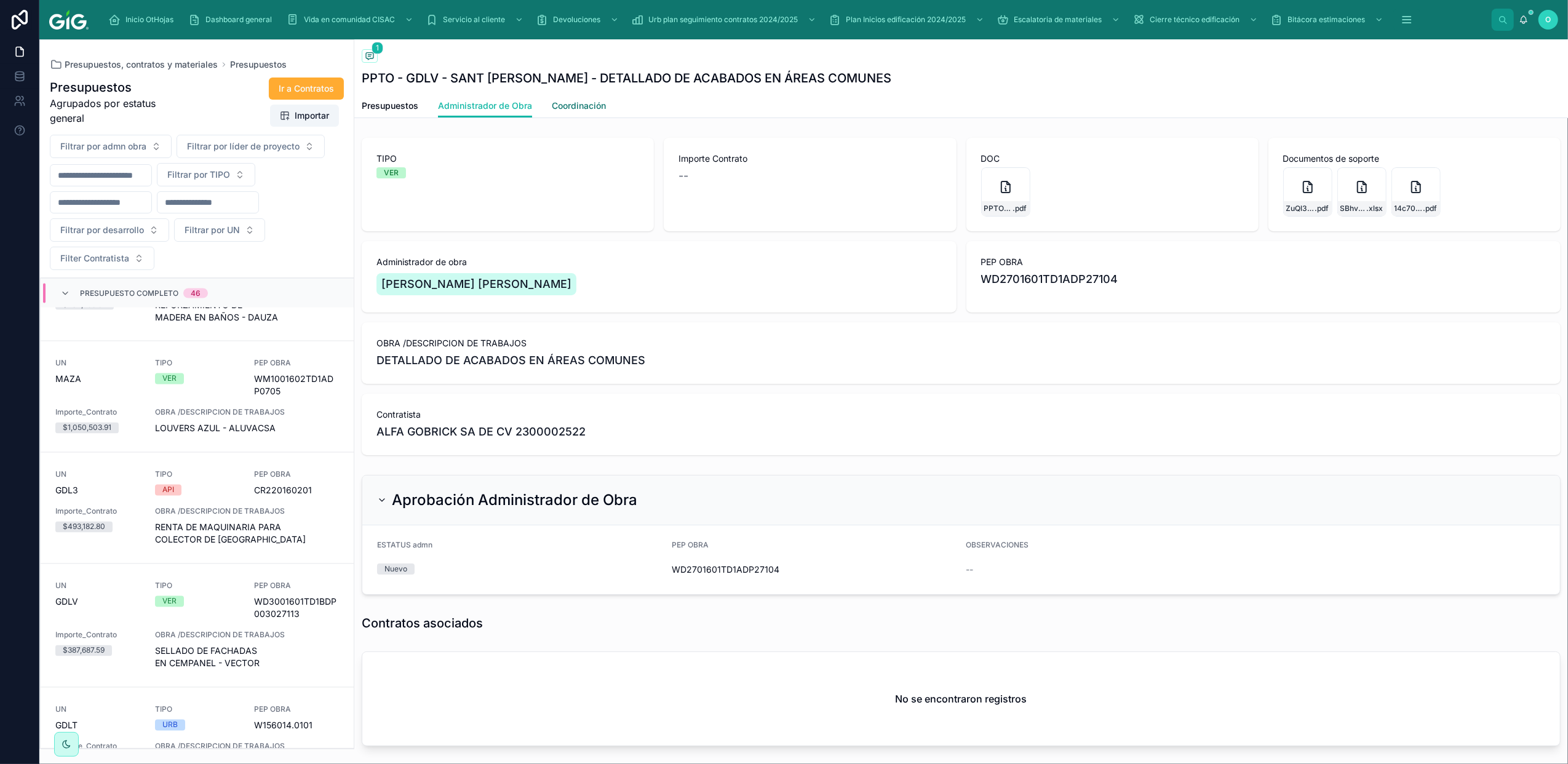
click at [564, 106] on span "Coordinación" at bounding box center [579, 106] width 54 height 12
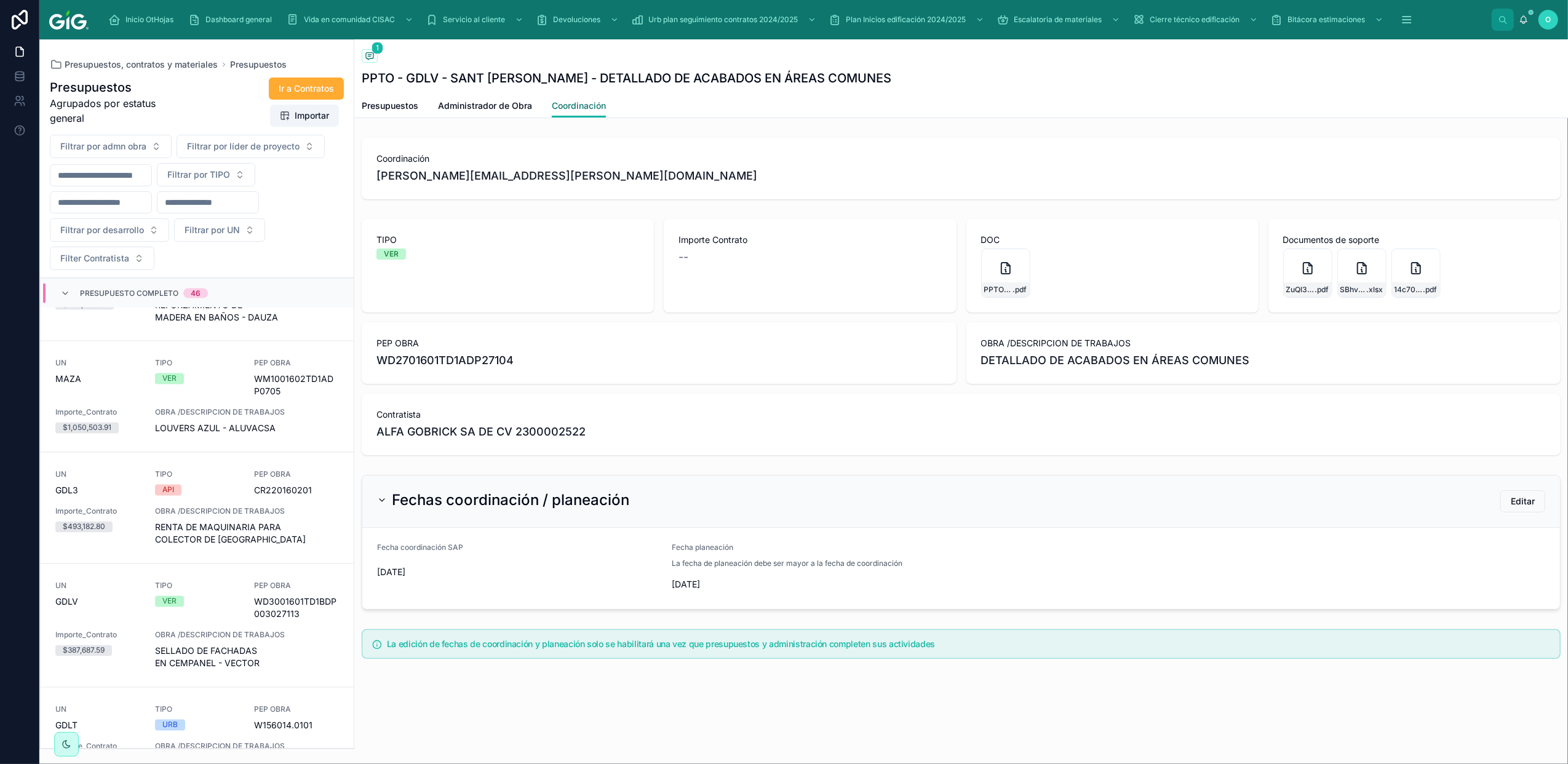
scroll to position [2301, 0]
